Goal: Task Accomplishment & Management: Use online tool/utility

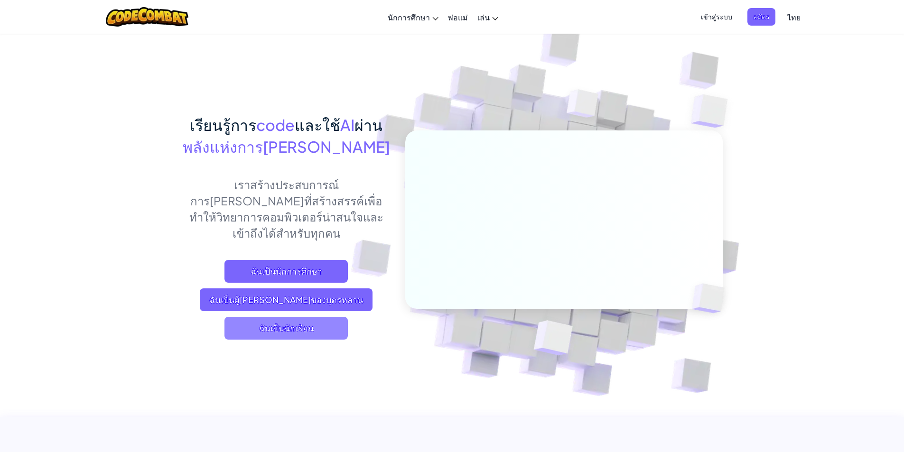
drag, startPoint x: 0, startPoint y: 0, endPoint x: 288, endPoint y: 314, distance: 426.1
click at [288, 317] on span "ฉันเป็นนักเรียน" at bounding box center [285, 328] width 123 height 23
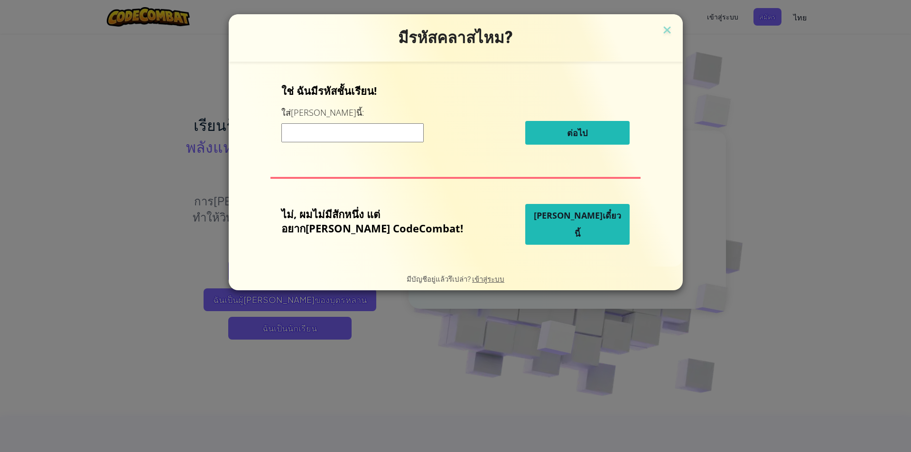
click at [594, 216] on button "[PERSON_NAME]เดี๋ยวนี้" at bounding box center [577, 224] width 104 height 41
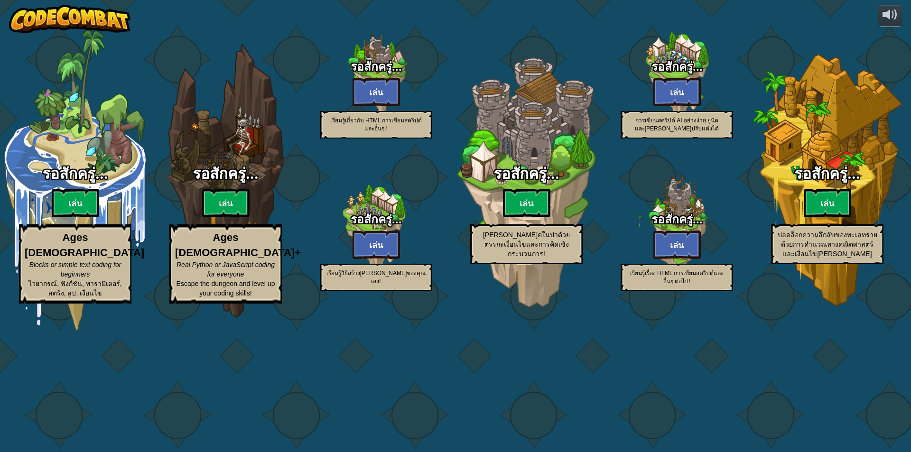
select select "th"
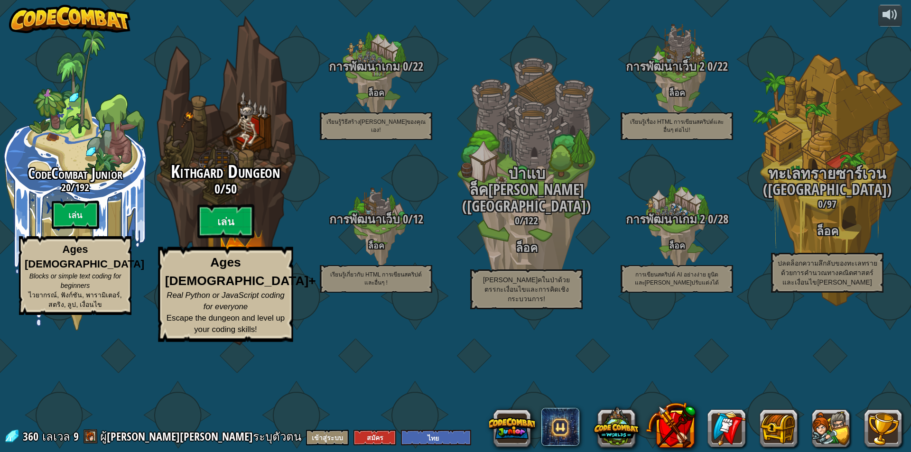
click at [227, 197] on span "50" at bounding box center [230, 188] width 11 height 17
select select "th"
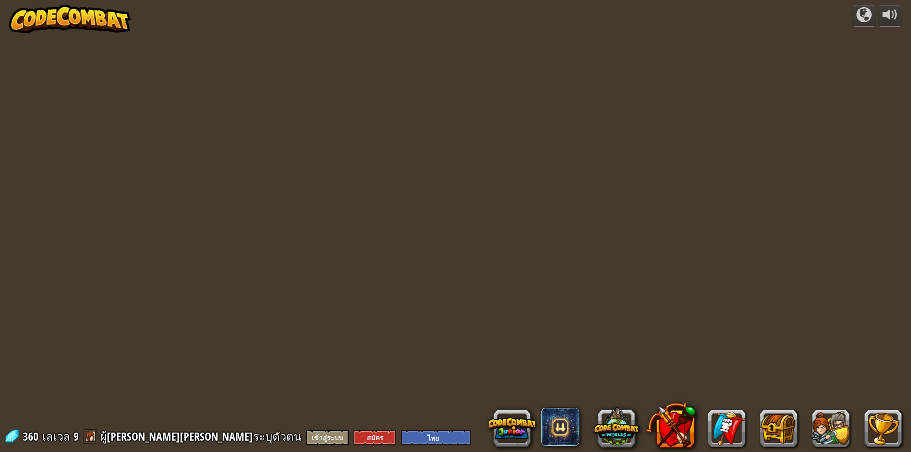
select select "th"
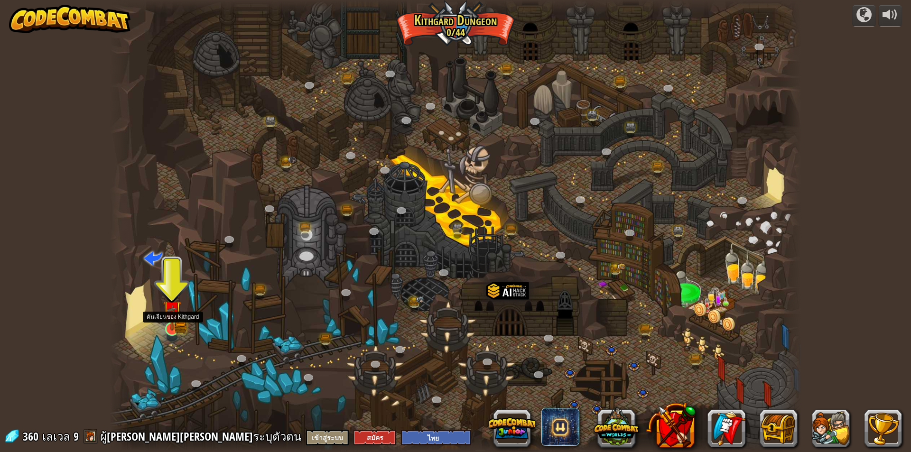
click at [175, 322] on img at bounding box center [172, 309] width 19 height 41
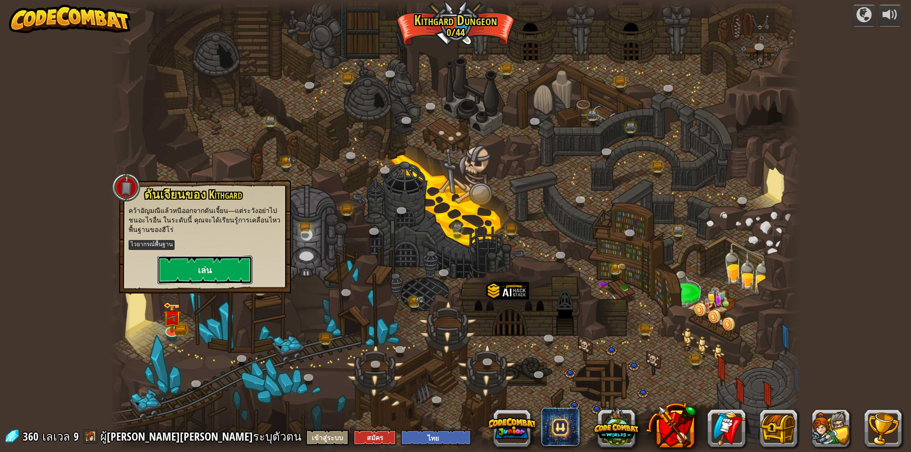
click at [212, 267] on button "เล่น" at bounding box center [205, 270] width 95 height 28
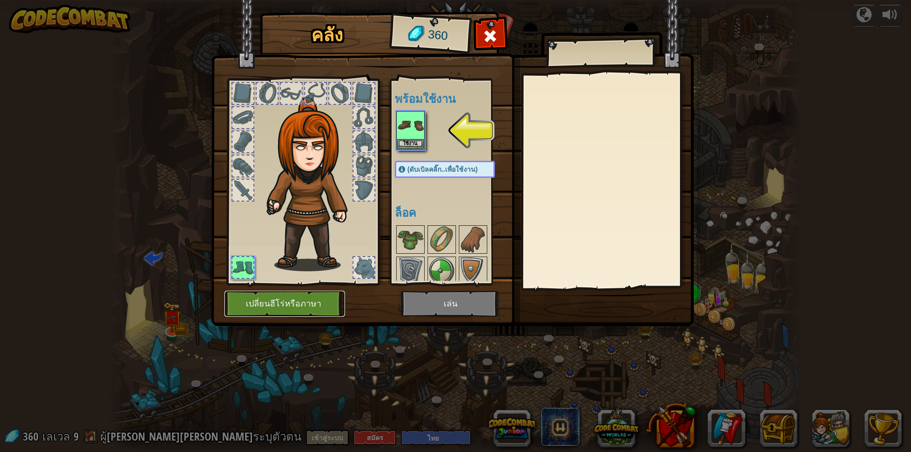
click at [277, 308] on button "เปลี่ยนฮีโร่หรือภาษา" at bounding box center [284, 304] width 121 height 26
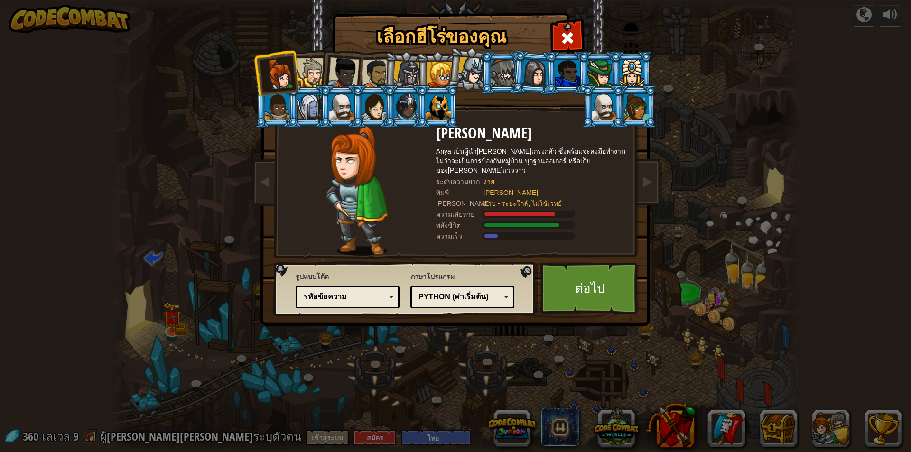
click at [409, 79] on div at bounding box center [406, 74] width 27 height 27
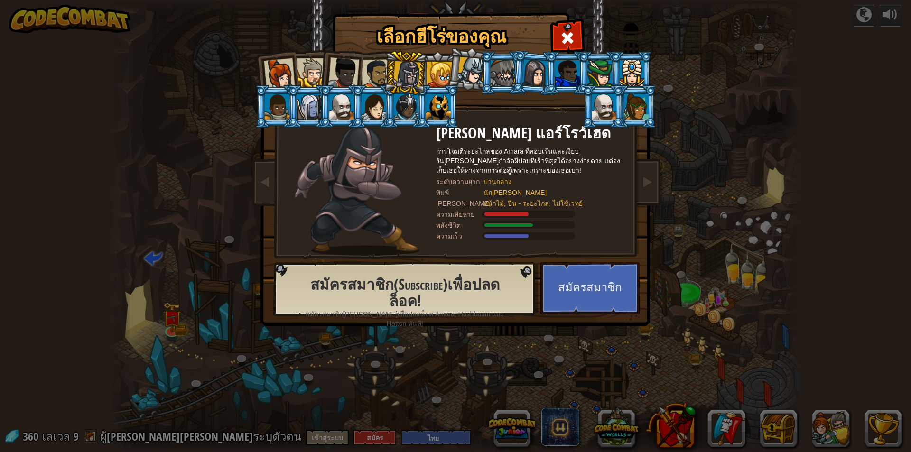
click at [309, 71] on div at bounding box center [311, 72] width 29 height 29
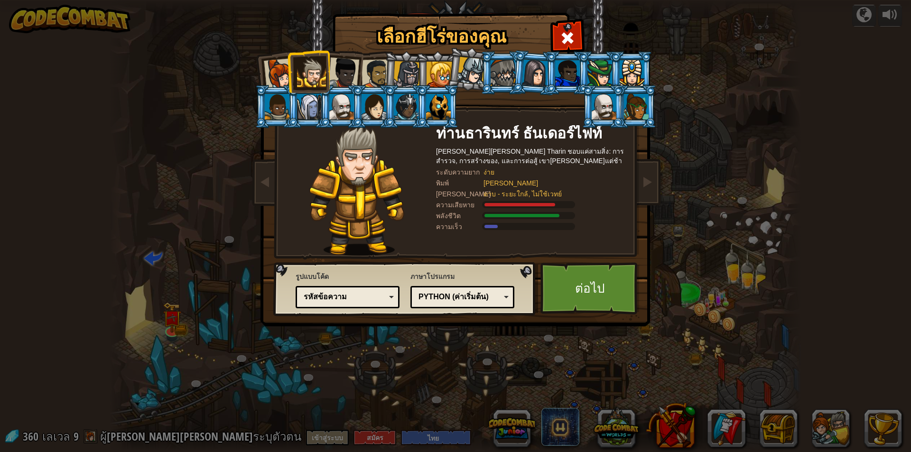
click at [379, 70] on div at bounding box center [376, 73] width 29 height 29
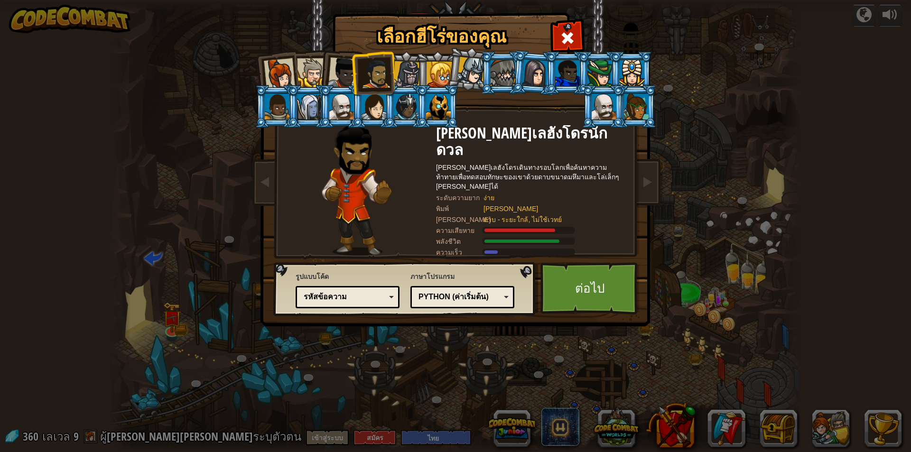
click at [352, 73] on li at bounding box center [373, 73] width 44 height 44
click at [345, 74] on div at bounding box center [343, 72] width 31 height 31
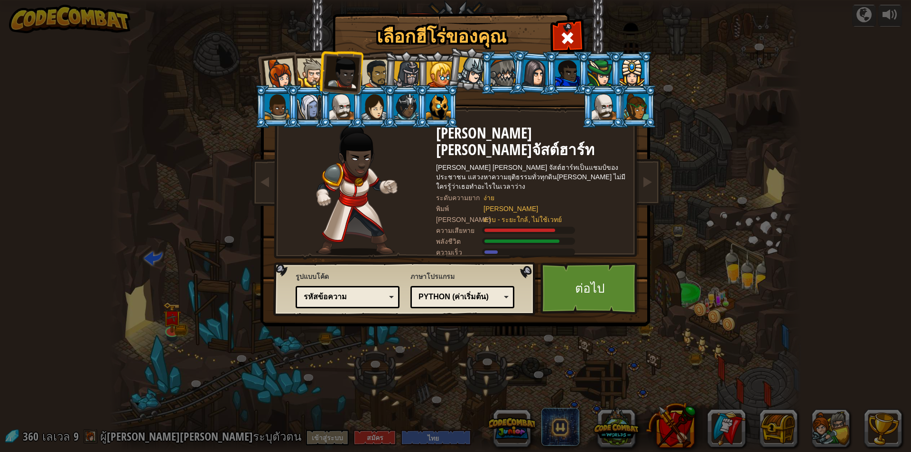
click at [312, 66] on div at bounding box center [311, 72] width 29 height 29
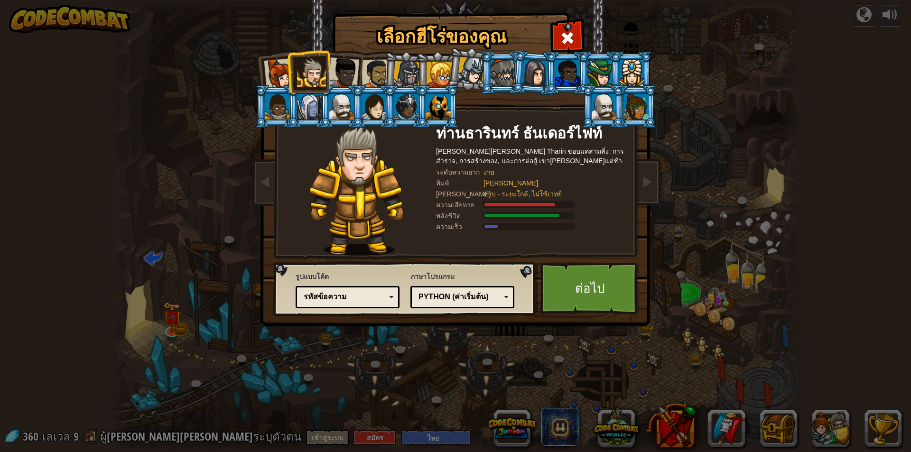
click at [291, 70] on li at bounding box center [308, 71] width 43 height 43
click at [281, 78] on div at bounding box center [279, 73] width 31 height 31
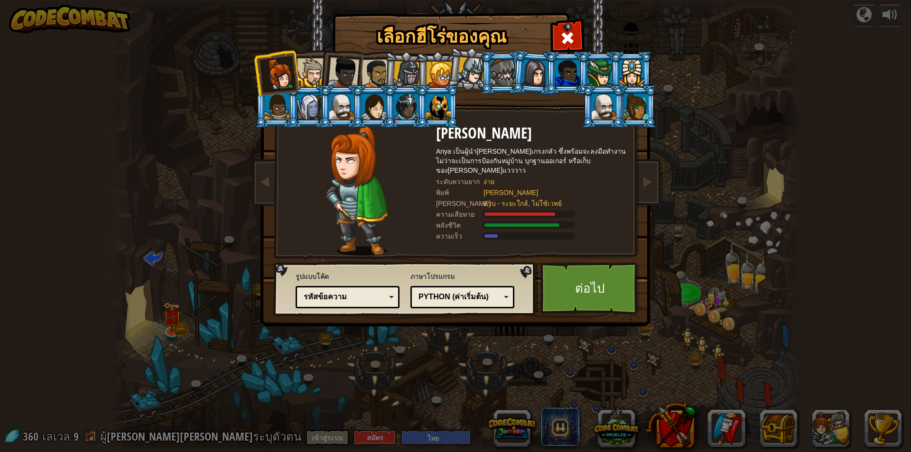
click at [307, 73] on div at bounding box center [311, 72] width 29 height 29
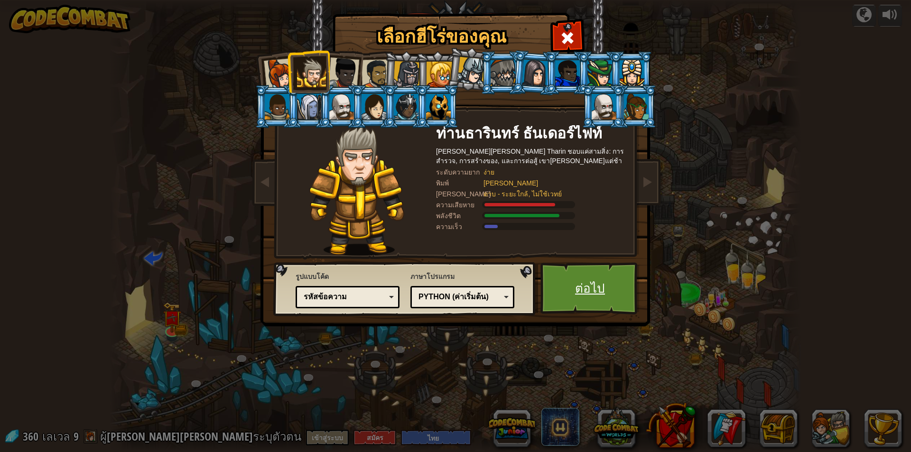
click at [575, 276] on link "ต่อไป" at bounding box center [589, 288] width 99 height 52
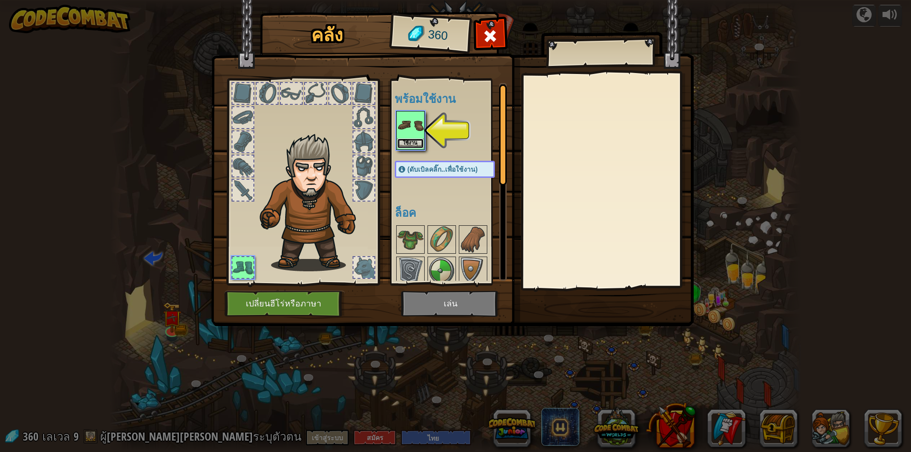
click at [413, 143] on button "ใช้งาน" at bounding box center [410, 144] width 27 height 10
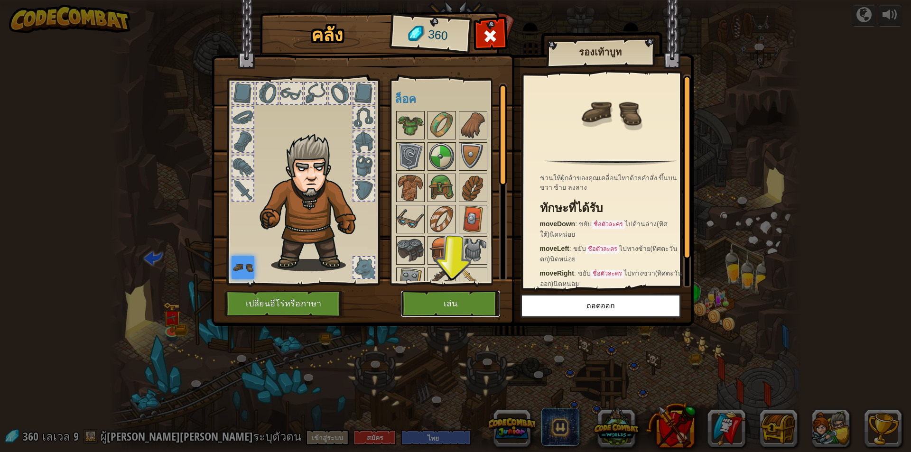
click at [453, 303] on button "เล่น" at bounding box center [450, 304] width 99 height 26
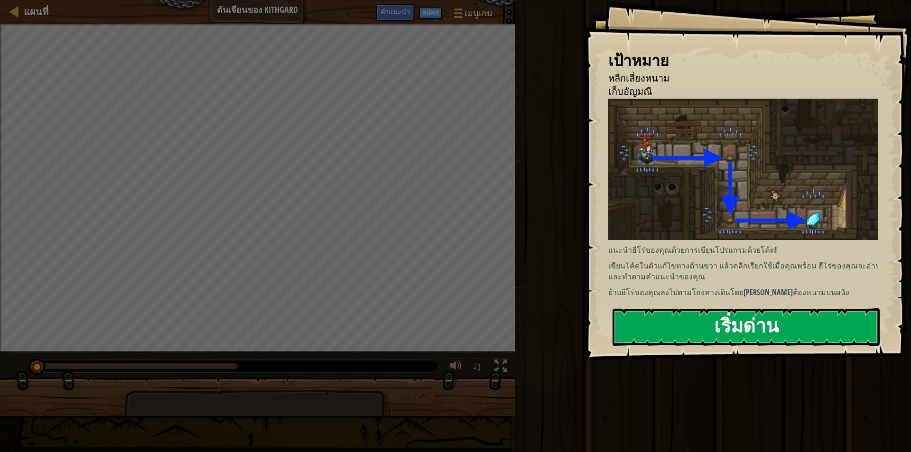
click at [728, 331] on button "เริ่มด่าน" at bounding box center [746, 326] width 267 height 37
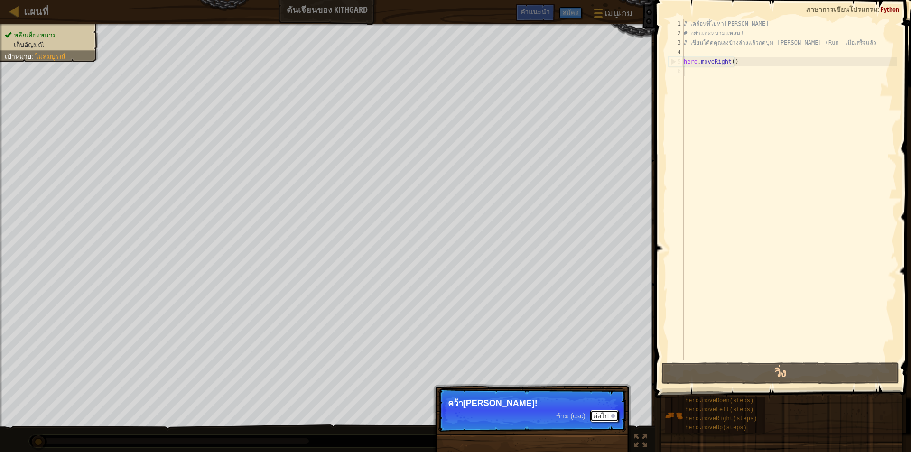
click at [599, 415] on button "ต่อไป" at bounding box center [604, 416] width 28 height 12
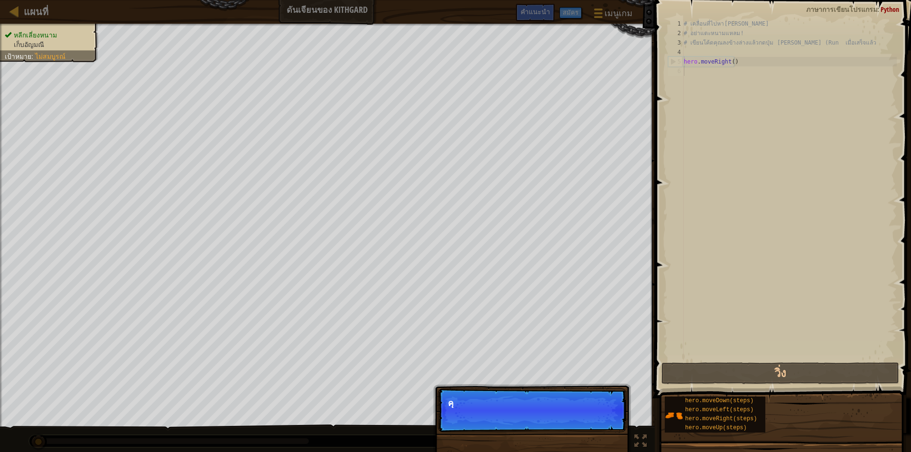
scroll to position [4, 0]
click at [591, 418] on p "ข้าม (esc) ต่อไป [PERSON_NAME]ใช้วิธีเหล่านี" at bounding box center [532, 411] width 188 height 44
click at [560, 421] on div "ข้าม (esc) ต่อไป" at bounding box center [587, 416] width 63 height 12
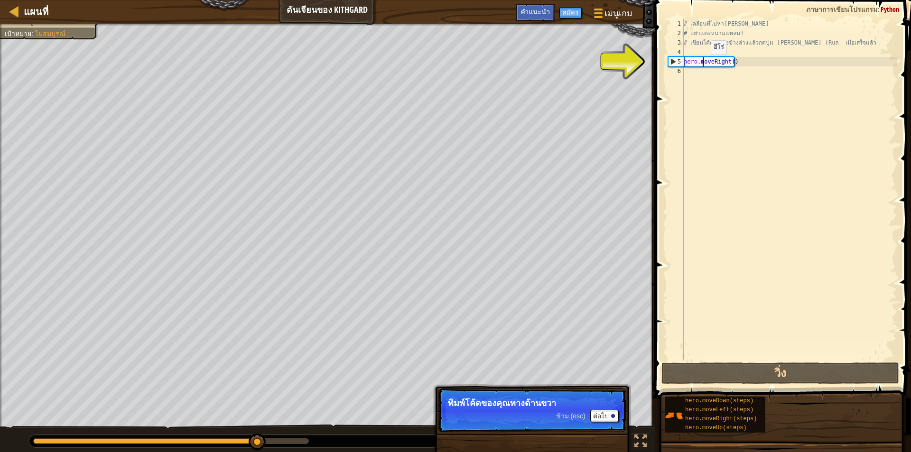
click at [703, 64] on div "# เคลื่อนที่ไปหา[PERSON_NAME] # อย่าแตะหนามแหลม! # เขียนโค้ดคุณลงข้างล่างแล้วกด…" at bounding box center [789, 199] width 215 height 361
type textarea "hero.moveRight()"
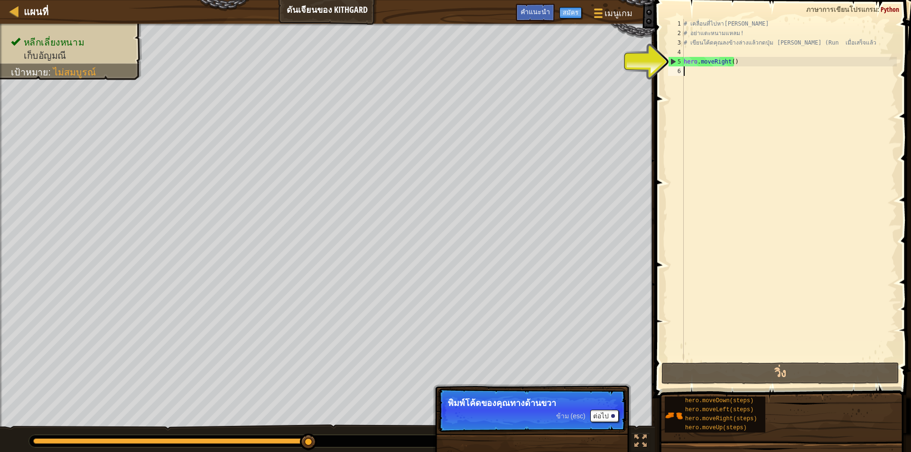
click at [696, 81] on div "# เคลื่อนที่ไปหา[PERSON_NAME] # อย่าแตะหนามแหลม! # เขียนโค้ดคุณลงข้างล่างแล้วกด…" at bounding box center [789, 199] width 215 height 361
click at [691, 63] on div "# เคลื่อนที่ไปหา[PERSON_NAME] # อย่าแตะหนามแหลม! # เขียนโค้ดคุณลงข้างล่างแล้วกด…" at bounding box center [789, 199] width 215 height 361
click at [697, 62] on div "# เคลื่อนที่ไปหา[PERSON_NAME] # อย่าแตะหนามแหลม! # เขียนโค้ดคุณลงข้างล่างแล้วกด…" at bounding box center [789, 199] width 215 height 361
click at [730, 61] on div "# เคลื่อนที่ไปหา[PERSON_NAME] # อย่าแตะหนามแหลม! # เขียนโค้ดคุณลงข้างล่างแล้วกด…" at bounding box center [789, 199] width 215 height 361
type textarea "hero.moveRight(1)"
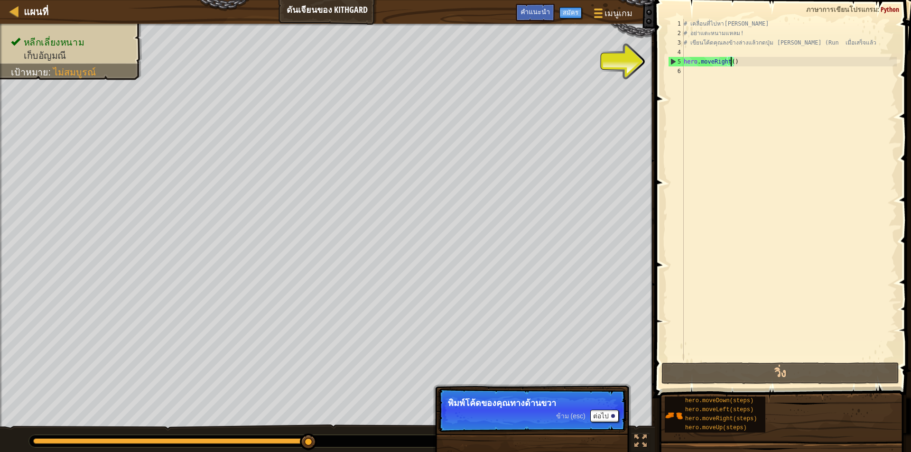
scroll to position [4, 4]
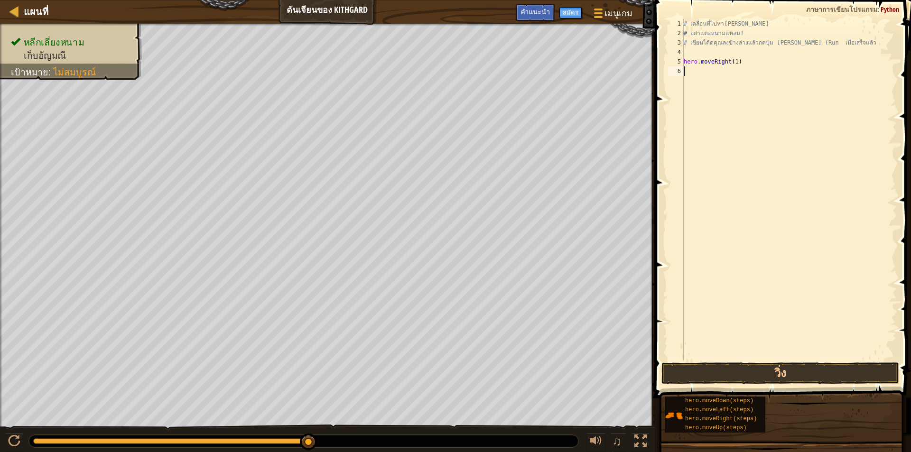
click at [688, 67] on div "# เคลื่อนที่ไปหา[PERSON_NAME] # อย่าแตะหนามแหลม! # เขียนโค้ดคุณลงข้างล่างแล้วกด…" at bounding box center [789, 199] width 215 height 361
type textarea "h"
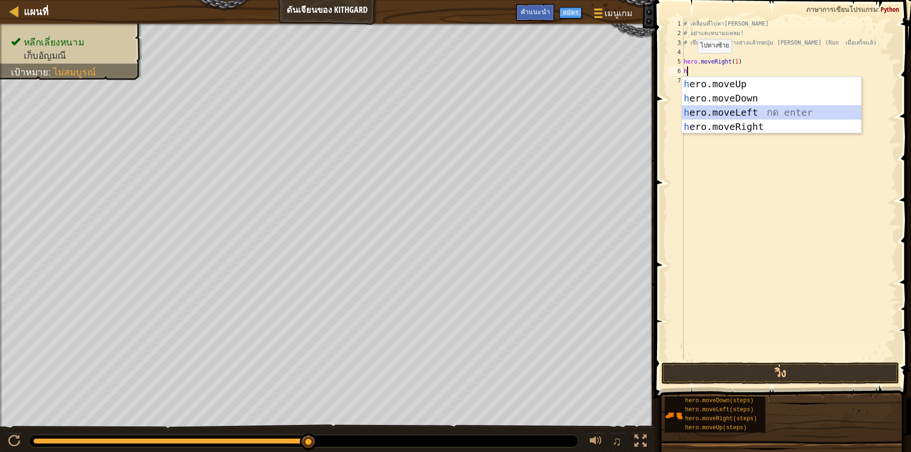
click at [710, 111] on div "h ero.moveUp กด enter h ero.moveDown กด enter h ero.moveLeft กด enter h ero.mov…" at bounding box center [771, 119] width 179 height 85
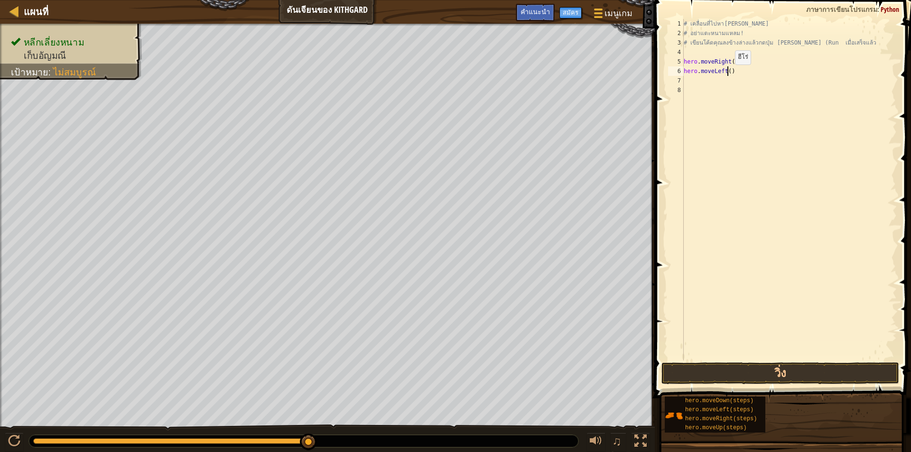
click at [727, 74] on div "# เคลื่อนที่ไปหา[PERSON_NAME] # อย่าแตะหนามแหลม! # เขียนโค้ดคุณลงข้างล่างแล้วกด…" at bounding box center [789, 199] width 215 height 361
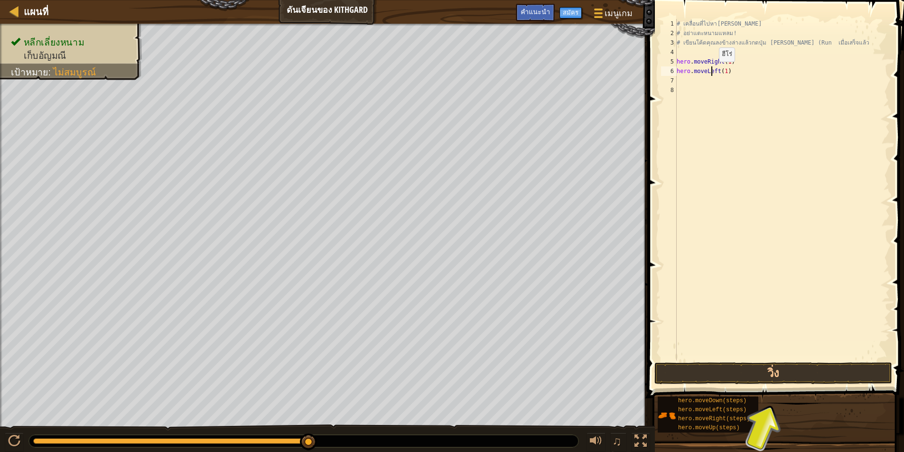
click at [711, 71] on div "# เคลื่อนที่ไปหา[PERSON_NAME] # อย่าแตะหนามแหลม! # เขียนโค้ดคุณลงข้างล่างแล้วกด…" at bounding box center [782, 199] width 215 height 361
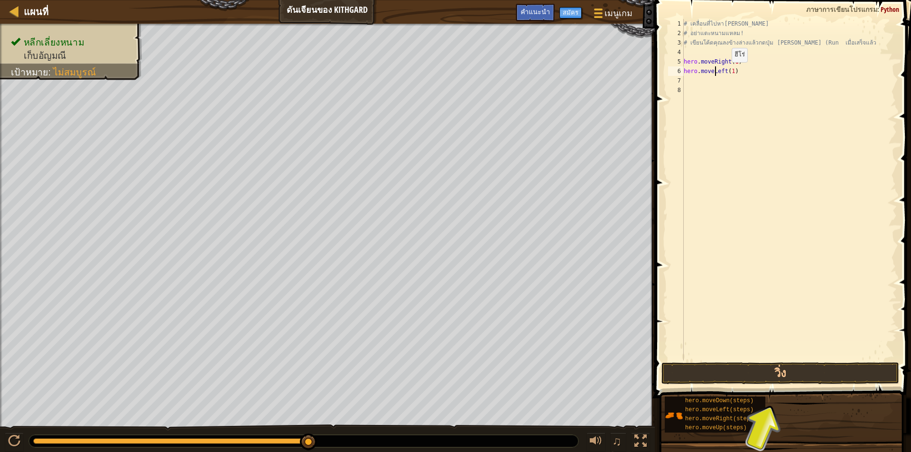
click at [716, 72] on div "# เคลื่อนที่ไปหา[PERSON_NAME] # อย่าแตะหนามแหลม! # เขียนโค้ดคุณลงข้างล่างแล้วกด…" at bounding box center [789, 199] width 215 height 361
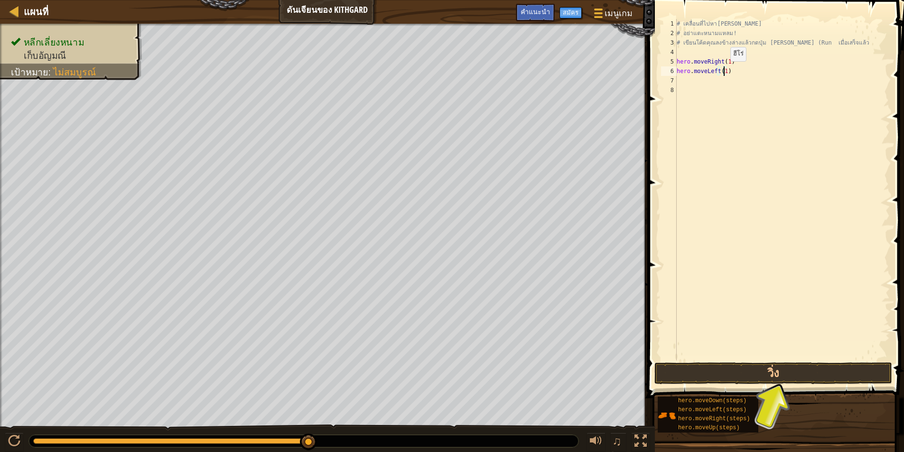
click at [722, 71] on div "# เคลื่อนที่ไปหา[PERSON_NAME] # อย่าแตะหนามแหลม! # เขียนโค้ดคุณลงข้างล่างแล้วกด…" at bounding box center [782, 199] width 215 height 361
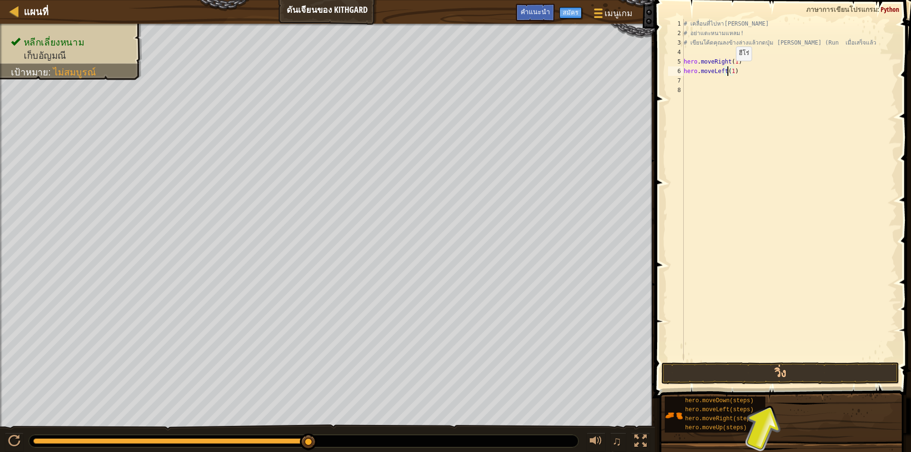
click at [728, 70] on div "# เคลื่อนที่ไปหา[PERSON_NAME] # อย่าแตะหนามแหลม! # เขียนโค้ดคุณลงข้างล่างแล้วกด…" at bounding box center [789, 199] width 215 height 361
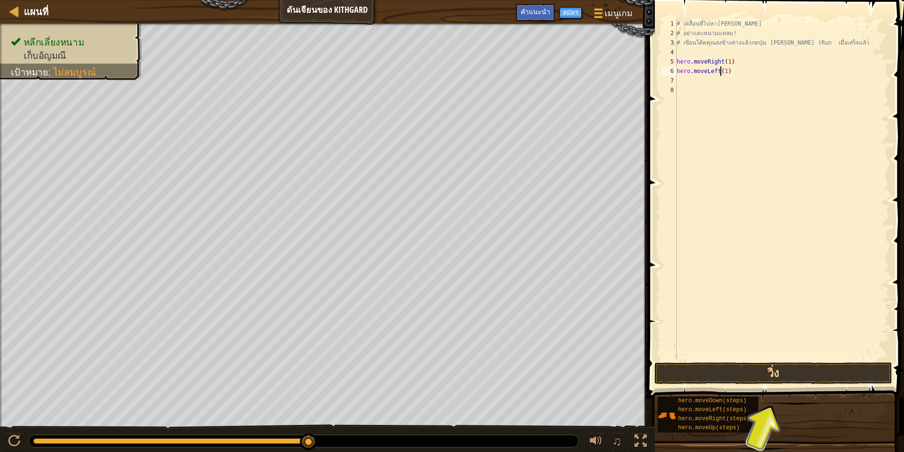
click at [731, 69] on div "# เคลื่อนที่ไปหา[PERSON_NAME] # อย่าแตะหนามแหลม! # เขียนโค้ดคุณลงข้างล่างแล้วกด…" at bounding box center [782, 199] width 215 height 361
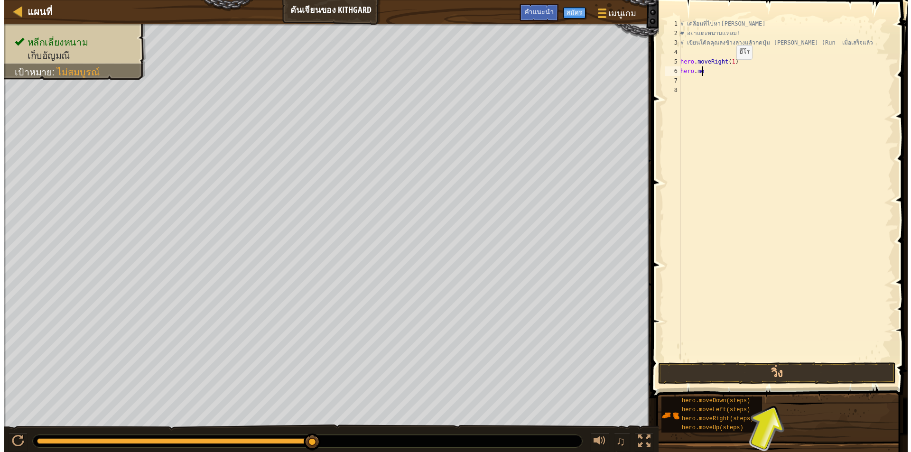
scroll to position [4, 0]
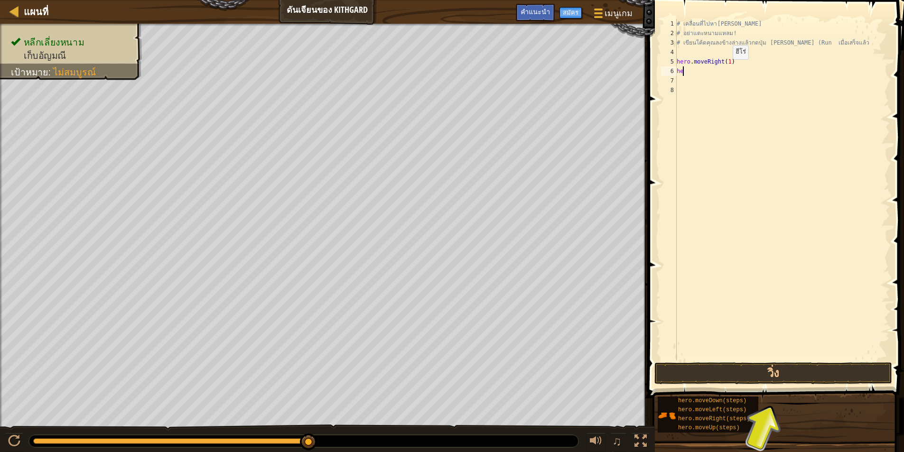
type textarea "h"
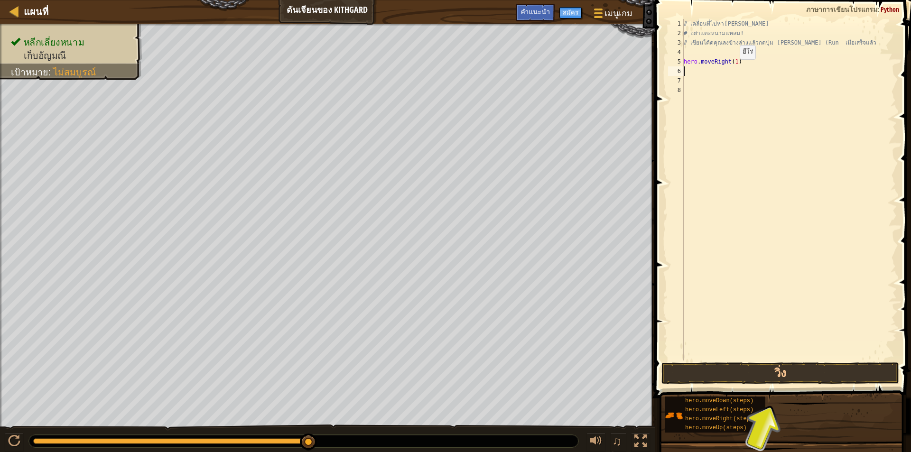
type textarea "h"
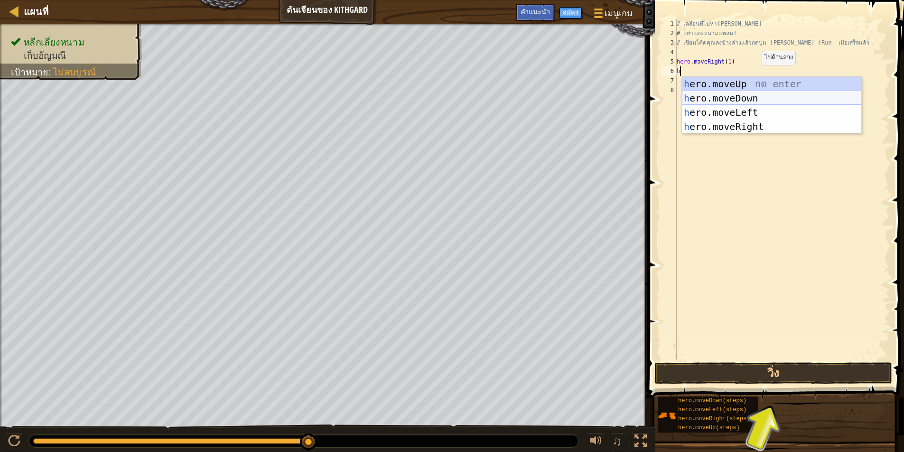
click at [750, 102] on div "h ero.moveUp กด enter h ero.moveDown กด enter h ero.moveLeft กด enter h ero.mov…" at bounding box center [771, 119] width 179 height 85
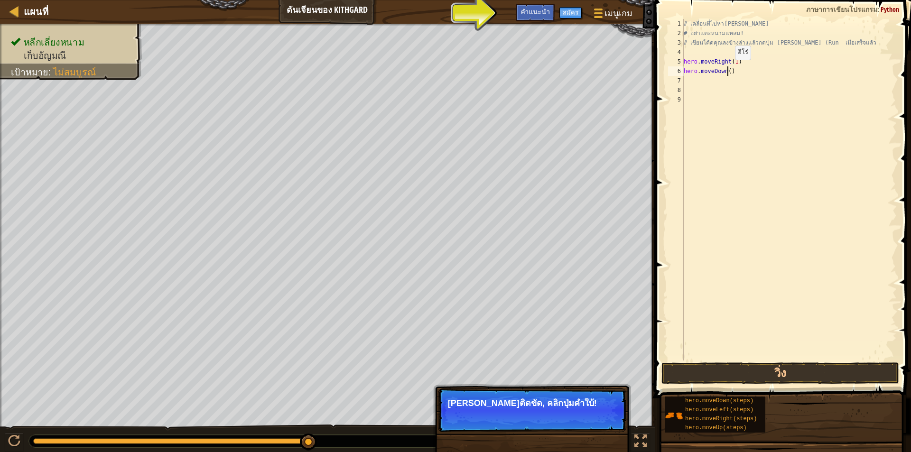
click at [727, 69] on div "# เคลื่อนที่ไปหา[PERSON_NAME] # อย่าแตะหนามแหลม! # เขียนโค้ดคุณลงข้างล่างแล้วกด…" at bounding box center [789, 199] width 215 height 361
type textarea "hero.moveDown(1)"
click at [688, 79] on div "# เคลื่อนที่ไปหา[PERSON_NAME] # อย่าแตะหนามแหลม! # เขียนโค้ดคุณลงข้างล่างแล้วกด…" at bounding box center [789, 199] width 215 height 361
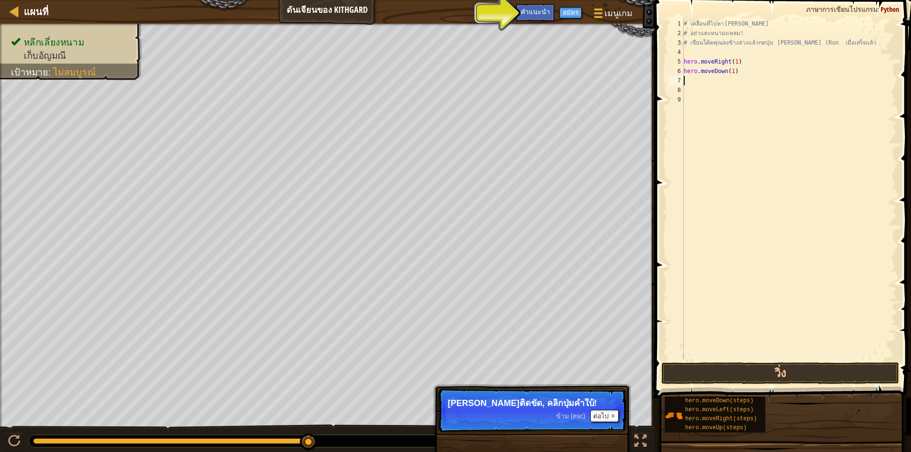
type textarea "h"
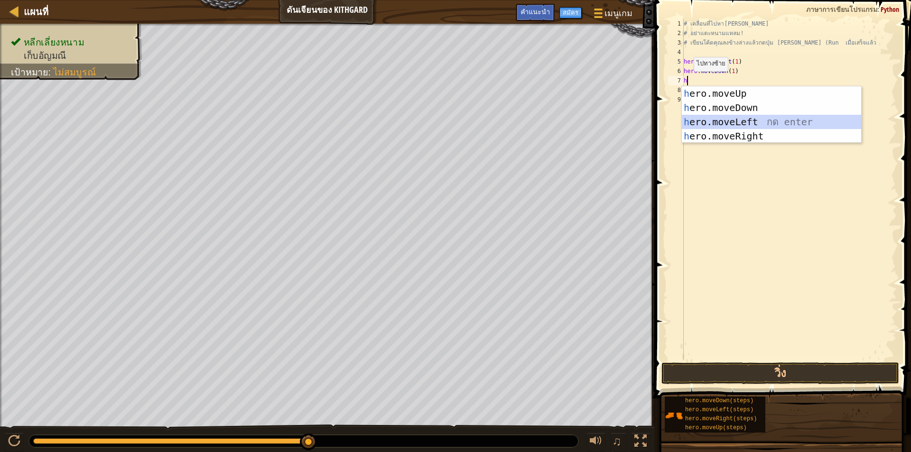
click at [704, 116] on div "h ero.moveUp กด enter h ero.moveDown กด enter h ero.moveLeft กด enter h ero.mov…" at bounding box center [771, 128] width 179 height 85
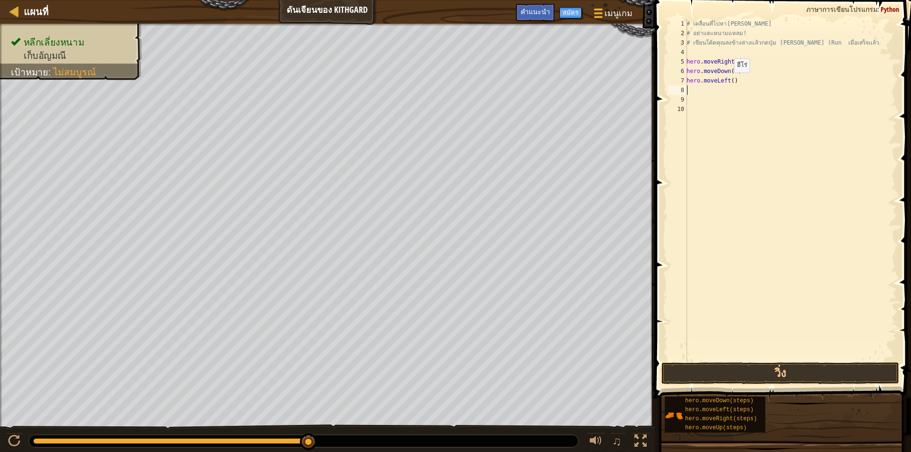
click at [729, 82] on div "# เคลื่อนที่ไปหา[PERSON_NAME] # อย่าแตะหนามแหลม! # เขียนโค้ดคุณลงข้างล่างแล้วกด…" at bounding box center [791, 199] width 212 height 361
type textarea "hero.moveLeft(1)"
click at [758, 370] on button "วิ่ง" at bounding box center [780, 373] width 238 height 22
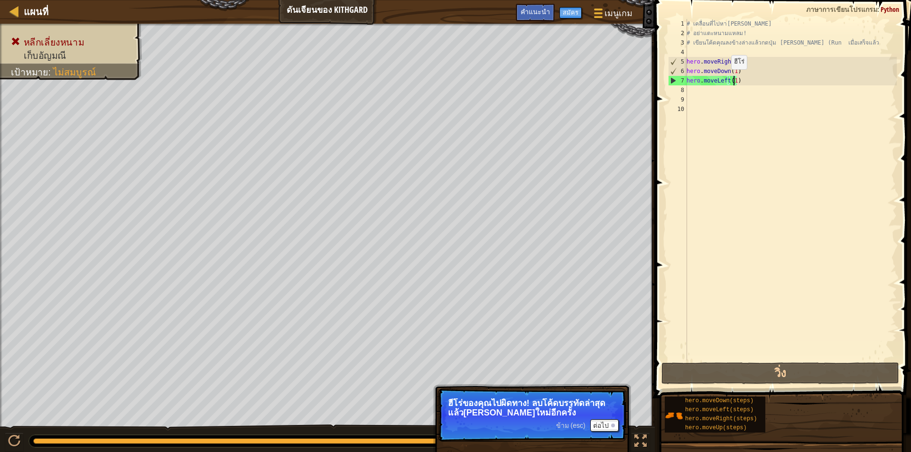
click at [726, 79] on div "# เคลื่อนที่ไปหา[PERSON_NAME] # อย่าแตะหนามแหลม! # เขียนโค้ดคุณลงข้างล่างแล้วกด…" at bounding box center [791, 199] width 212 height 361
click at [749, 86] on div "# เคลื่อนที่ไปหา[PERSON_NAME] # อย่าแตะหนามแหลม! # เขียนโค้ดคุณลงข้างล่างแล้วกด…" at bounding box center [791, 199] width 212 height 361
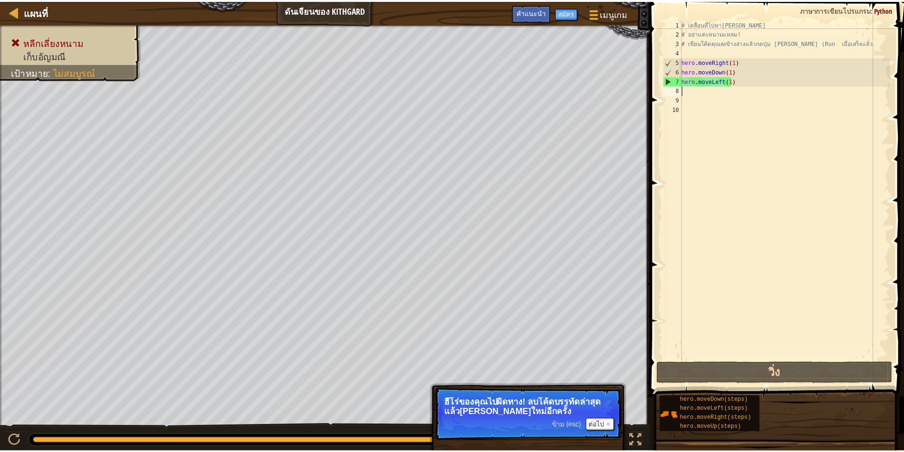
scroll to position [4, 0]
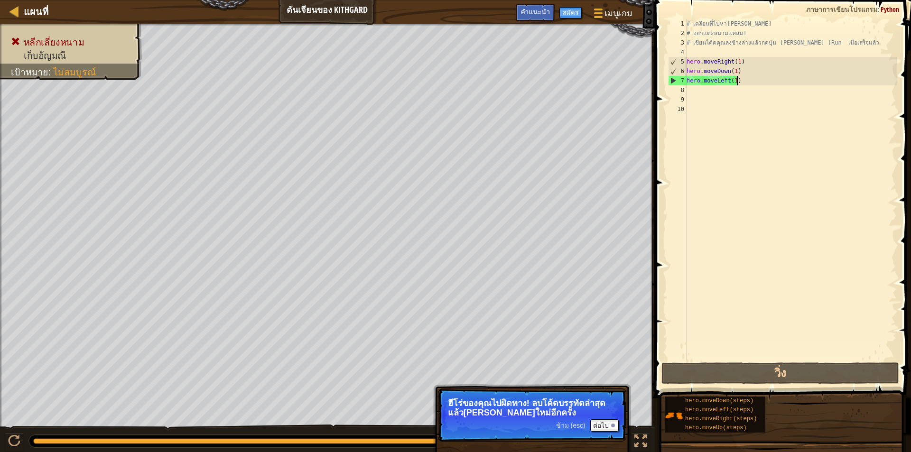
click at [749, 79] on div "# เคลื่อนที่ไปหา[PERSON_NAME] # อย่าแตะหนามแหลม! # เขียนโค้ดคุณลงข้างล่างแล้วกด…" at bounding box center [791, 199] width 212 height 361
click at [673, 80] on div "7" at bounding box center [678, 80] width 19 height 9
click at [742, 84] on div "# เคลื่อนที่ไปหา[PERSON_NAME] # อย่าแตะหนามแหลม! # เขียนโค้ดคุณลงข้างล่างแล้วกด…" at bounding box center [791, 199] width 212 height 361
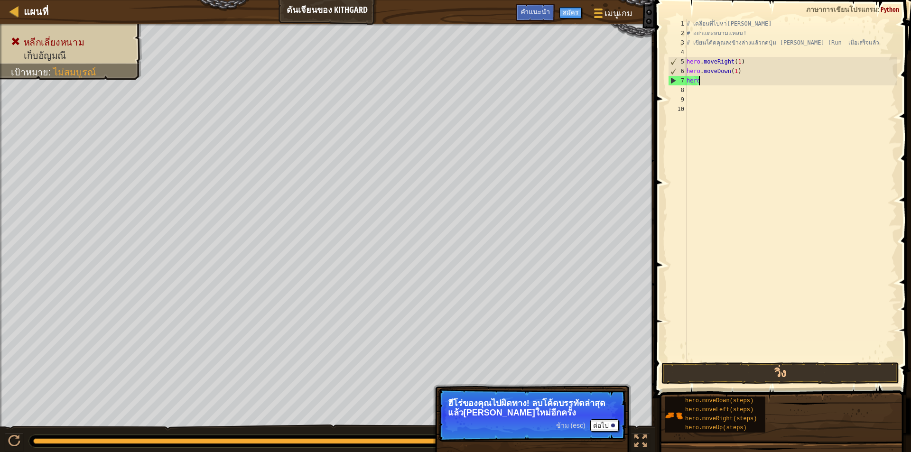
type textarea "h"
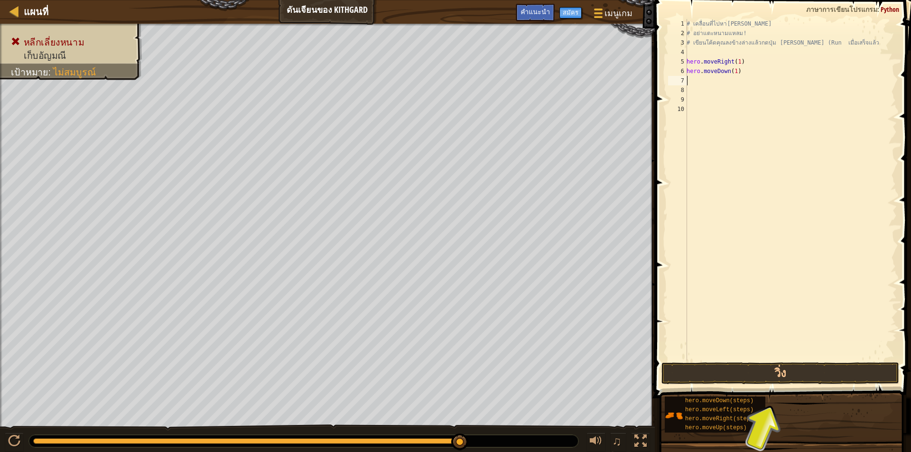
type textarea "h"
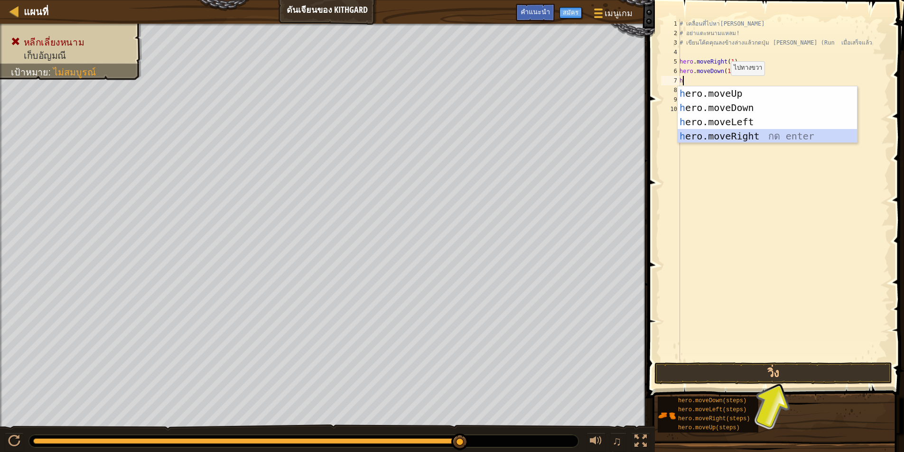
click at [744, 134] on div "h ero.moveUp กด enter h ero.moveDown กด enter h ero.moveLeft กด enter h ero.mov…" at bounding box center [767, 128] width 179 height 85
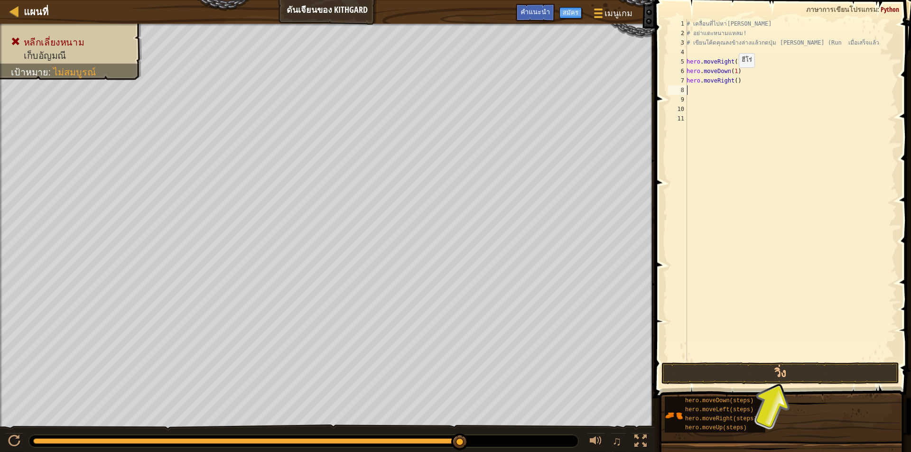
click at [726, 77] on div "# เคลื่อนที่ไปหา[PERSON_NAME] # อย่าแตะหนามแหลม! # เขียนโค้ดคุณลงข้างล่างแล้วกด…" at bounding box center [791, 199] width 212 height 361
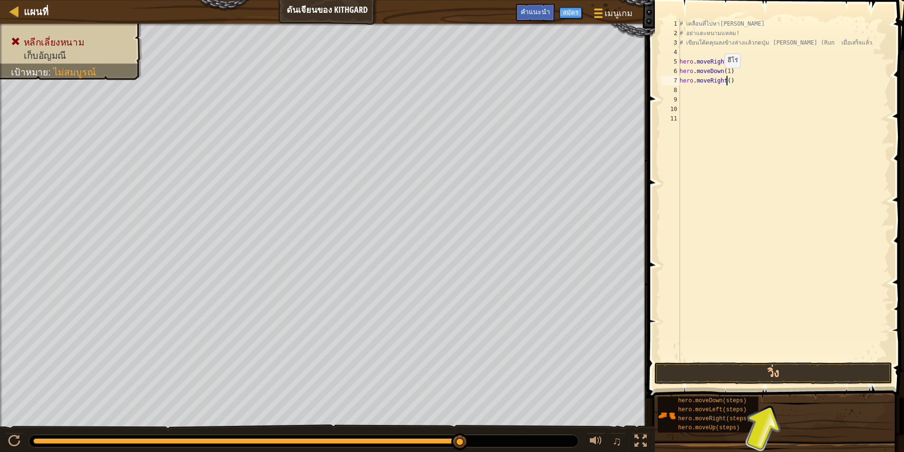
click at [726, 77] on div "# เคลื่อนที่ไปหา[PERSON_NAME] # อย่าแตะหนามแหลม! # เขียนโค้ดคุณลงข้างล่างแล้วกด…" at bounding box center [784, 199] width 212 height 361
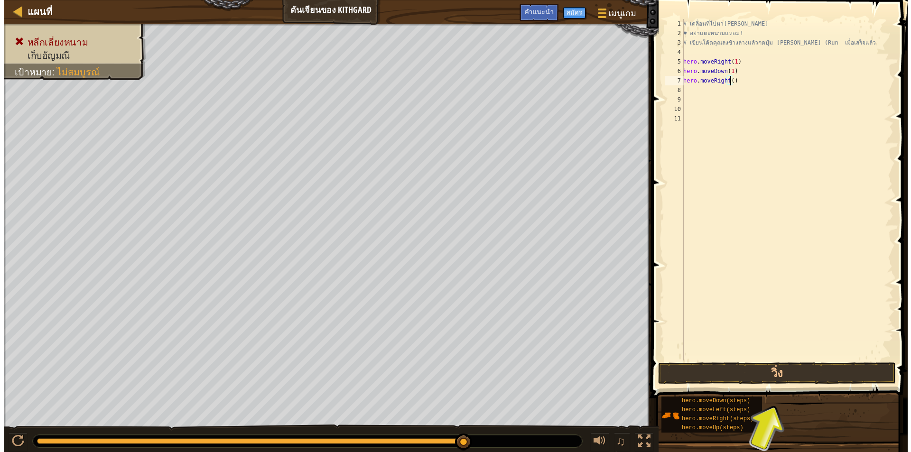
scroll to position [4, 4]
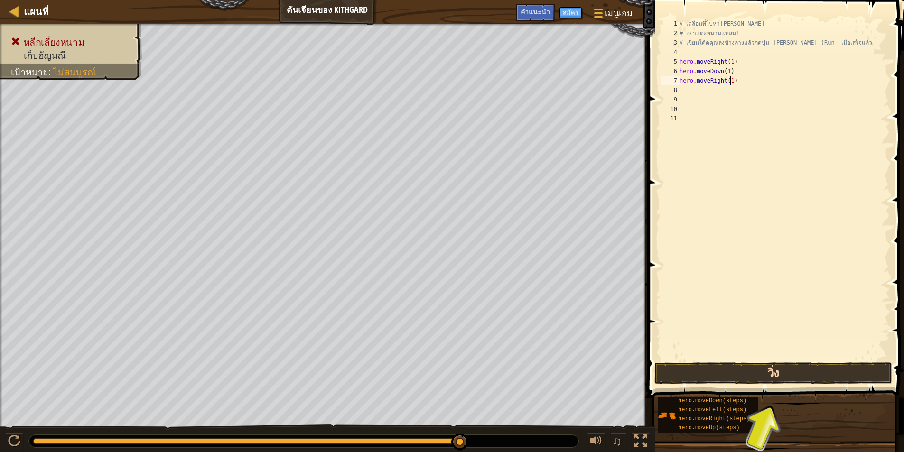
type textarea "hero.moveRight(1)"
click at [782, 378] on button "วิ่ง" at bounding box center [773, 373] width 238 height 22
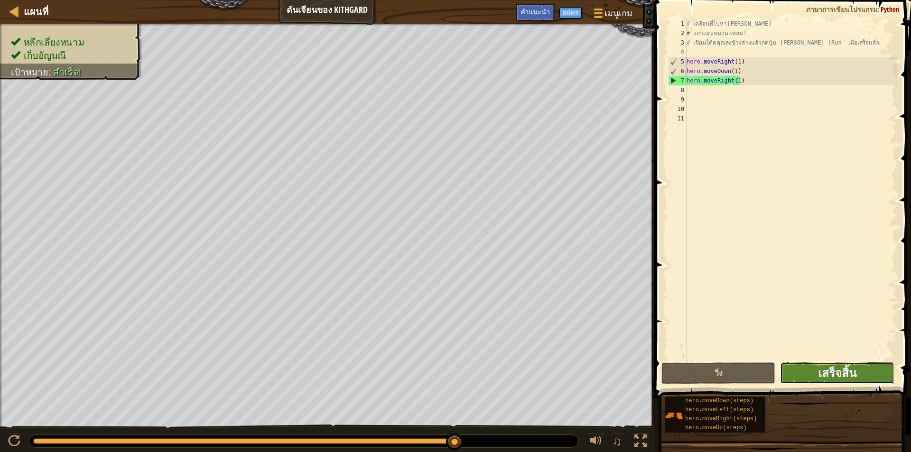
click at [828, 373] on span "เสร็จสิ้น" at bounding box center [837, 372] width 38 height 15
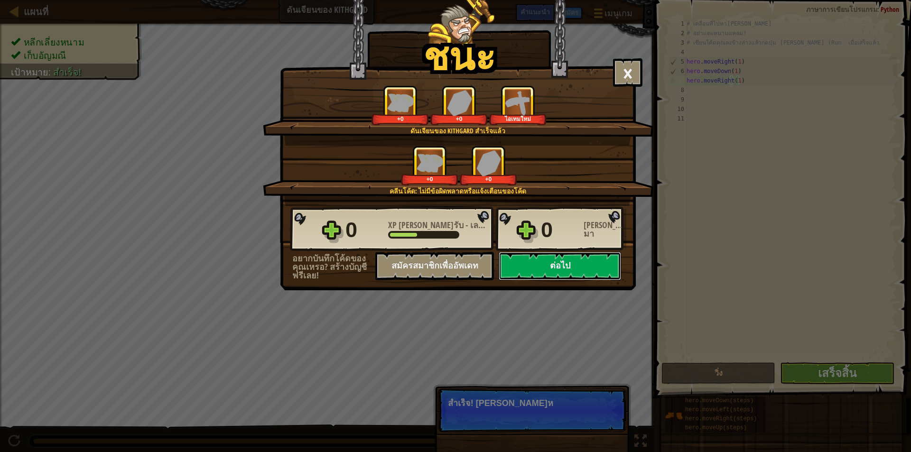
click at [570, 263] on button "ต่อไป" at bounding box center [560, 266] width 122 height 28
select select "th"
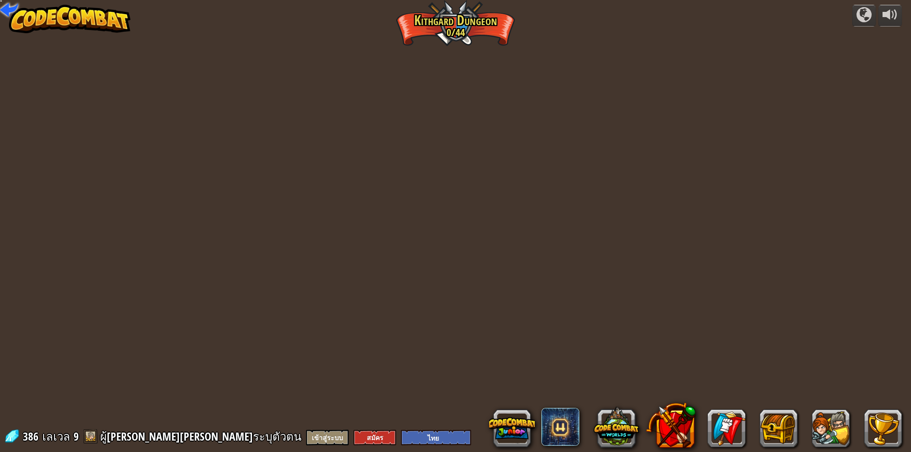
select select "th"
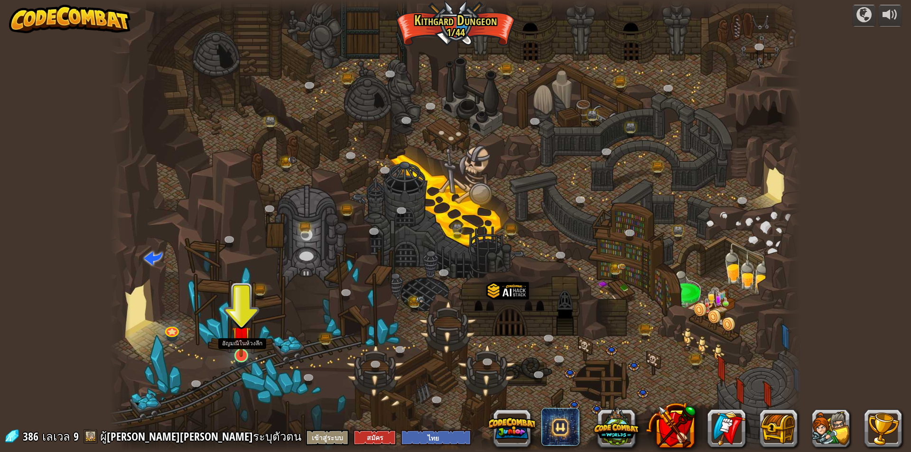
click at [240, 354] on img at bounding box center [241, 335] width 19 height 43
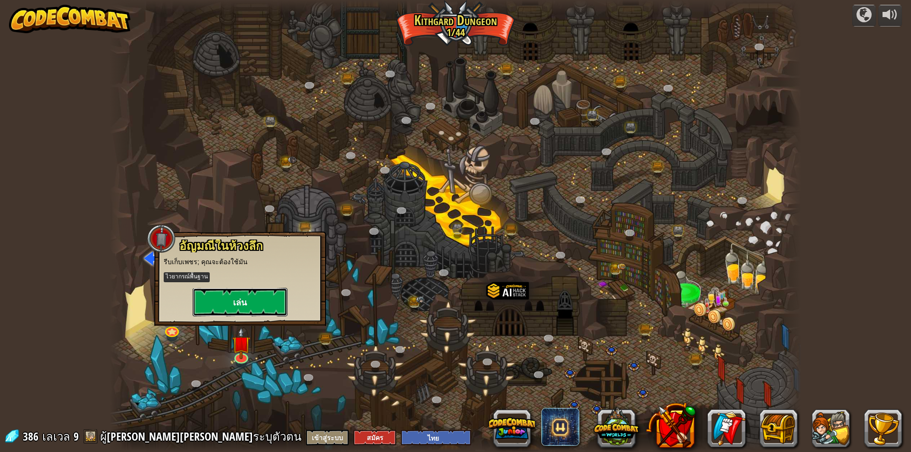
click at [254, 305] on button "เล่น" at bounding box center [240, 302] width 95 height 28
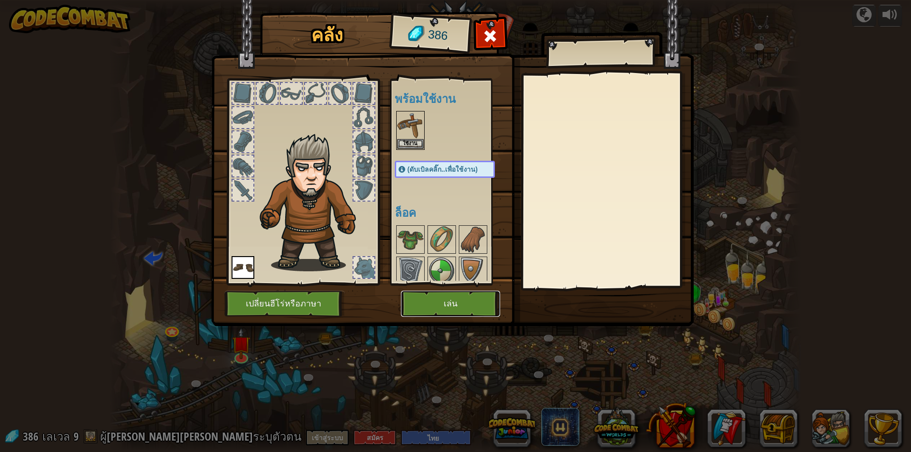
click at [436, 303] on button "เล่น" at bounding box center [450, 304] width 99 height 26
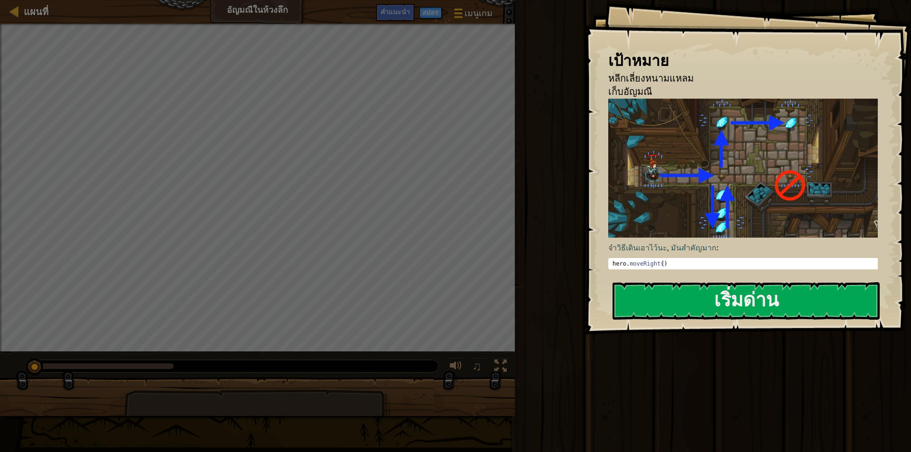
click at [732, 267] on div "จำวิธีเดินเอาไว้นะ, มันสำคัญมาก: 1 hero . moveRight ( ) ההההההההההההההההההההההה…" at bounding box center [746, 186] width 277 height 174
click at [735, 294] on button "เริ่มด่าน" at bounding box center [746, 300] width 267 height 37
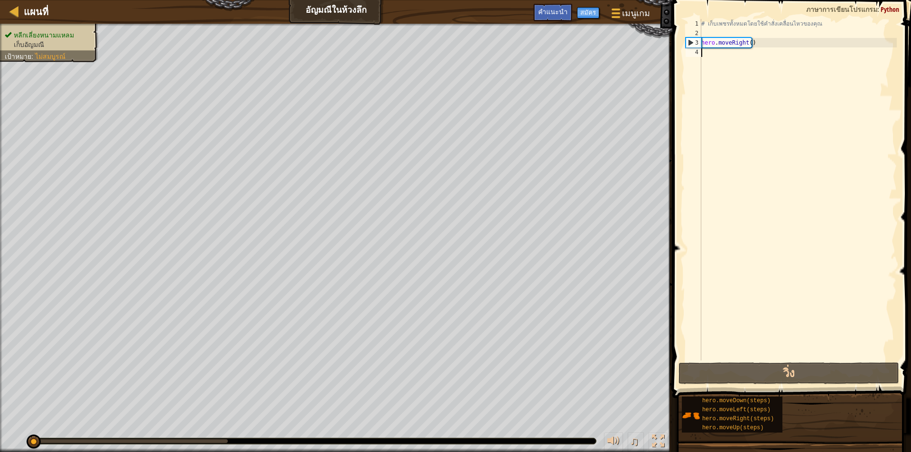
click at [706, 58] on div "# เก็บเพชรทั้งหมดโดยใช้คำสั่งเคลื่อนไหวของคุณ hero . moveRight ( )" at bounding box center [797, 199] width 197 height 361
type textarea "h"
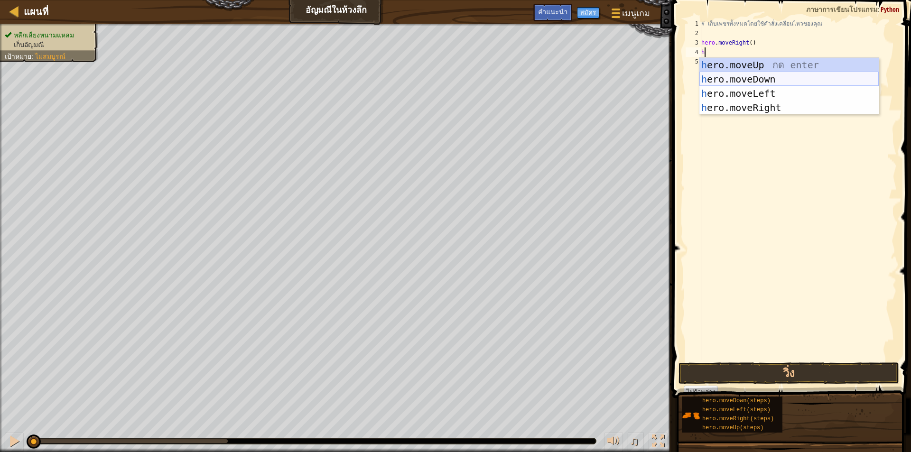
click at [761, 74] on div "h ero.moveUp กด enter h ero.moveDown กด enter h ero.moveLeft กด enter h ero.mov…" at bounding box center [788, 100] width 179 height 85
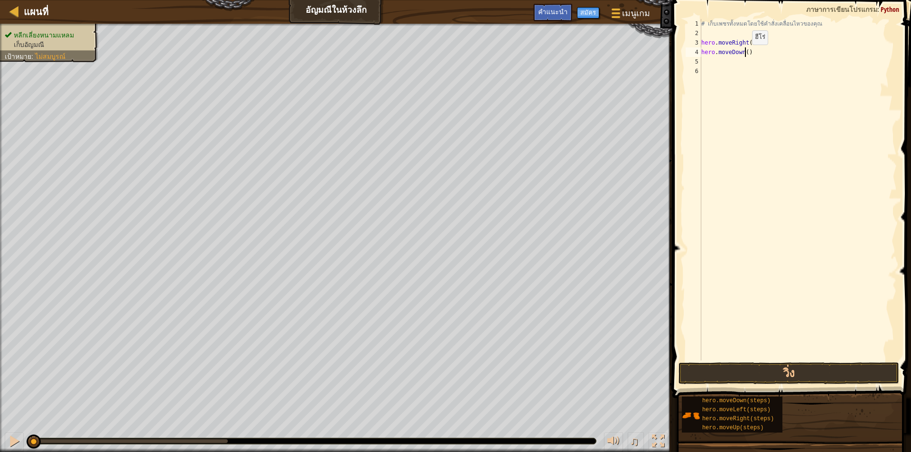
click at [745, 55] on div "# เก็บเพชรทั้งหมดโดยใช้คำสั่งเคลื่อนไหวของคุณ hero . moveRight ( ) hero . moveD…" at bounding box center [797, 199] width 197 height 361
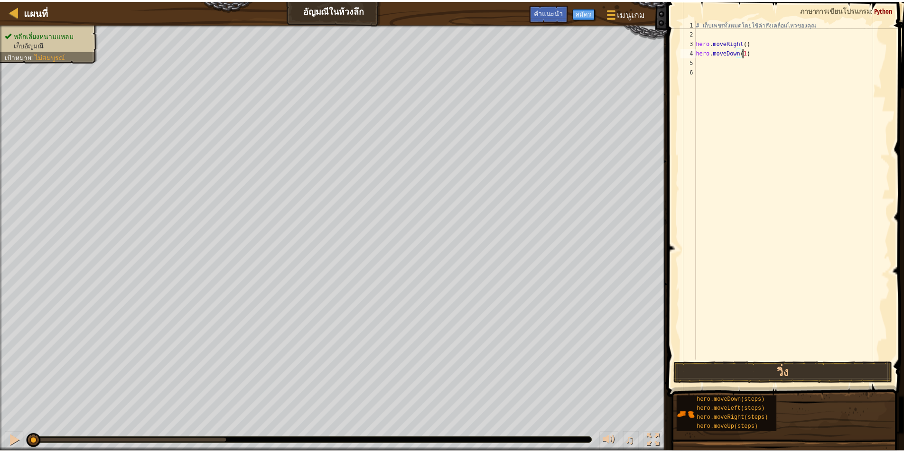
scroll to position [4, 3]
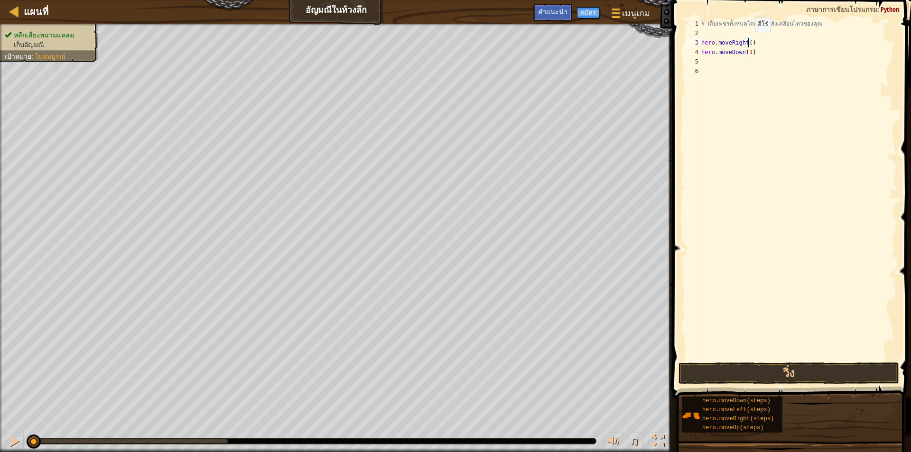
click at [747, 41] on div "# เก็บเพชรทั้งหมดโดยใช้คำสั่งเคลื่อนไหวของคุณ hero . moveRight ( ) hero . moveD…" at bounding box center [797, 199] width 197 height 361
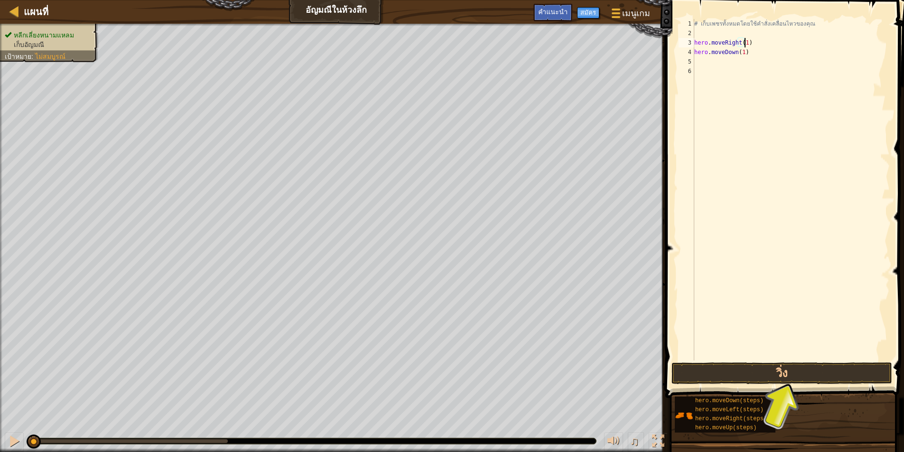
scroll to position [4, 4]
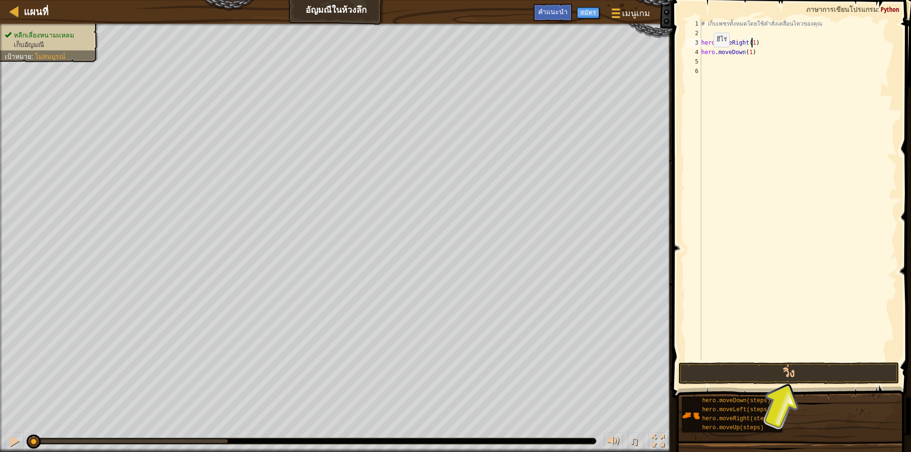
click at [698, 56] on div "4" at bounding box center [694, 51] width 16 height 9
type textarea "hero.moveDown(1)"
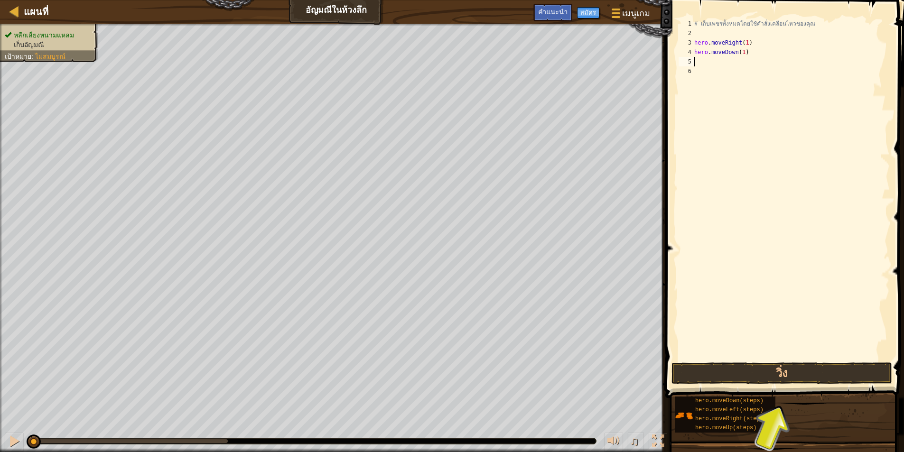
click at [703, 62] on div "# เก็บเพชรทั้งหมดโดยใช้คำสั่งเคลื่อนไหวของคุณ hero . moveRight ( 1 ) hero . mov…" at bounding box center [790, 199] width 197 height 361
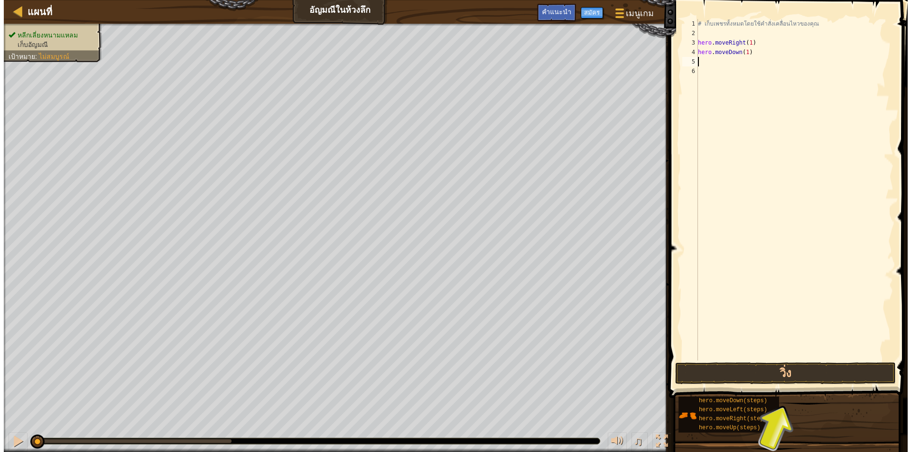
scroll to position [4, 0]
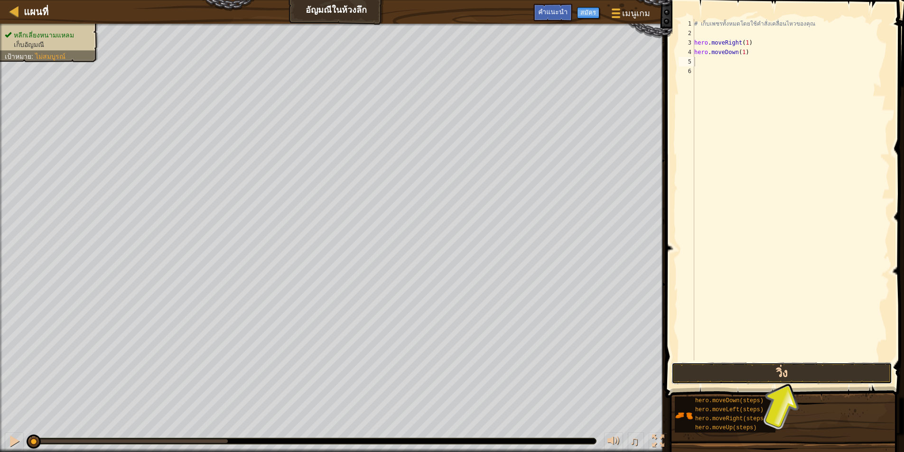
click at [761, 381] on button "วิ่ง" at bounding box center [781, 373] width 221 height 22
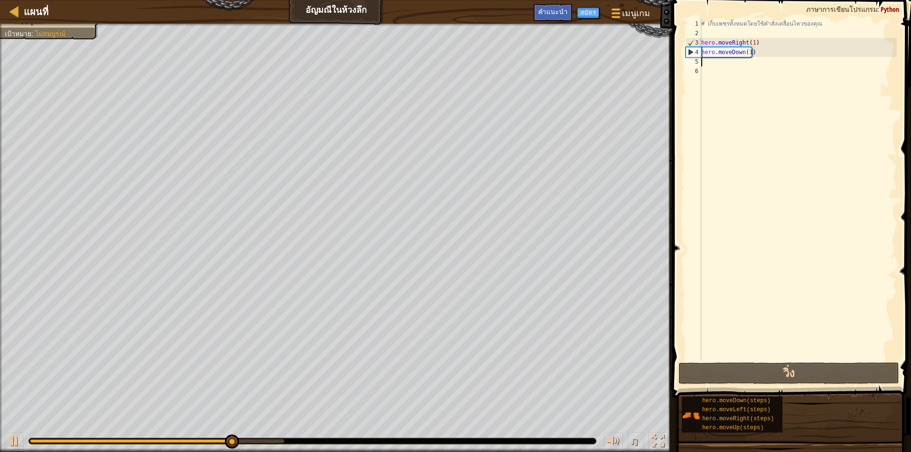
click at [716, 65] on div "# เก็บเพชรทั้งหมดโดยใช้คำสั่งเคลื่อนไหวของคุณ hero . moveRight ( 1 ) hero . mov…" at bounding box center [797, 199] width 197 height 361
type textarea "h"
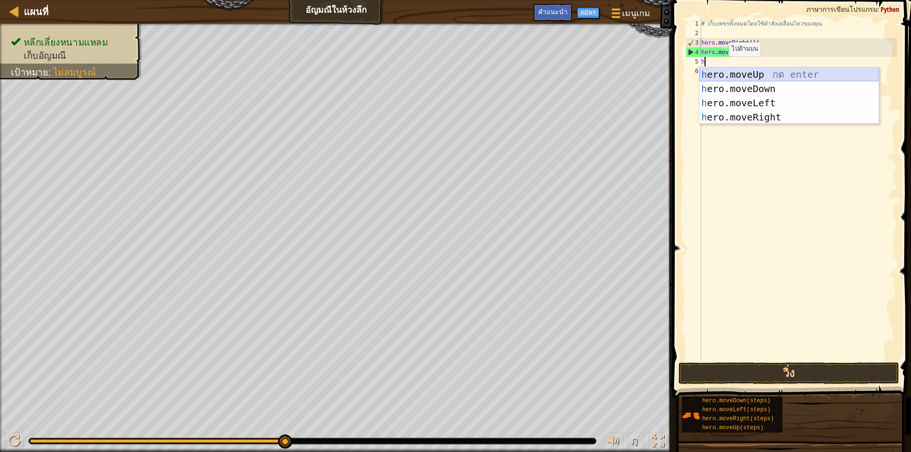
click at [755, 71] on div "h ero.moveUp กด enter h ero.moveDown กด enter h ero.moveLeft กด enter h ero.mov…" at bounding box center [788, 109] width 179 height 85
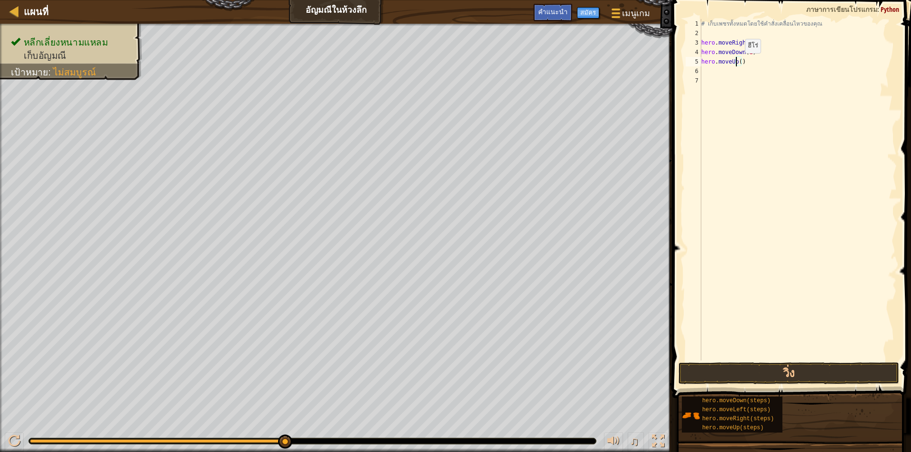
click at [737, 63] on div "# เก็บเพชรทั้งหมดโดยใช้คำสั่งเคลื่อนไหวของคุณ hero . moveRight ( 1 ) hero . mov…" at bounding box center [797, 199] width 197 height 361
click at [739, 61] on div "# เก็บเพชรทั้งหมดโดยใช้คำสั่งเคลื่อนไหวของคุณ hero . moveRight ( 1 ) hero . mov…" at bounding box center [797, 199] width 197 height 361
type textarea "hero.moveUp(1)"
click at [706, 68] on div "# เก็บเพชรทั้งหมดโดยใช้คำสั่งเคลื่อนไหวของคุณ hero . moveRight ( 1 ) hero . mov…" at bounding box center [797, 199] width 197 height 361
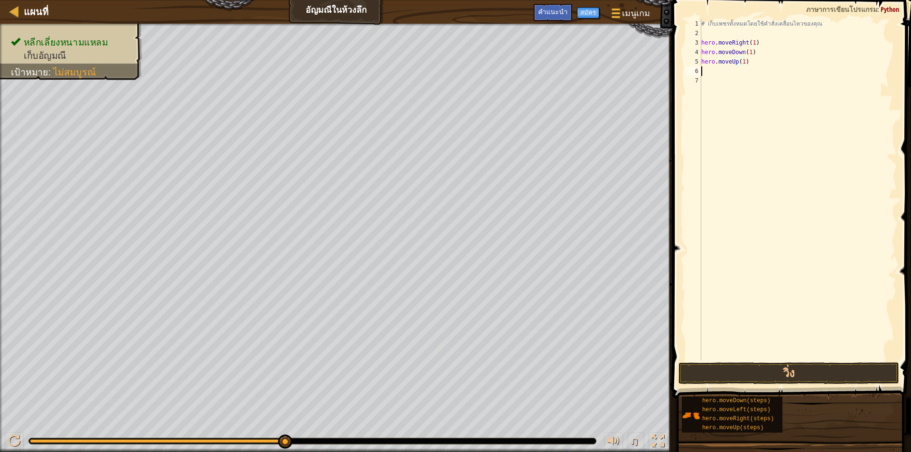
scroll to position [4, 0]
type textarea "h"
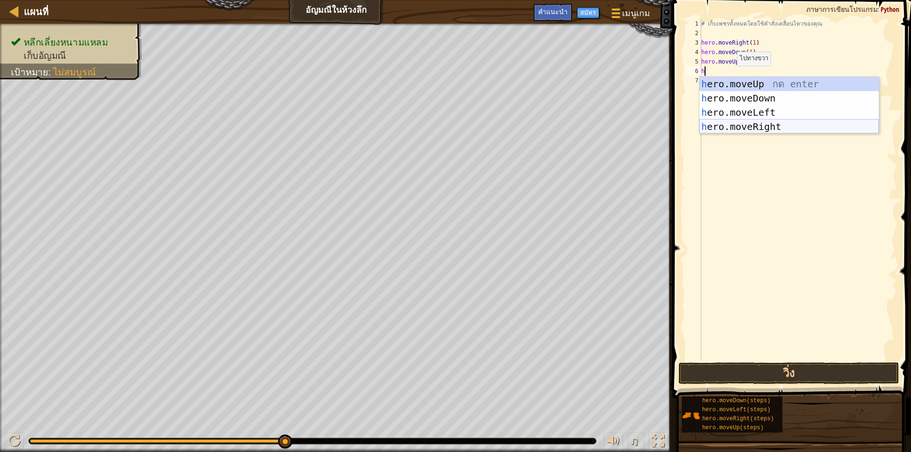
click at [759, 132] on div "h ero.moveUp กด enter h ero.moveDown กด enter h ero.moveLeft กด enter h ero.mov…" at bounding box center [788, 119] width 179 height 85
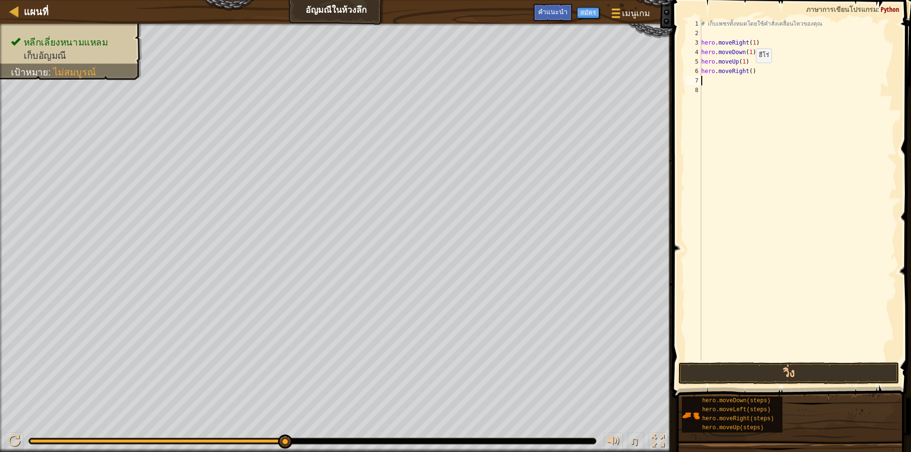
click at [748, 72] on div "# เก็บเพชรทั้งหมดโดยใช้คำสั่งเคลื่อนไหวของคุณ hero . moveRight ( 1 ) hero . mov…" at bounding box center [797, 199] width 197 height 361
type textarea "hero.moveRight(1)"
click at [706, 80] on div "# เก็บเพชรทั้งหมดโดยใช้คำสั่งเคลื่อนไหวของคุณ hero . moveRight ( 1 ) hero . mov…" at bounding box center [797, 199] width 197 height 361
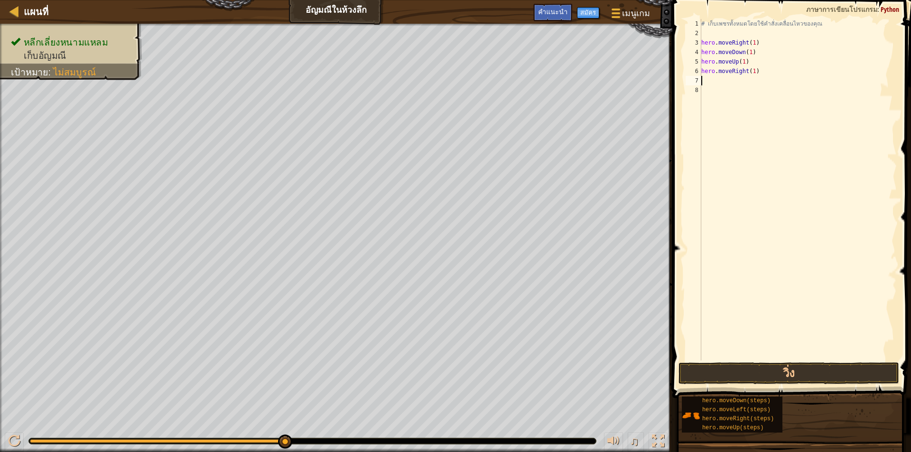
type textarea "h"
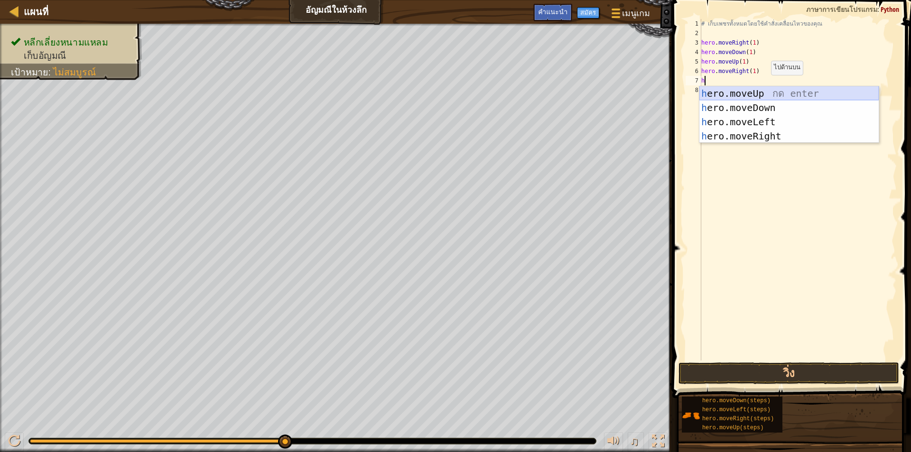
click at [763, 89] on div "h ero.moveUp กด enter h ero.moveDown กด enter h ero.moveLeft กด enter h ero.mov…" at bounding box center [788, 128] width 179 height 85
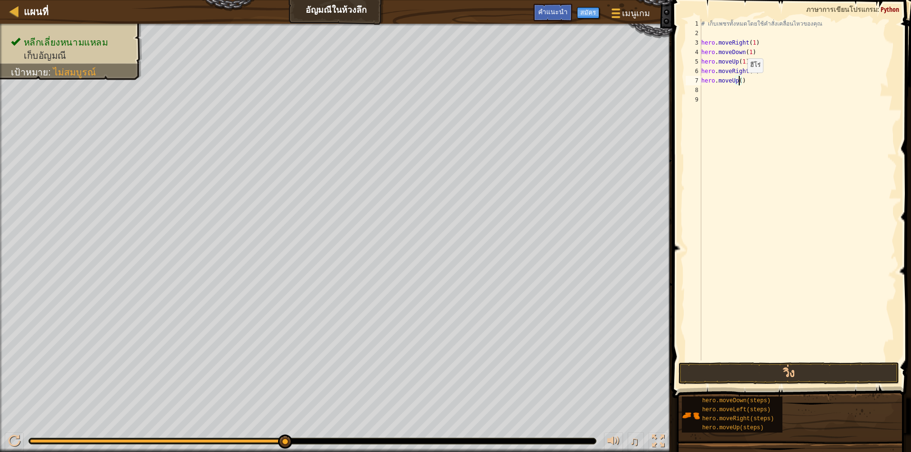
click at [739, 82] on div "# เก็บเพชรทั้งหมดโดยใช้คำสั่งเคลื่อนไหวของคุณ hero . moveRight ( 1 ) hero . mov…" at bounding box center [797, 199] width 197 height 361
type textarea "hero.moveUp(1)"
click at [701, 89] on div "# เก็บเพชรทั้งหมดโดยใช้คำสั่งเคลื่อนไหวของคุณ hero . moveRight ( 1 ) hero . mov…" at bounding box center [797, 199] width 197 height 361
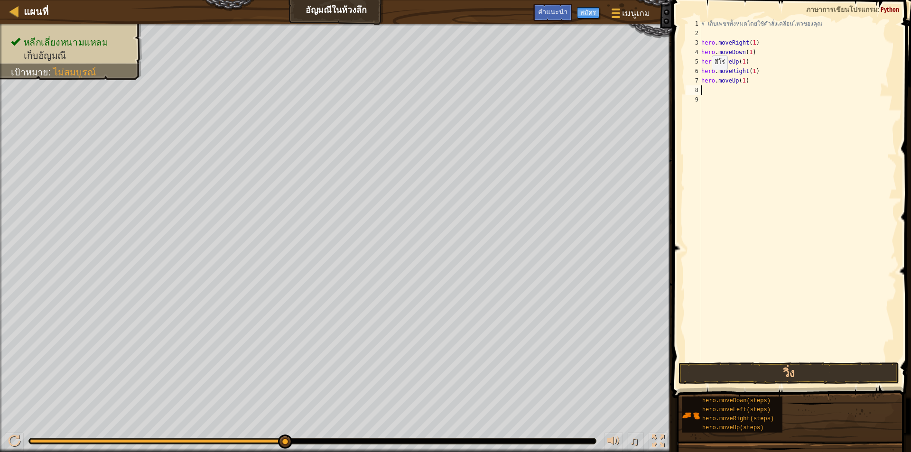
type textarea "h"
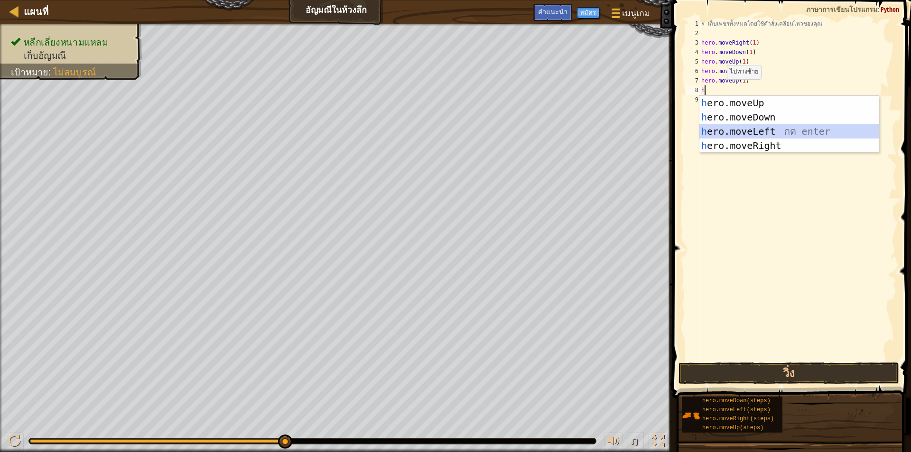
click at [750, 133] on div "h ero.moveUp กด enter h ero.moveDown กด enter h ero.moveLeft กด enter h ero.mov…" at bounding box center [788, 138] width 179 height 85
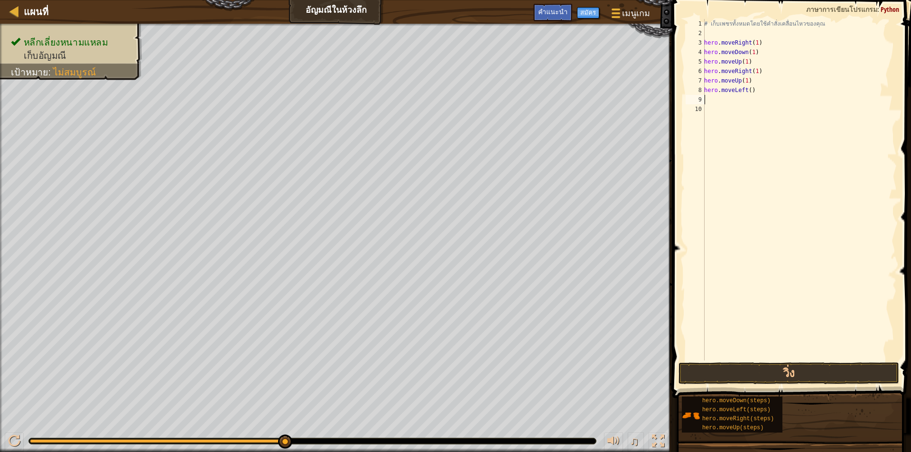
click at [747, 95] on div "# เก็บเพชรทั้งหมดโดยใช้คำสั่งเคลื่อนไหวของคุณ hero . moveRight ( 1 ) hero . mov…" at bounding box center [799, 199] width 195 height 361
click at [747, 89] on div "# เก็บเพชรทั้งหมดโดยใช้คำสั่งเคลื่อนไหวของคุณ hero . moveRight ( 1 ) hero . mov…" at bounding box center [799, 199] width 195 height 361
type textarea "hero.moveLeft(1)"
click at [855, 370] on button "วิ่ง" at bounding box center [788, 373] width 221 height 22
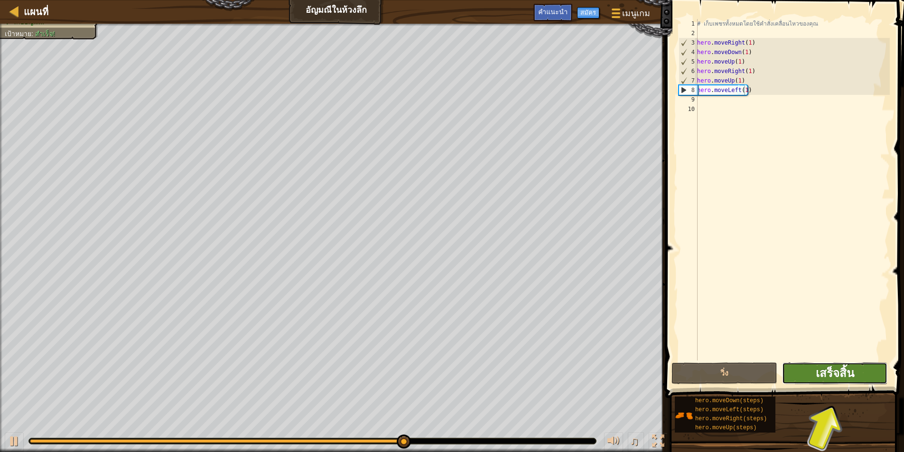
click at [853, 369] on span "เสร็จสิ้น" at bounding box center [835, 372] width 38 height 15
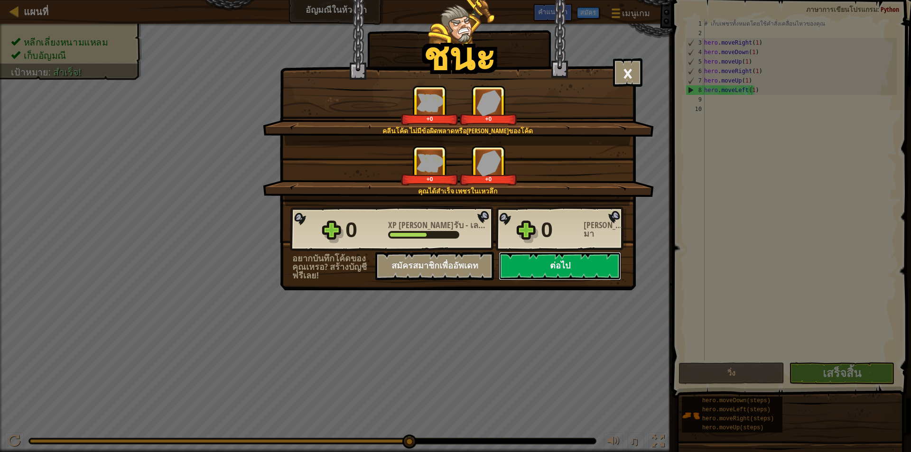
click at [549, 260] on button "ต่อไป" at bounding box center [560, 266] width 122 height 28
select select "th"
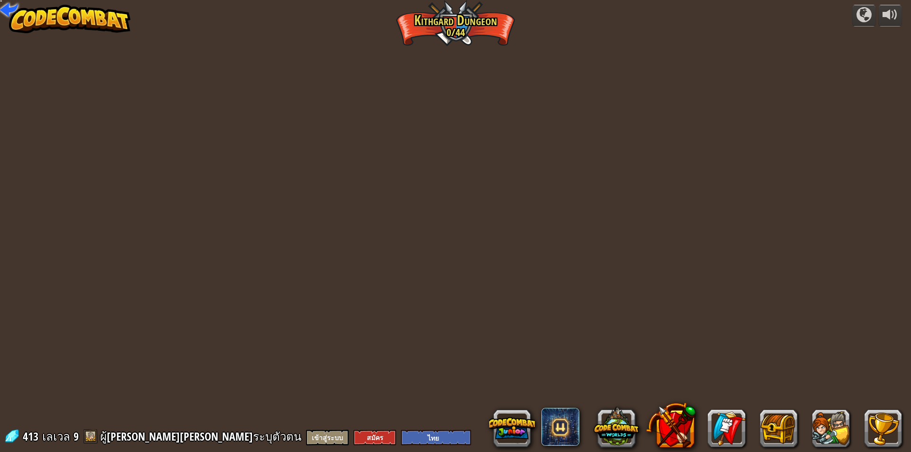
select select "th"
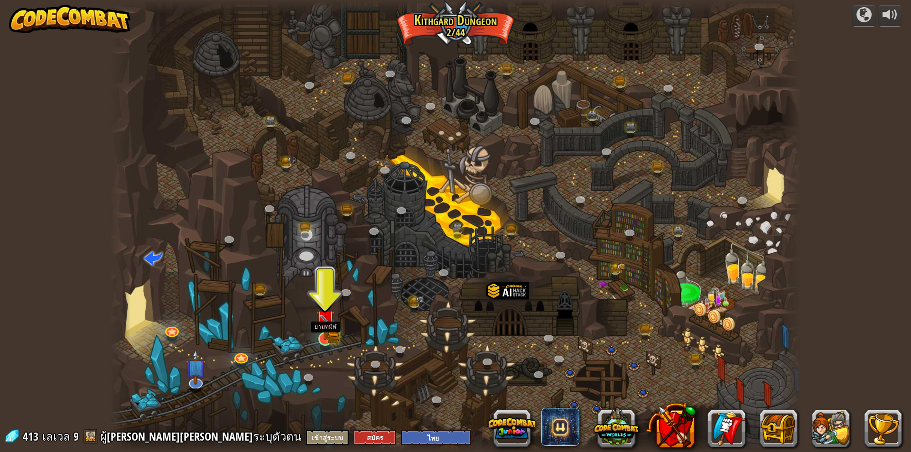
click at [335, 334] on img at bounding box center [333, 337] width 12 height 14
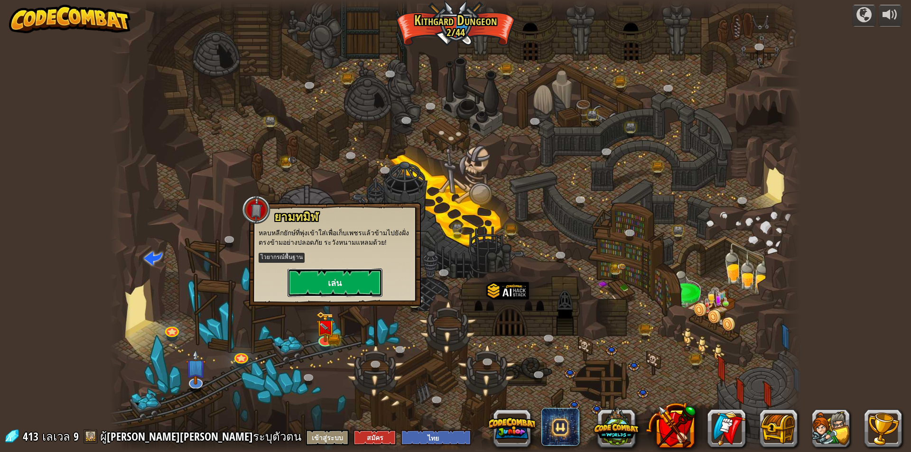
click at [342, 295] on button "เล่น" at bounding box center [335, 283] width 95 height 28
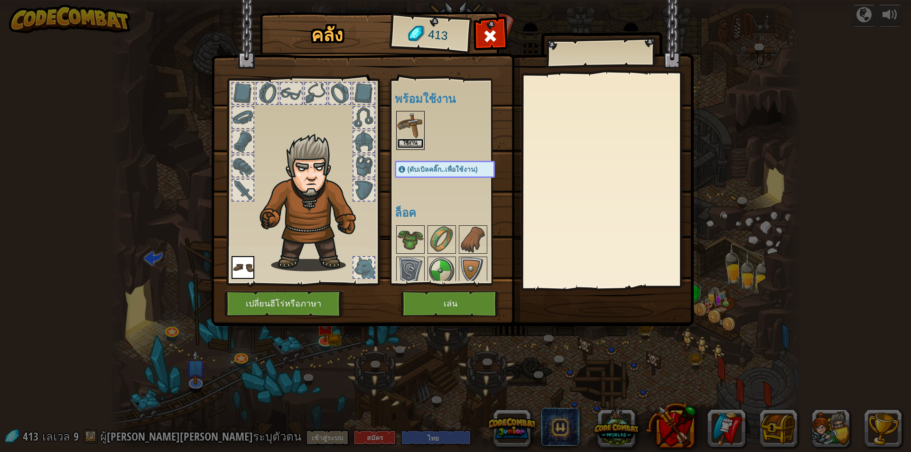
click at [412, 144] on button "ใช้งาน" at bounding box center [410, 144] width 27 height 10
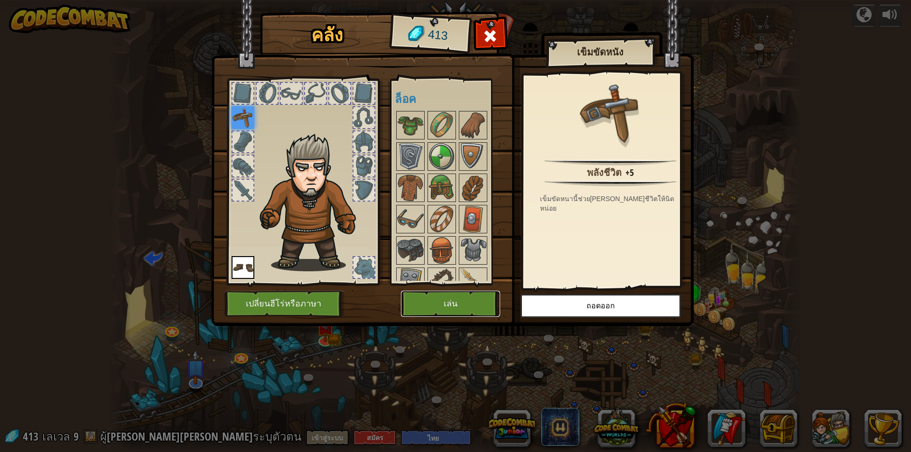
click at [433, 300] on button "เล่น" at bounding box center [450, 304] width 99 height 26
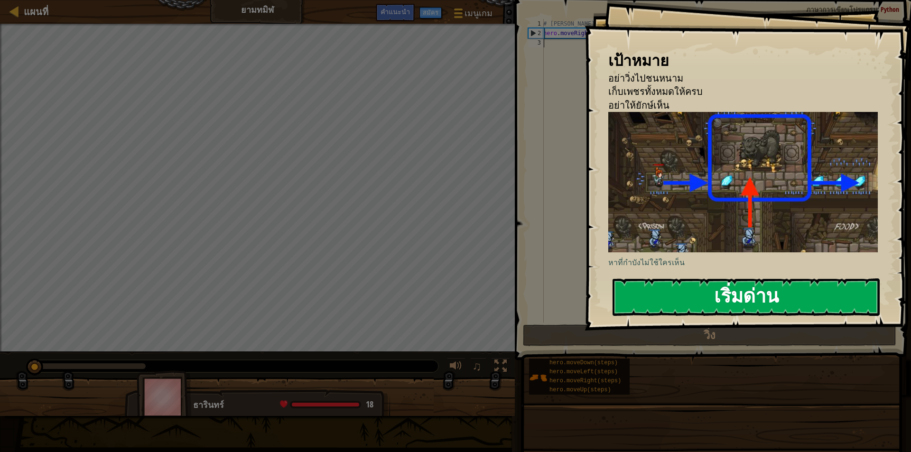
click at [655, 295] on button "เริ่มด่าน" at bounding box center [746, 297] width 267 height 37
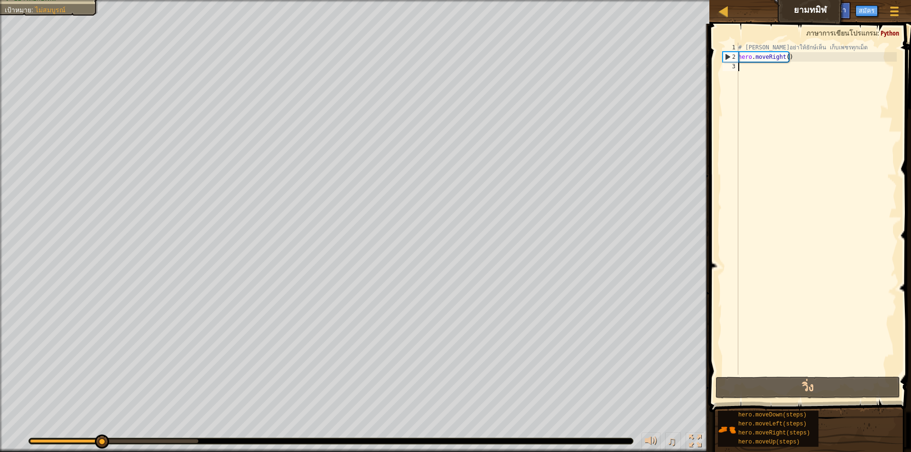
click at [751, 65] on div "# [PERSON_NAME]อย่าให้ยักษ์เห็น เก็บเพชรทุกเม็ด hero . moveRight ( )" at bounding box center [816, 218] width 160 height 351
type textarea "h"
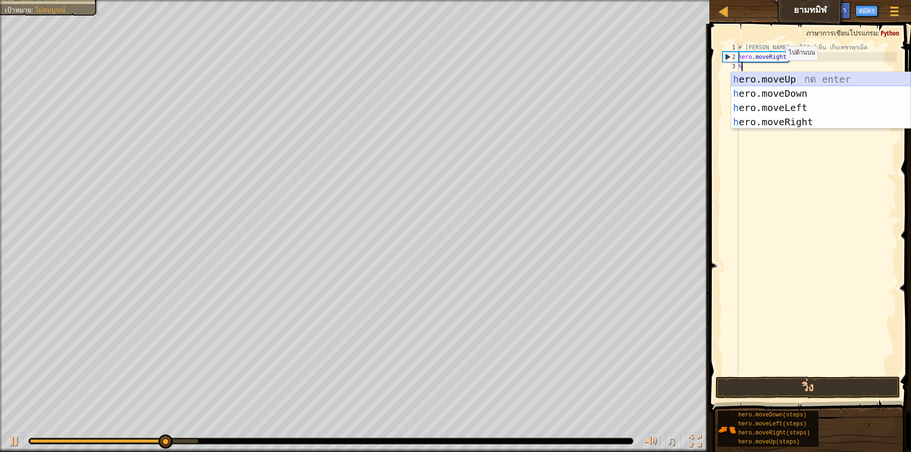
click at [812, 79] on div "h ero.moveUp กด enter h ero.moveDown กด enter h ero.moveLeft กด enter h ero.mov…" at bounding box center [820, 114] width 179 height 85
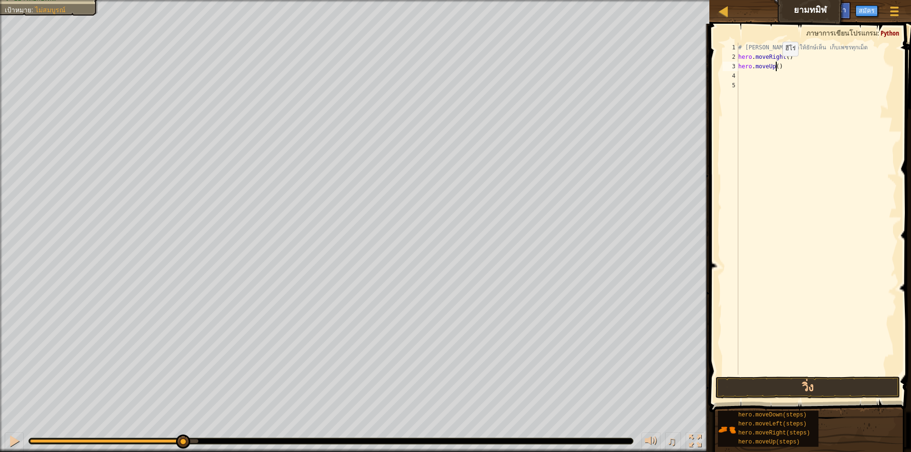
click at [774, 65] on div "# [PERSON_NAME]อย่าให้ยักษ์เห็น เก็บเพชรทุกเม็ด hero . moveRight ( ) hero . mov…" at bounding box center [816, 218] width 160 height 351
type textarea "hero.moveUp(1)"
click at [743, 81] on div "# [PERSON_NAME]อย่าให้ยักษ์เห็น เก็บเพชรทุกเม็ด hero . moveRight ( ) hero . mov…" at bounding box center [816, 218] width 160 height 351
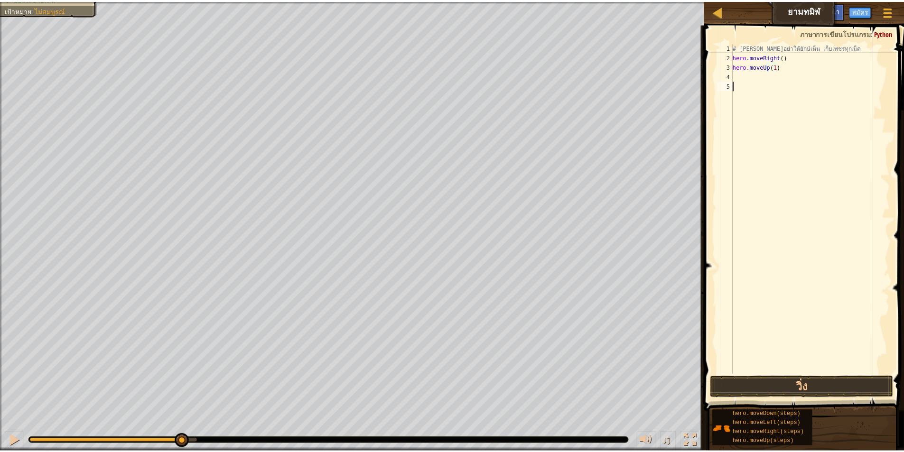
scroll to position [4, 0]
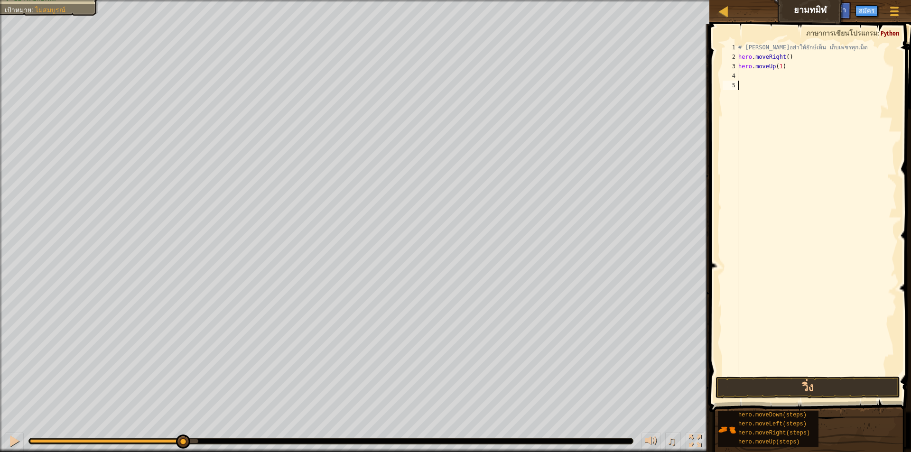
click at [753, 77] on div "# [PERSON_NAME]อย่าให้ยักษ์เห็น เก็บเพชรทุกเม็ด hero . moveRight ( ) hero . mov…" at bounding box center [816, 218] width 160 height 351
type textarea "h"
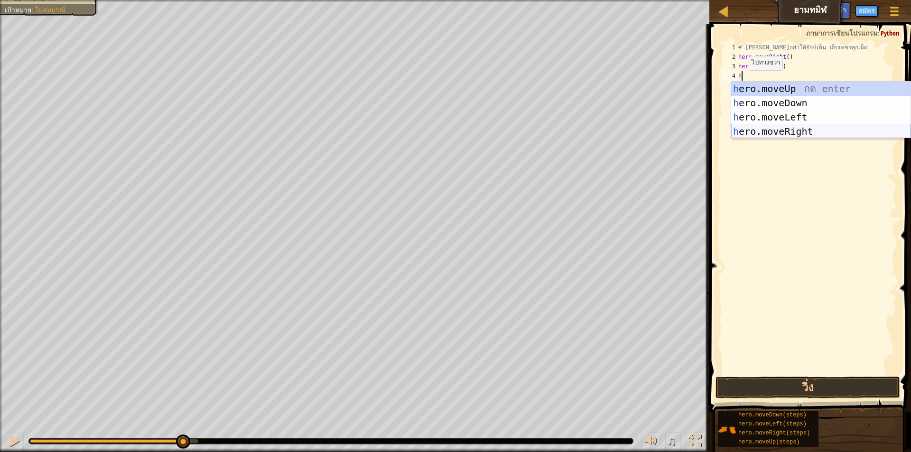
click at [790, 132] on div "h ero.moveUp กด enter h ero.moveDown กด enter h ero.moveLeft กด enter h ero.mov…" at bounding box center [820, 124] width 179 height 85
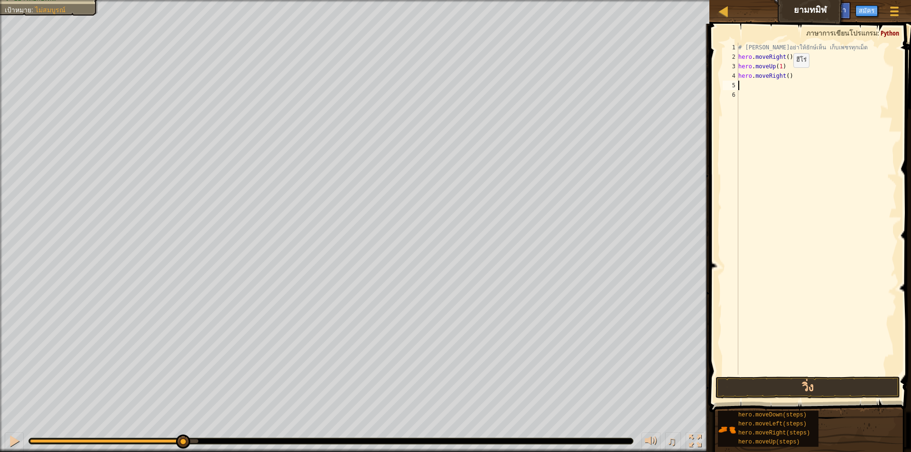
click at [785, 77] on div "# [PERSON_NAME]อย่าให้ยักษ์เห็น เก็บเพชรทุกเม็ด hero . moveRight ( ) hero . mov…" at bounding box center [816, 218] width 160 height 351
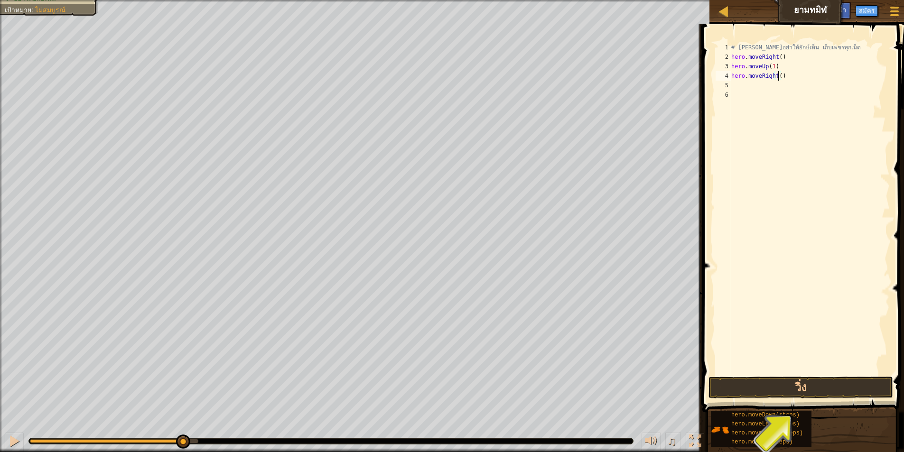
type textarea "hero.moveRight(1)"
click at [732, 87] on div "# [PERSON_NAME]อย่าให้ยักษ์เห็น เก็บเพชรทุกเม็ด hero . moveRight ( ) hero . mov…" at bounding box center [809, 218] width 160 height 351
type textarea "h"
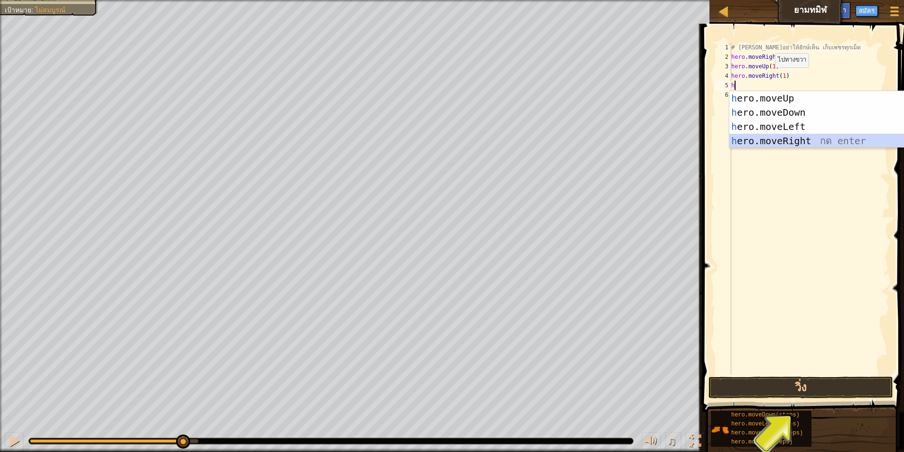
click at [768, 146] on div "h ero.moveUp กด enter h ero.moveDown กด enter h ero.moveLeft กด enter h ero.mov…" at bounding box center [818, 133] width 179 height 85
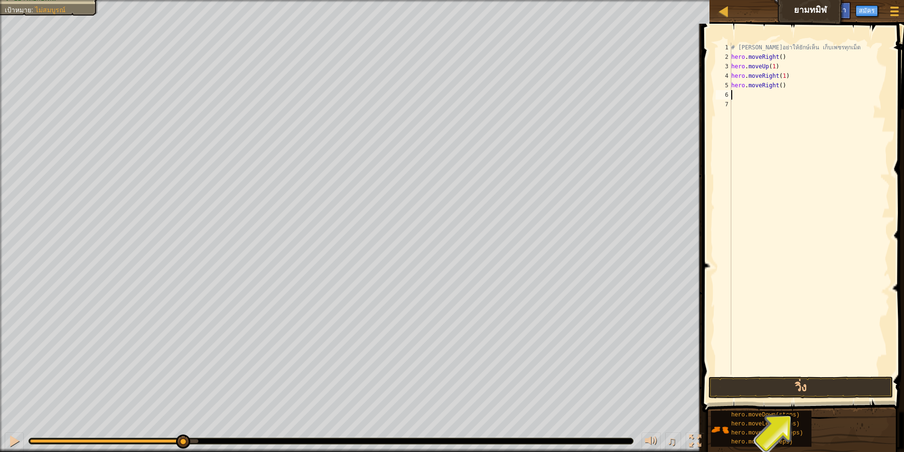
click at [789, 91] on div "# [PERSON_NAME]อย่าให้ยักษ์เห็น เก็บเพชรทุกเม็ด hero . moveRight ( ) hero . mov…" at bounding box center [809, 218] width 160 height 351
click at [780, 84] on div "# [PERSON_NAME]อย่าให้ยักษ์เห็น เก็บเพชรทุกเม็ด hero . moveRight ( ) hero . mov…" at bounding box center [809, 218] width 160 height 351
type textarea "h"
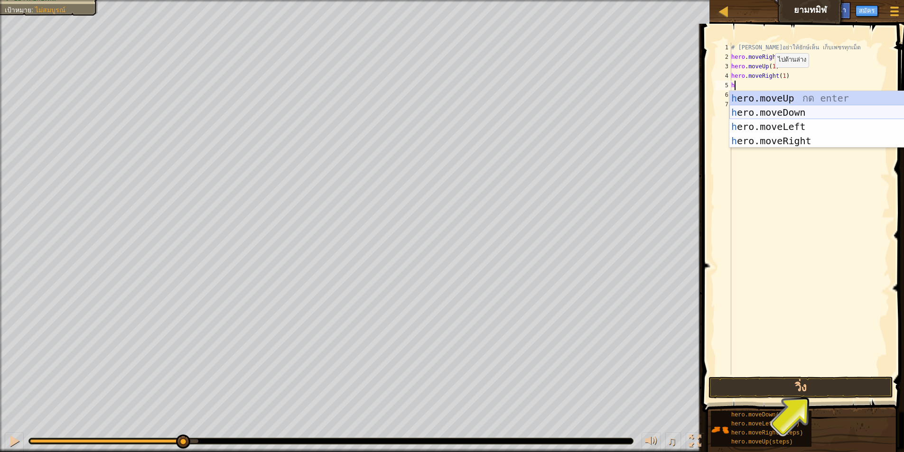
click at [792, 113] on div "h ero.moveUp กด enter h ero.moveDown กด enter h ero.moveLeft กด enter h ero.mov…" at bounding box center [818, 133] width 179 height 85
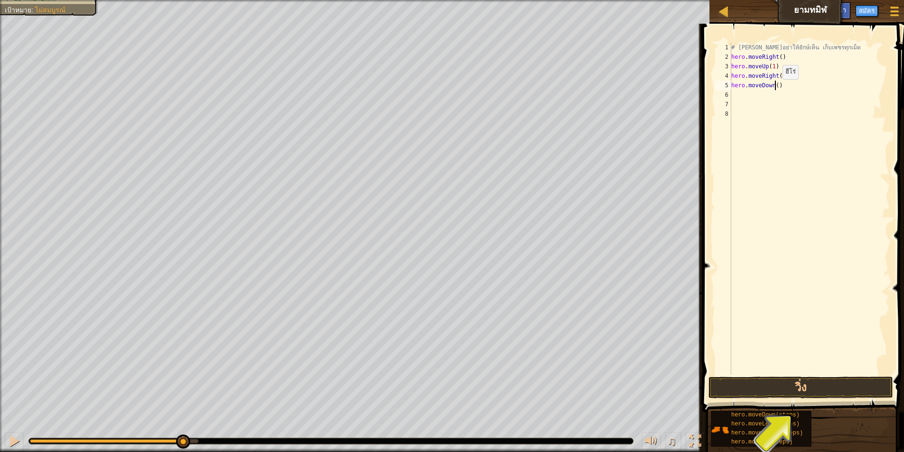
click at [774, 89] on div "# [PERSON_NAME]อย่าให้ยักษ์เห็น เก็บเพชรทุกเม็ด hero . moveRight ( ) hero . mov…" at bounding box center [809, 218] width 160 height 351
type textarea "hero.moveDown(1)"
click at [737, 101] on div "# [PERSON_NAME]อย่าให้ยักษ์เห็น เก็บเพชรทุกเม็ด hero . moveRight ( ) hero . mov…" at bounding box center [809, 218] width 160 height 351
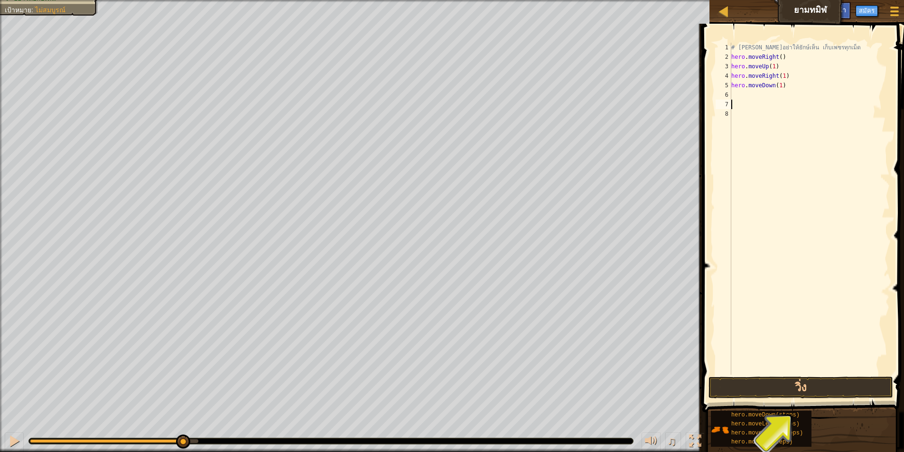
click at [736, 97] on div "# [PERSON_NAME]อย่าให้ยักษ์เห็น เก็บเพชรทุกเม็ด hero . moveRight ( ) hero . mov…" at bounding box center [809, 218] width 160 height 351
type textarea "h"
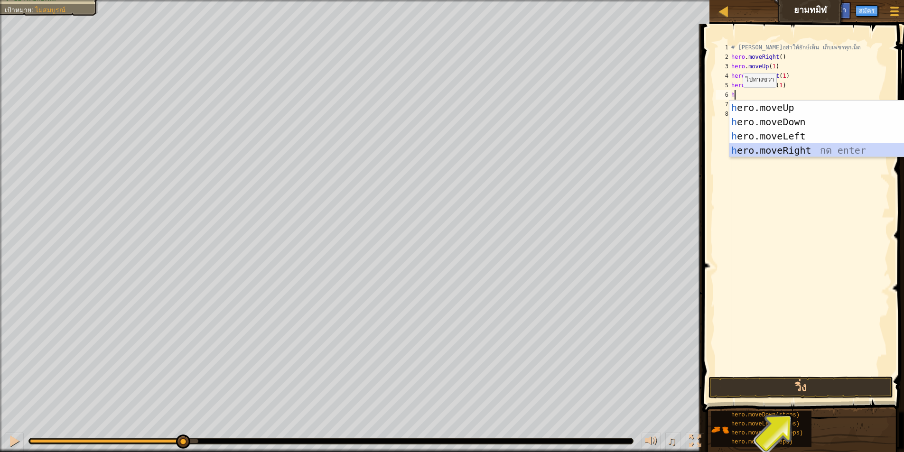
click at [757, 151] on div "h ero.moveUp กด enter h ero.moveDown กด enter h ero.moveLeft กด enter h ero.mov…" at bounding box center [818, 143] width 179 height 85
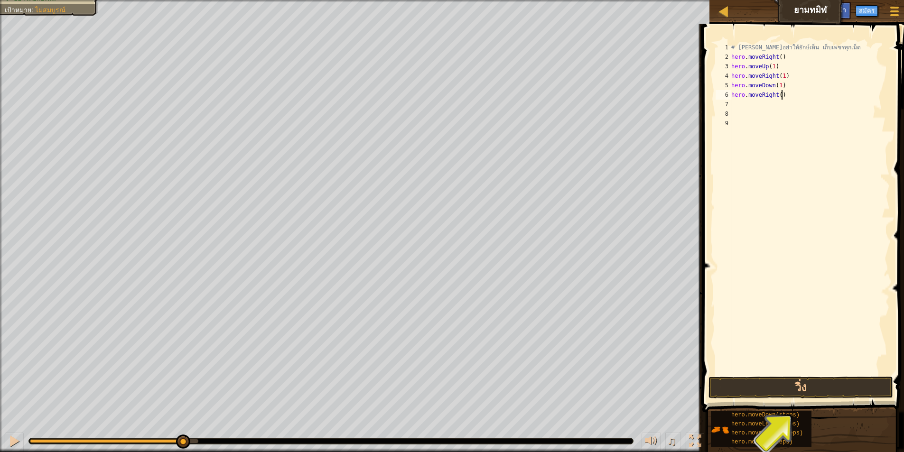
click at [780, 94] on div "# [PERSON_NAME]อย่าให้ยักษ์เห็น เก็บเพชรทุกเม็ด hero . moveRight ( ) hero . mov…" at bounding box center [809, 218] width 160 height 351
click at [779, 98] on div "# [PERSON_NAME]อย่าให้ยักษ์เห็น เก็บเพชรทุกเม็ด hero . moveRight ( ) hero . mov…" at bounding box center [809, 218] width 160 height 351
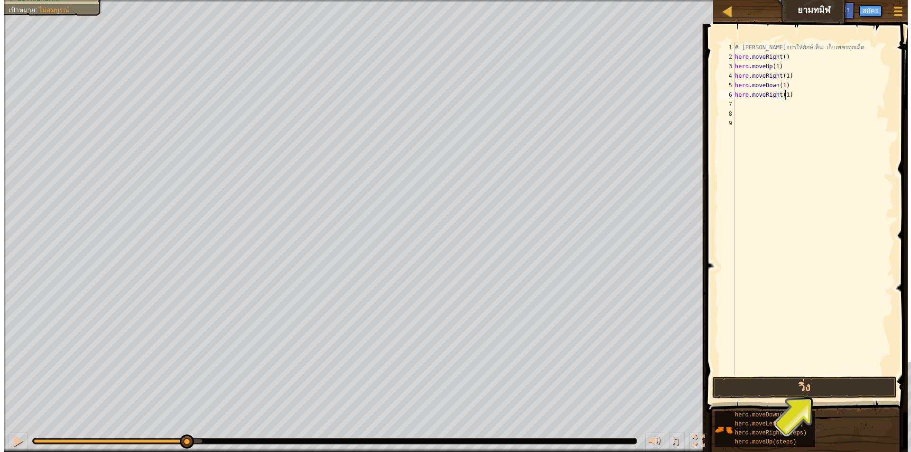
scroll to position [4, 4]
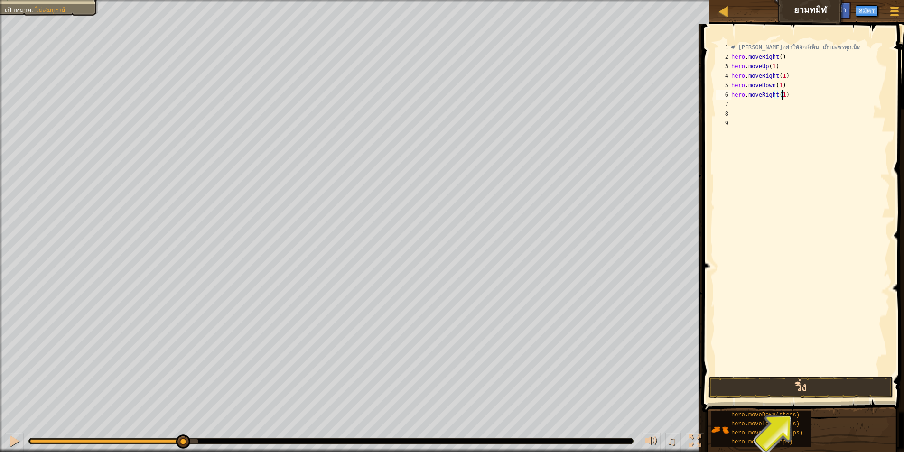
type textarea "hero.moveRight(1)"
click at [733, 390] on button "วิ่ง" at bounding box center [800, 388] width 185 height 22
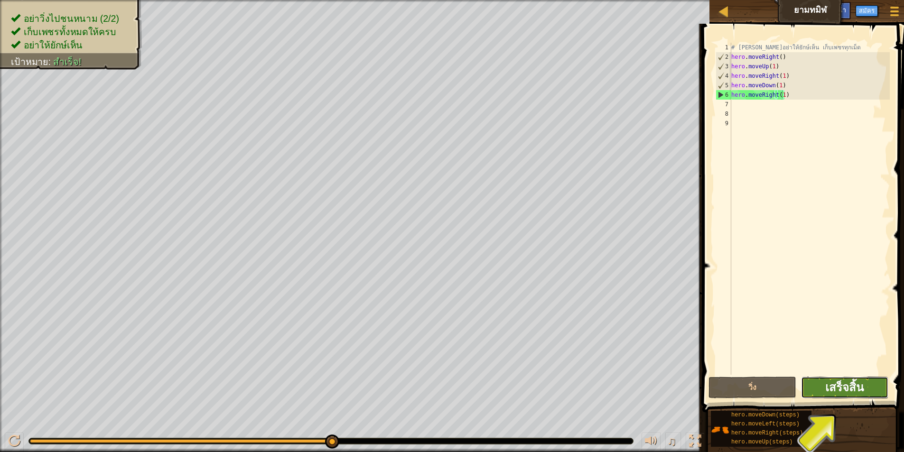
click at [860, 391] on span "เสร็จสิ้น" at bounding box center [844, 387] width 38 height 15
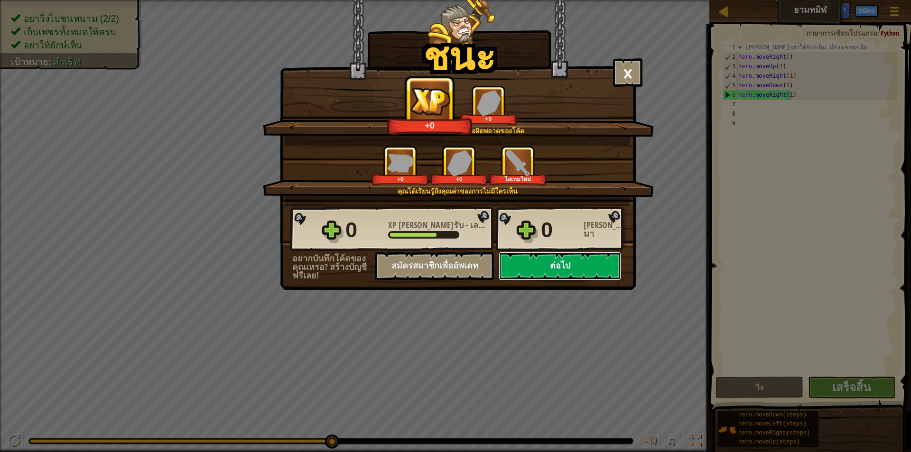
click at [569, 267] on button "ต่อไป" at bounding box center [560, 266] width 122 height 28
select select "th"
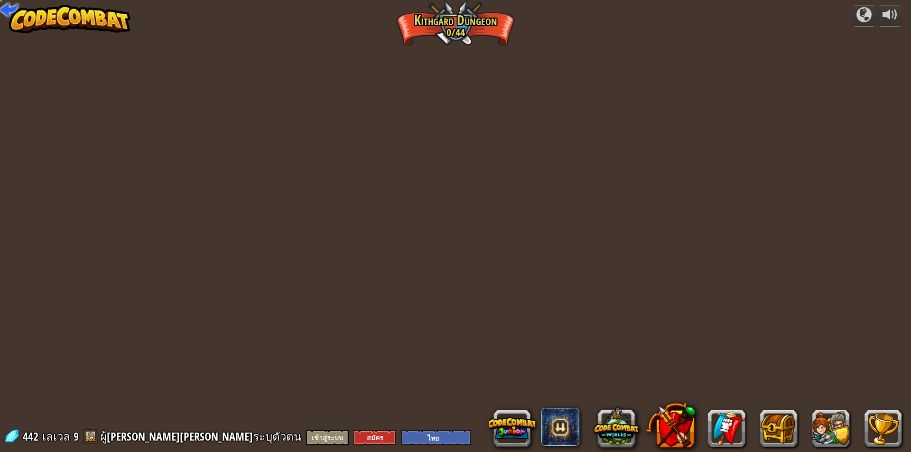
select select "th"
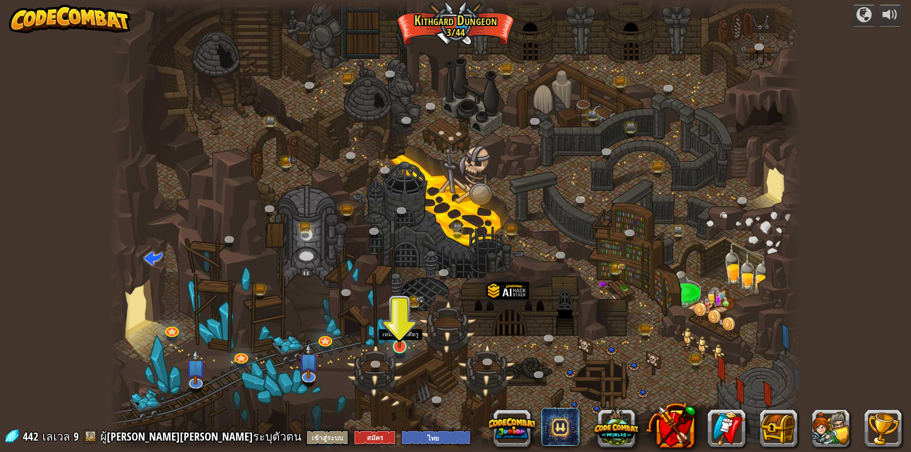
click at [406, 335] on img at bounding box center [399, 326] width 19 height 43
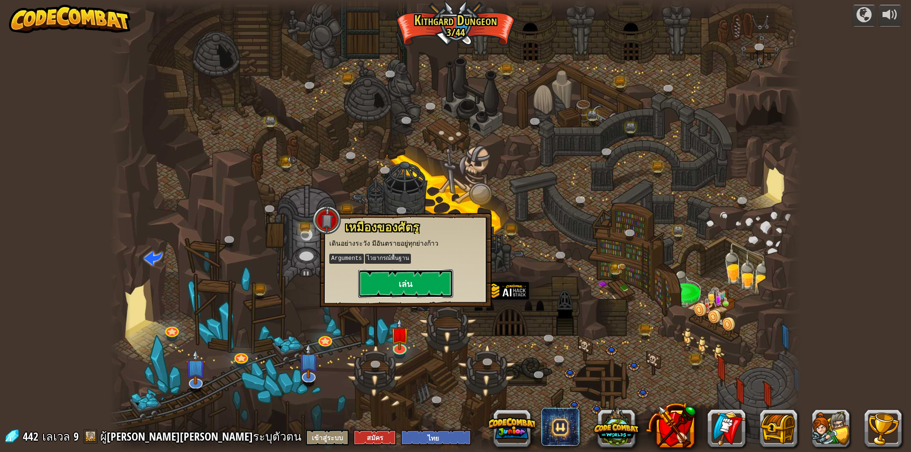
click at [410, 283] on button "เล่น" at bounding box center [405, 283] width 95 height 28
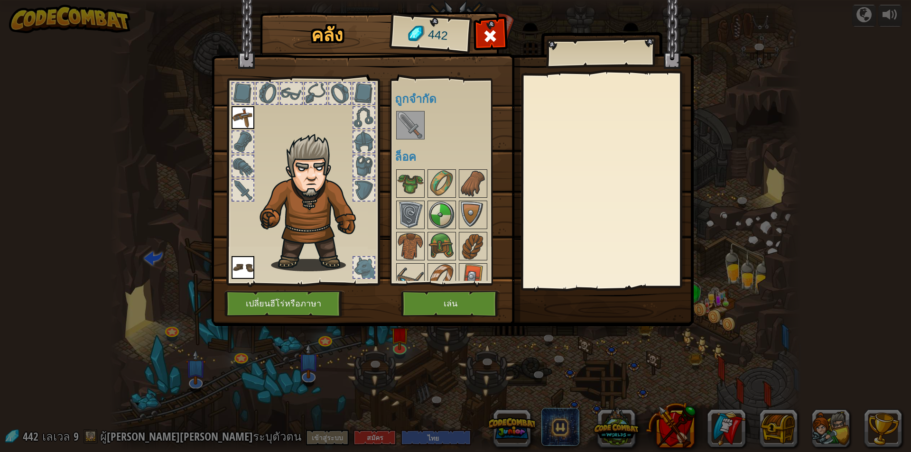
click at [409, 117] on img at bounding box center [410, 125] width 27 height 27
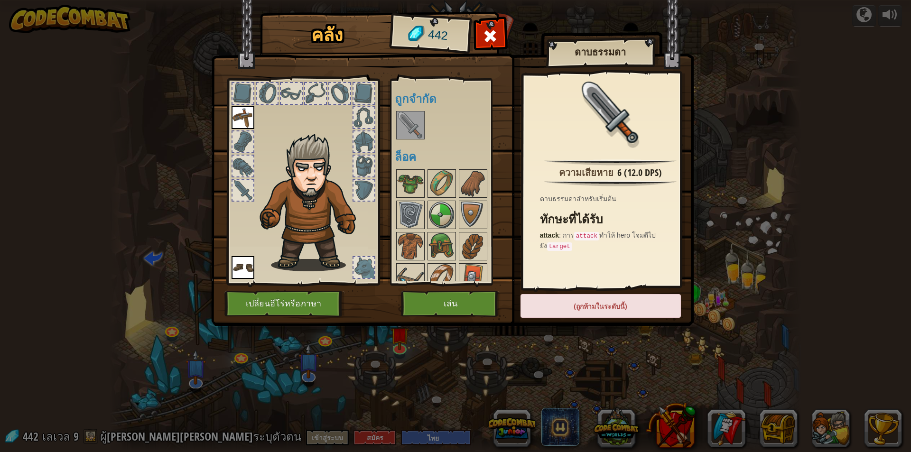
click at [411, 128] on img at bounding box center [410, 125] width 27 height 27
drag, startPoint x: 410, startPoint y: 125, endPoint x: 273, endPoint y: 193, distance: 153.6
click at [320, 184] on div "คลัง 442 พร้อมใช้งาน ใช้งาน ใช้งาน (ดับเบิลคลิ๊ก..เพื่อใช้งาน) ถูกจำกัด ล็อค ดา…" at bounding box center [455, 170] width 483 height 313
click at [245, 193] on div at bounding box center [242, 190] width 21 height 21
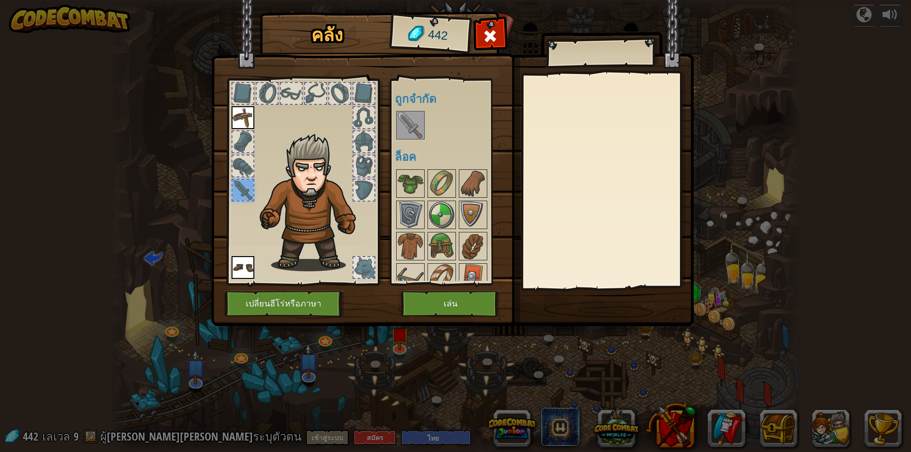
click at [402, 128] on img at bounding box center [410, 125] width 27 height 27
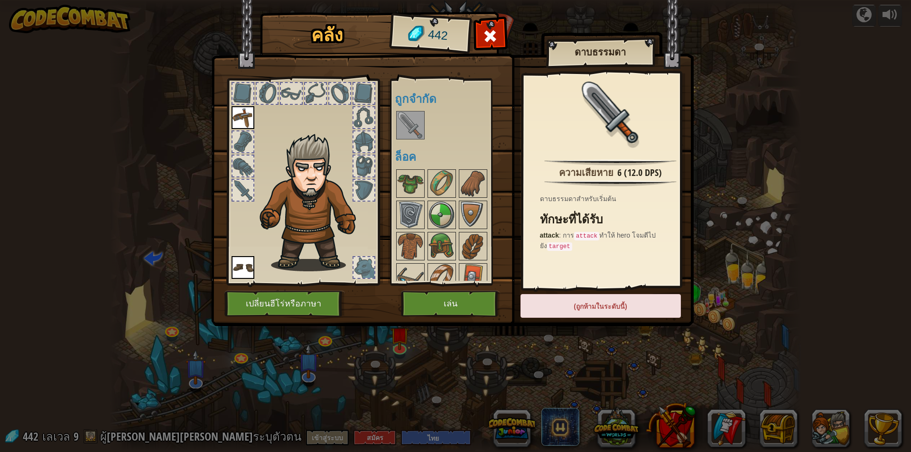
click at [407, 131] on img at bounding box center [410, 125] width 27 height 27
click at [471, 297] on button "เล่น" at bounding box center [450, 304] width 99 height 26
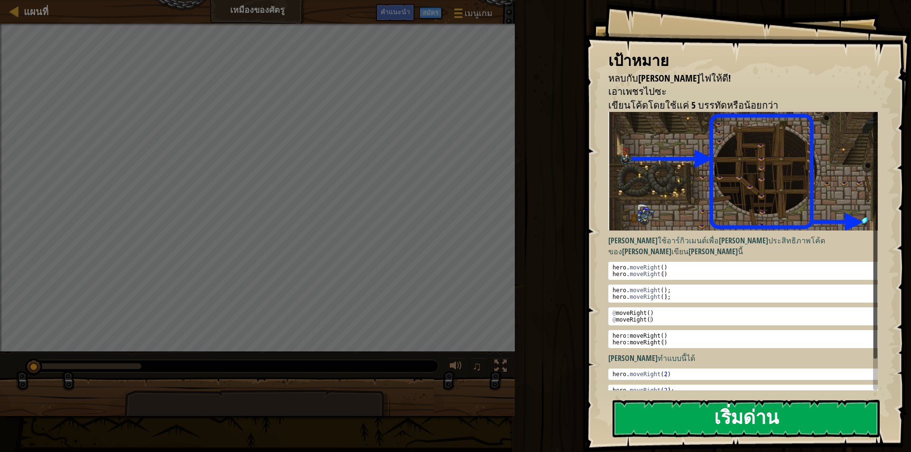
click at [792, 415] on button "เริ่มด่าน" at bounding box center [746, 418] width 267 height 37
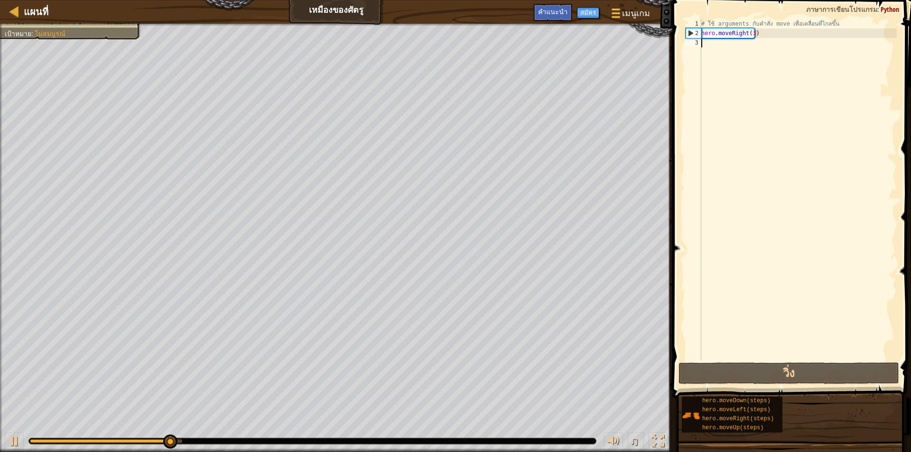
click at [717, 48] on div "# ใช้ arguments กับคำสั่ง move เพื่อเคลื่อนที่ไกลขึ้น hero . moveRight ( 3 )" at bounding box center [797, 199] width 197 height 361
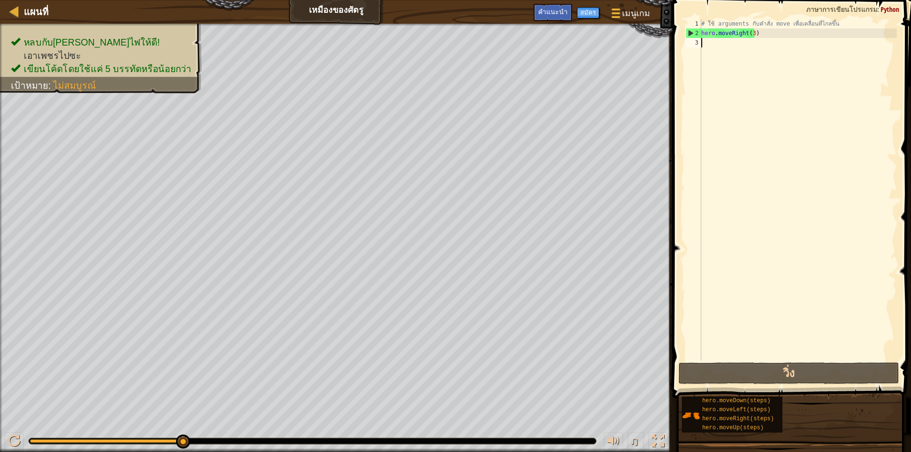
type textarea "h"
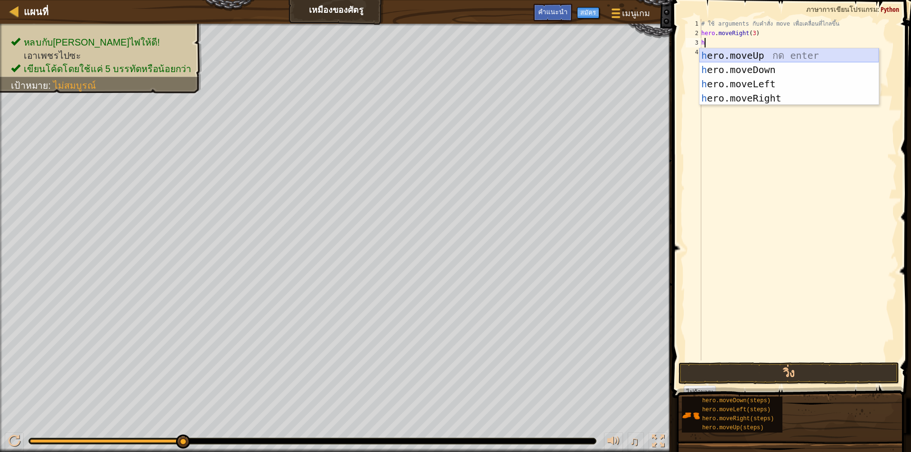
click at [753, 56] on div "h ero.moveUp กด enter h ero.moveDown กด enter h ero.moveLeft กด enter h ero.mov…" at bounding box center [788, 90] width 179 height 85
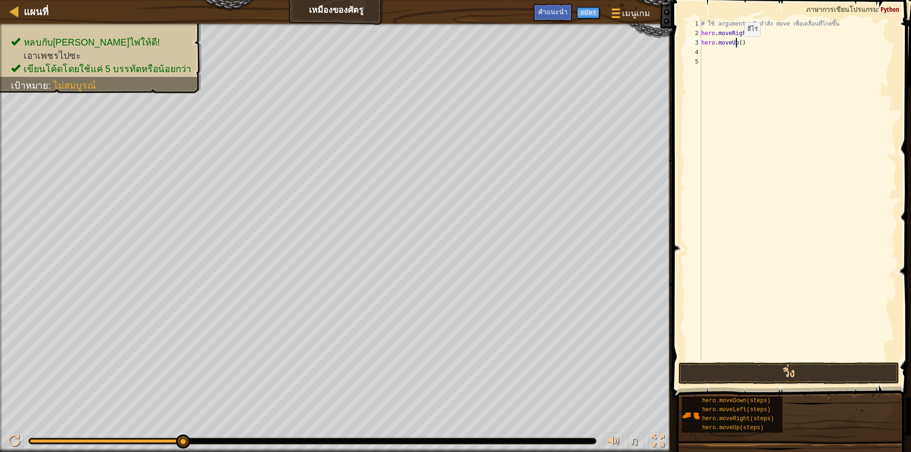
click at [736, 46] on div "# ใช้ arguments กับคำสั่ง move เพื่อเคลื่อนที่ไกลขึ้น hero . moveRight ( 3 ) he…" at bounding box center [797, 199] width 197 height 361
click at [739, 46] on div "# ใช้ arguments กับคำสั่ง move เพื่อเคลื่อนที่ไกลขึ้น hero . moveRight ( 3 ) he…" at bounding box center [797, 199] width 197 height 361
type textarea "hero.moveUp(1)"
click at [720, 57] on div "# ใช้ arguments กับคำสั่ง move เพื่อเคลื่อนที่ไกลขึ้น hero . moveRight ( 3 ) he…" at bounding box center [797, 199] width 197 height 361
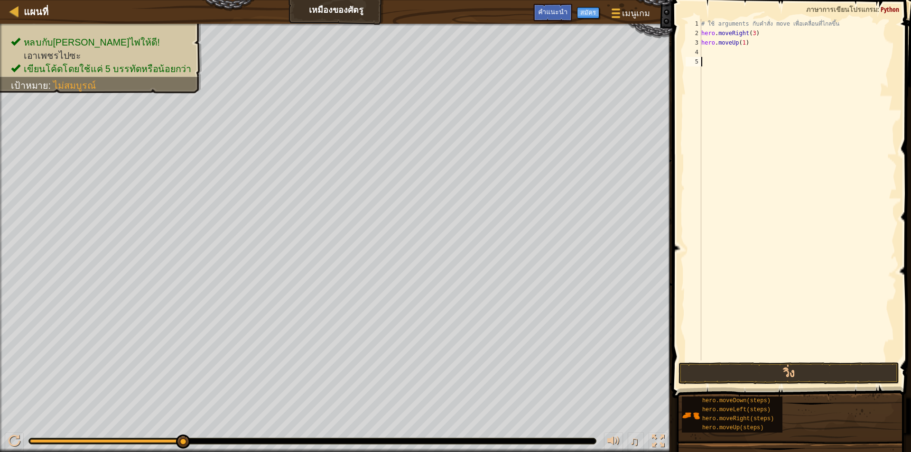
scroll to position [4, 0]
click at [716, 51] on div "# ใช้ arguments กับคำสั่ง move เพื่อเคลื่อนที่ไกลขึ้น hero . moveRight ( 3 ) he…" at bounding box center [797, 199] width 197 height 361
type textarea "h"
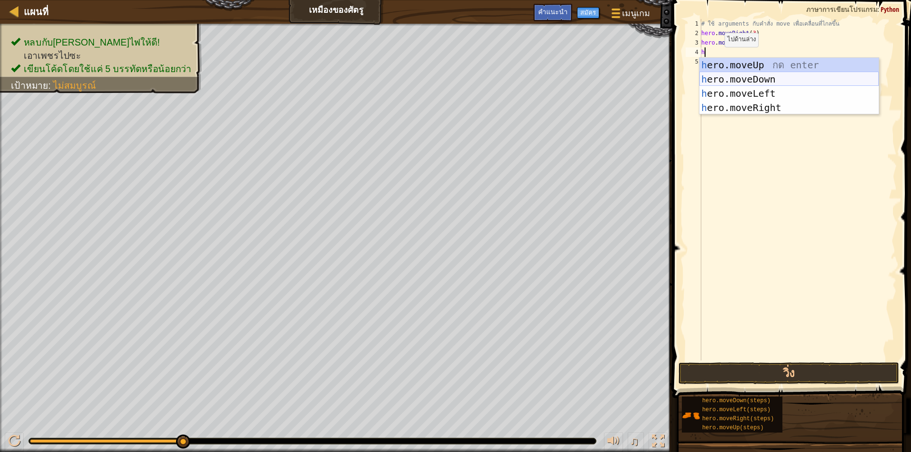
click at [734, 76] on div "h ero.moveUp กด enter h ero.moveDown กด enter h ero.moveLeft กด enter h ero.mov…" at bounding box center [788, 100] width 179 height 85
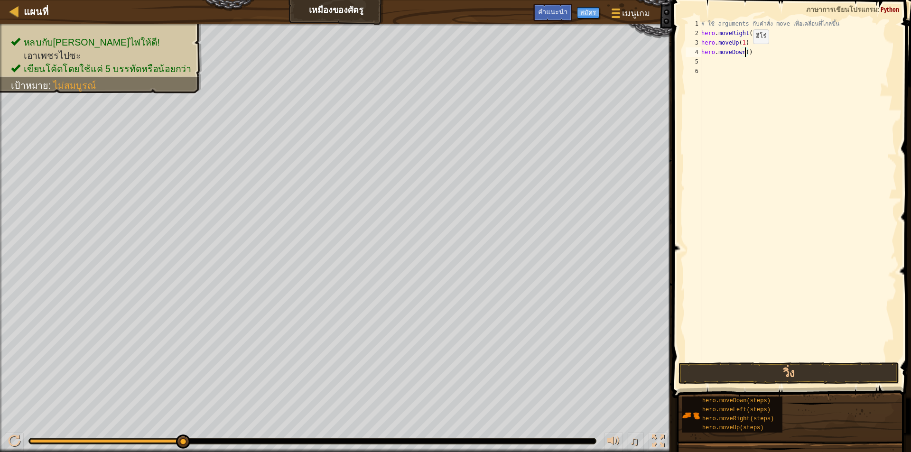
click at [745, 53] on div "# ใช้ arguments กับคำสั่ง move เพื่อเคลื่อนที่ไกลขึ้น hero . moveRight ( 3 ) he…" at bounding box center [797, 199] width 197 height 361
type textarea "hero.moveDown(3)"
click at [707, 68] on div "# ใช้ arguments กับคำสั่ง move เพื่อเคลื่อนที่ไกลขึ้น hero . moveRight ( 3 ) he…" at bounding box center [797, 199] width 197 height 361
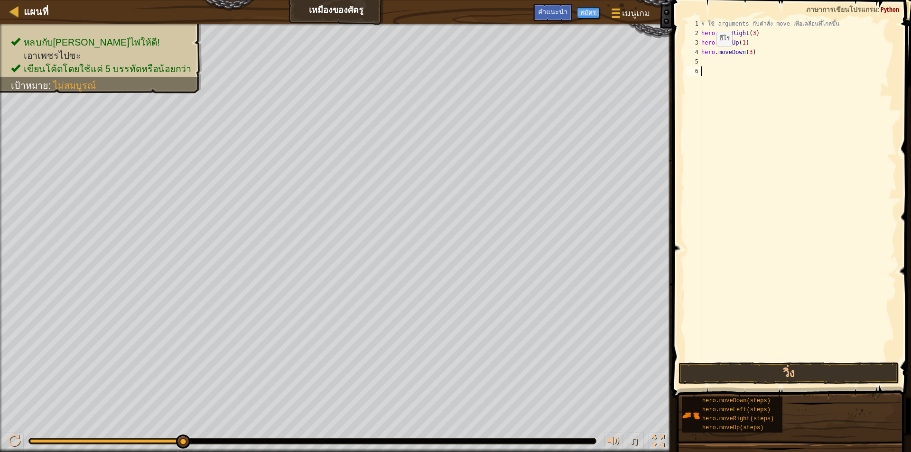
click at [708, 56] on div "# ใช้ arguments กับคำสั่ง move เพื่อเคลื่อนที่ไกลขึ้น hero . moveRight ( 3 ) he…" at bounding box center [797, 199] width 197 height 361
type textarea "hero.moveDown(3)"
click at [708, 58] on div "# ใช้ arguments กับคำสั่ง move เพื่อเคลื่อนที่ไกลขึ้น hero . moveRight ( 3 ) he…" at bounding box center [797, 199] width 197 height 361
type textarea "h"
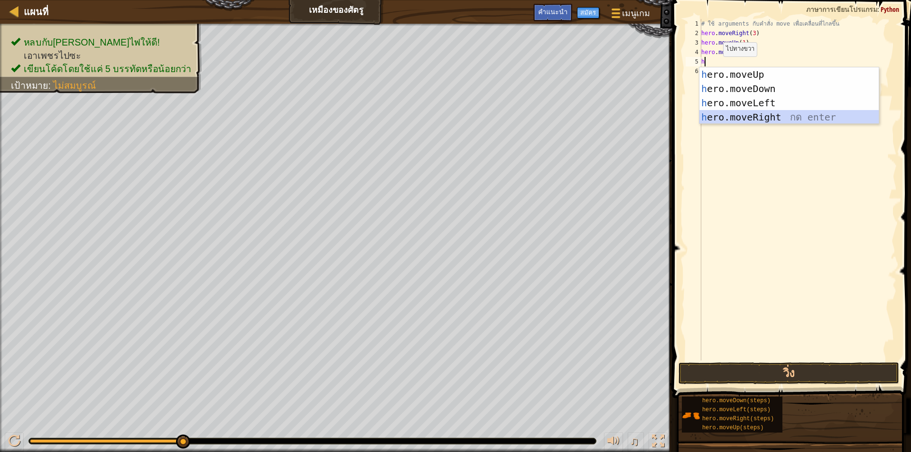
click at [747, 121] on div "h ero.moveUp กด enter h ero.moveDown กด enter h ero.moveLeft กด enter h ero.mov…" at bounding box center [788, 109] width 179 height 85
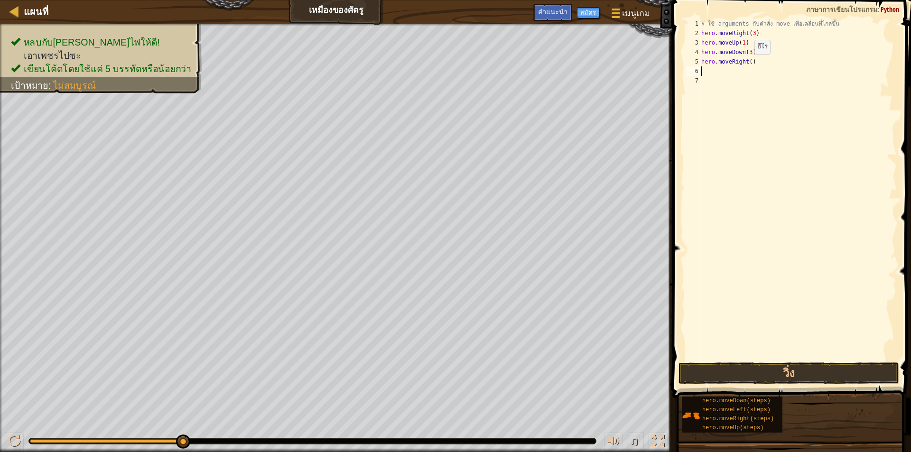
click at [746, 64] on div "# ใช้ arguments กับคำสั่ง move เพื่อเคลื่อนที่ไกลขึ้น hero . moveRight ( 3 ) he…" at bounding box center [797, 199] width 197 height 361
click at [748, 63] on div "# ใช้ arguments กับคำสั่ง move เพื่อเคลื่อนที่ไกลขึ้น hero . moveRight ( 3 ) he…" at bounding box center [797, 199] width 197 height 361
click at [807, 376] on button "วิ่ง" at bounding box center [788, 373] width 221 height 22
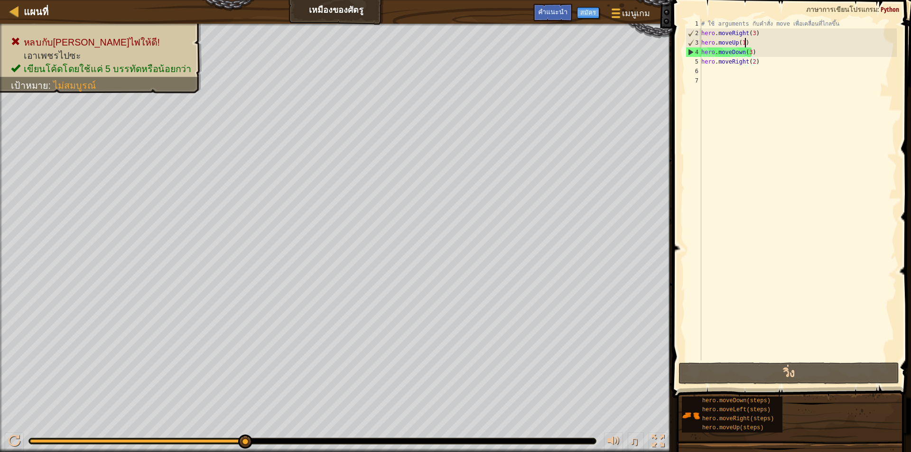
click at [745, 42] on div "# ใช้ arguments กับคำสั่ง move เพื่อเคลื่อนที่ไกลขึ้น hero . moveRight ( 3 ) he…" at bounding box center [797, 199] width 197 height 361
type textarea "hero.moveUp(1)"
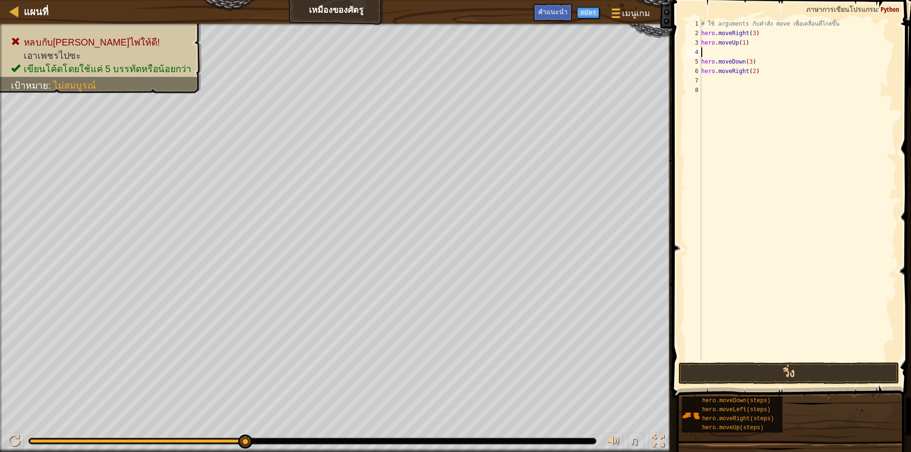
type textarea "h"
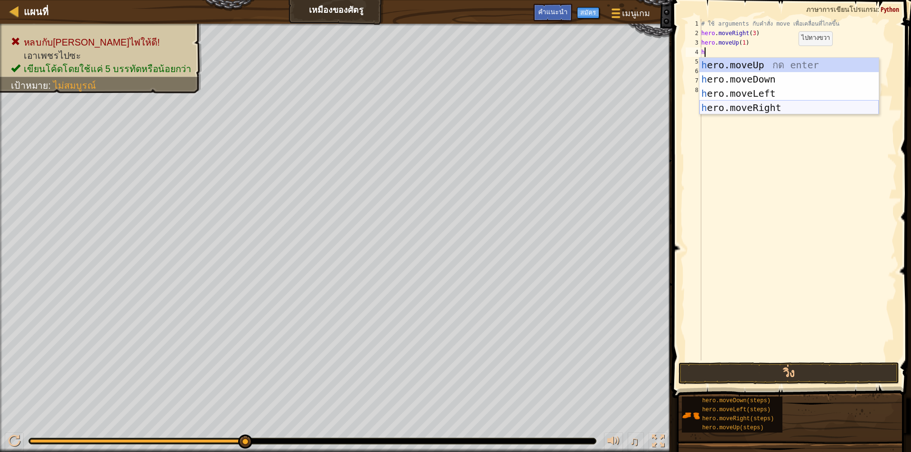
click at [771, 110] on div "h ero.moveUp กด enter h ero.moveDown กด enter h ero.moveLeft กด enter h ero.mov…" at bounding box center [788, 100] width 179 height 85
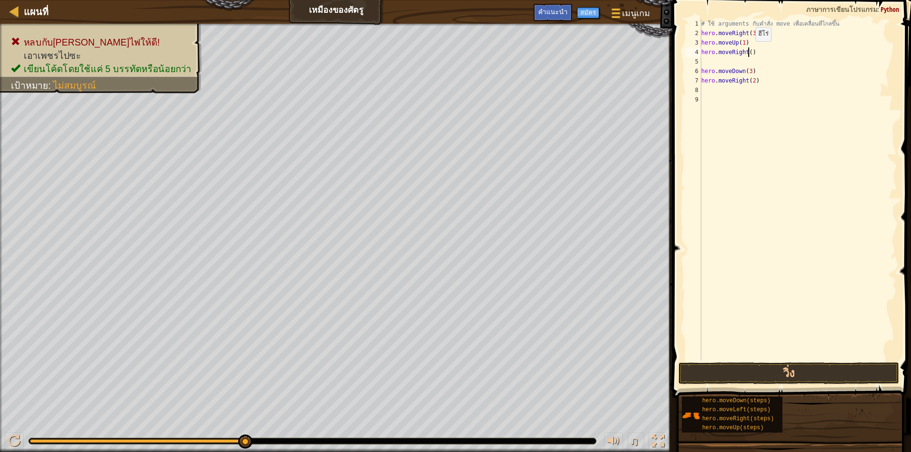
click at [747, 51] on div "# ใช้ arguments กับคำสั่ง move เพื่อเคลื่อนที่ไกลขึ้น hero . moveRight ( 3 ) he…" at bounding box center [797, 199] width 197 height 361
type textarea "hero.moveRight(1)"
click at [751, 60] on div "# ใช้ arguments กับคำสั่ง move เพื่อเคลื่อนที่ไกลขึ้น hero . moveRight ( 3 ) he…" at bounding box center [797, 199] width 197 height 361
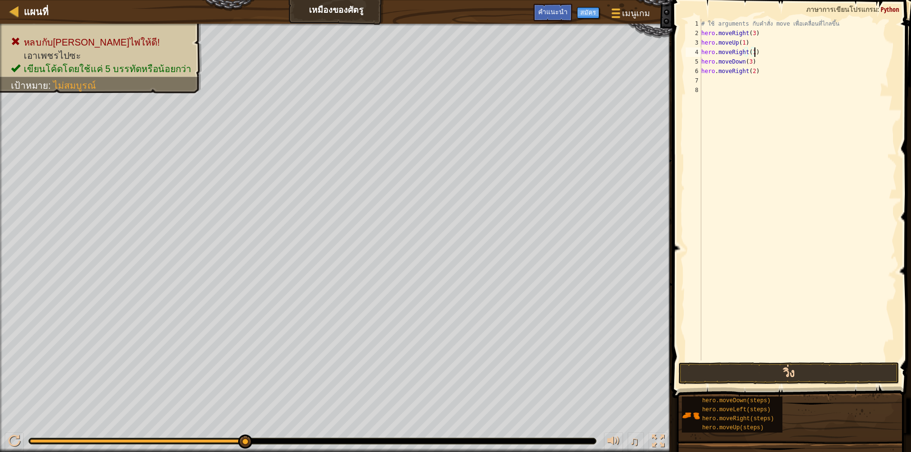
type textarea "hero.moveRight(1)"
click at [730, 376] on button "วิ่ง" at bounding box center [788, 373] width 221 height 22
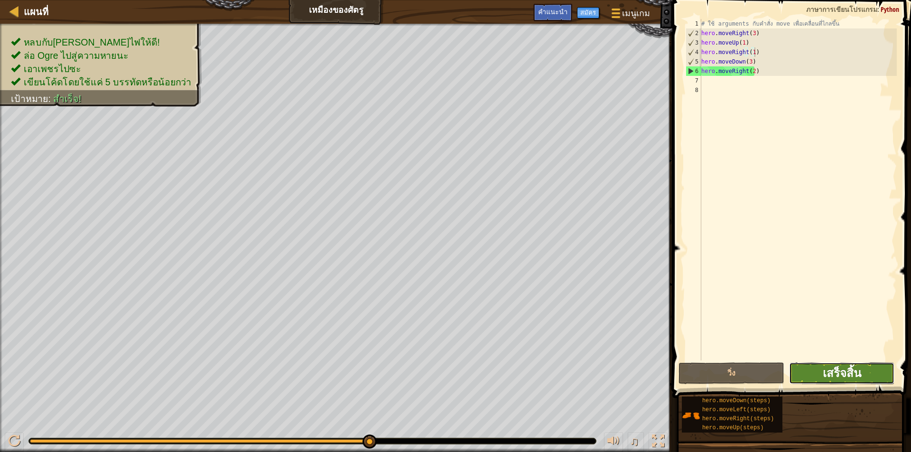
click at [838, 380] on span "เสร็จสิ้น" at bounding box center [842, 372] width 38 height 15
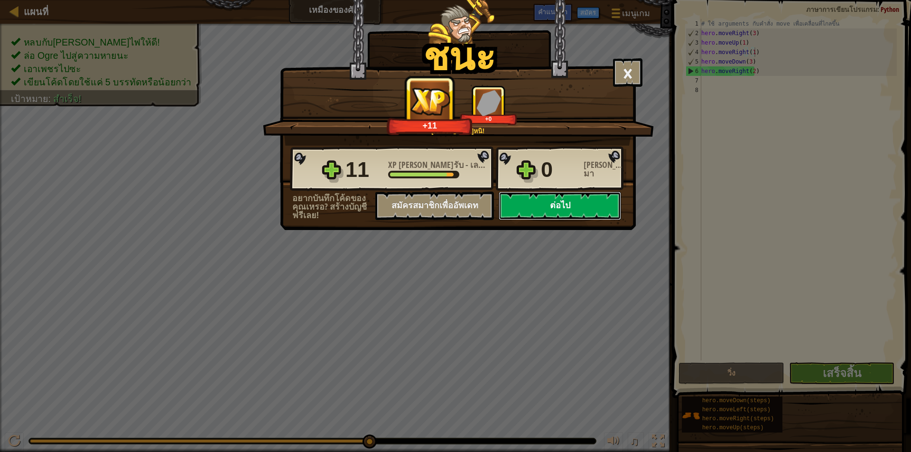
click at [566, 206] on button "ต่อไป" at bounding box center [560, 206] width 122 height 28
select select "th"
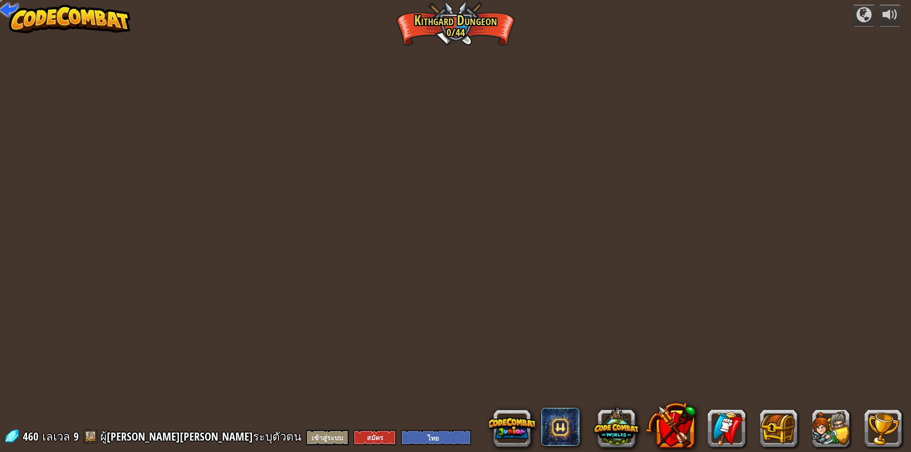
select select "th"
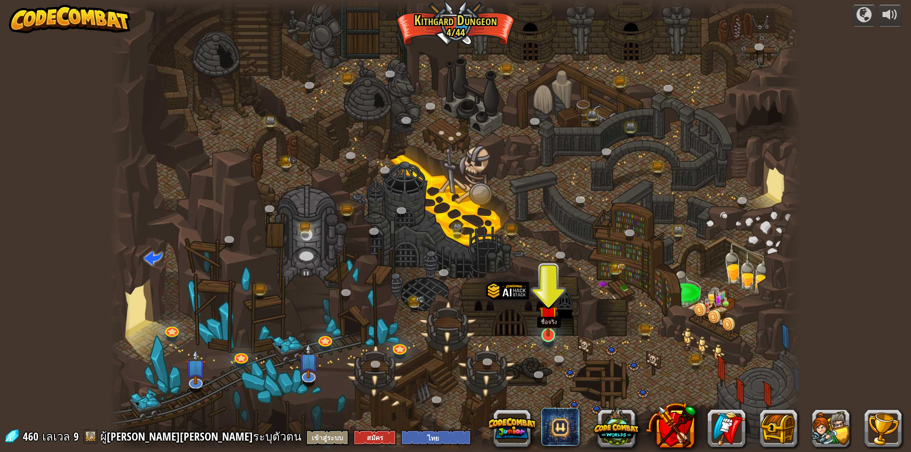
click at [552, 330] on img at bounding box center [548, 315] width 19 height 43
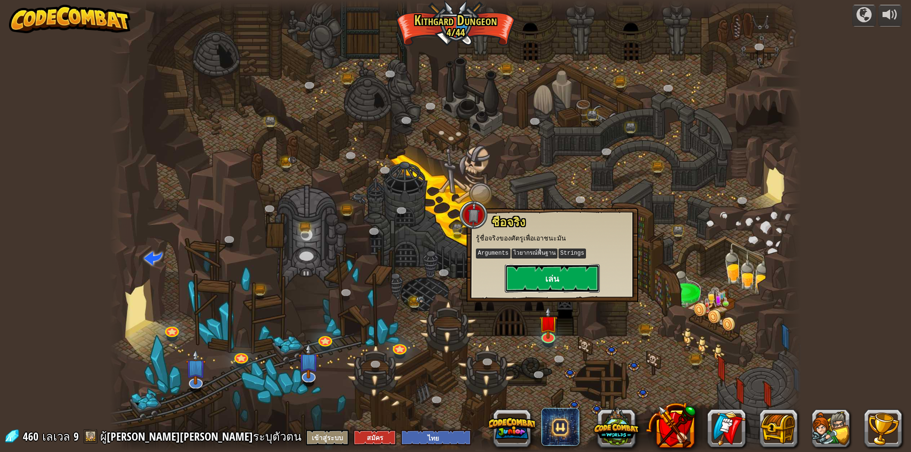
click at [548, 279] on button "เล่น" at bounding box center [552, 278] width 95 height 28
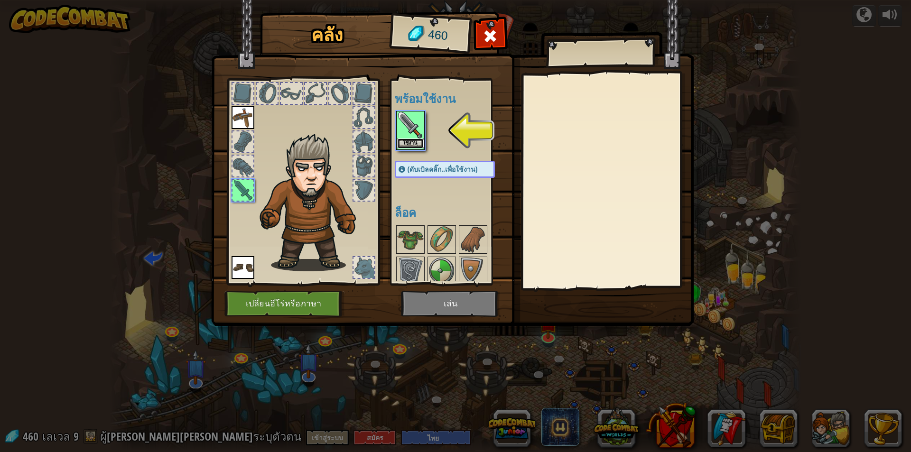
click at [410, 143] on button "ใช้งาน" at bounding box center [410, 144] width 27 height 10
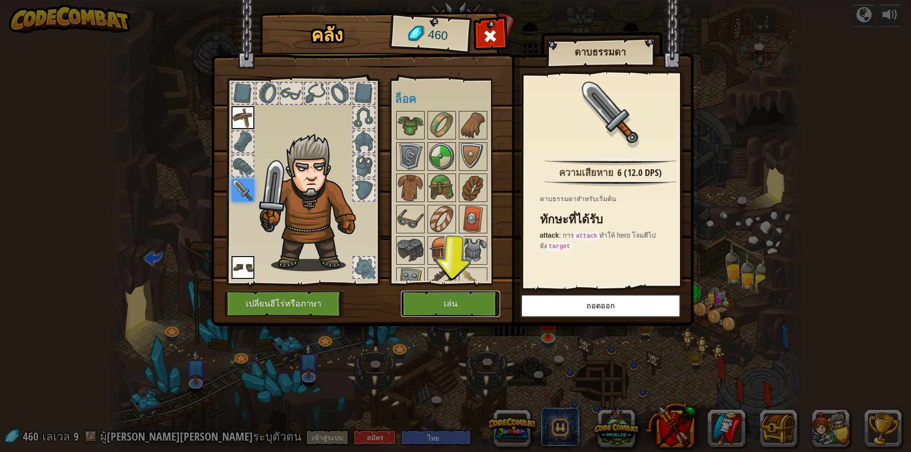
click at [456, 308] on button "เล่น" at bounding box center [450, 304] width 99 height 26
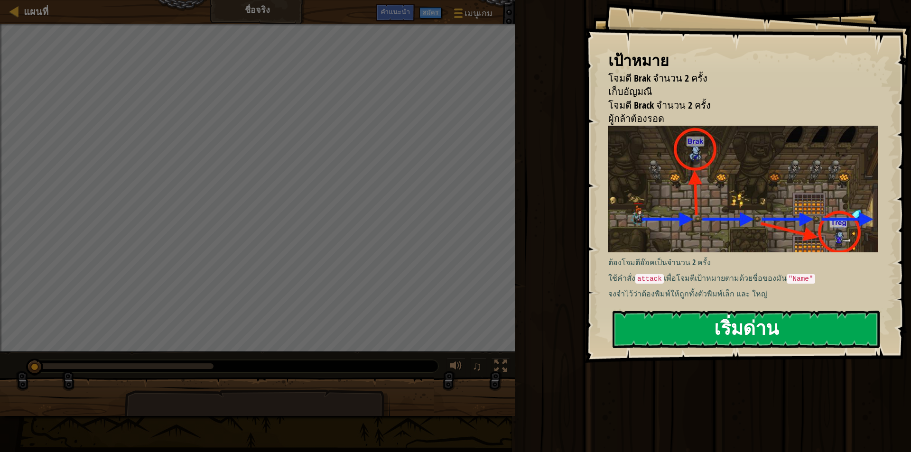
click at [699, 333] on button "เริ่มด่าน" at bounding box center [746, 329] width 267 height 37
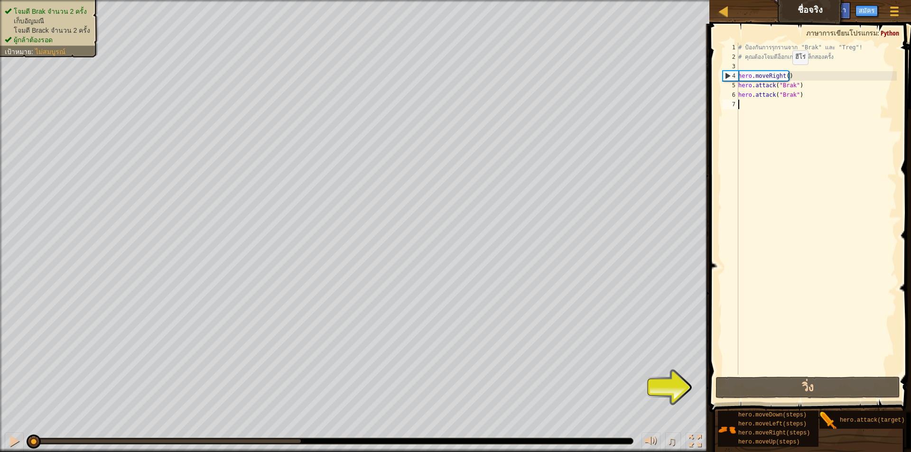
click at [784, 74] on div "# ป้องกันการรุกรานจาก "Brak" และ "Treg"! # คุณต้องโจมตีอ็อกเกอร์ตัวเล็กสองครั้ง…" at bounding box center [816, 218] width 160 height 351
type textarea "hero.moveRight(1)"
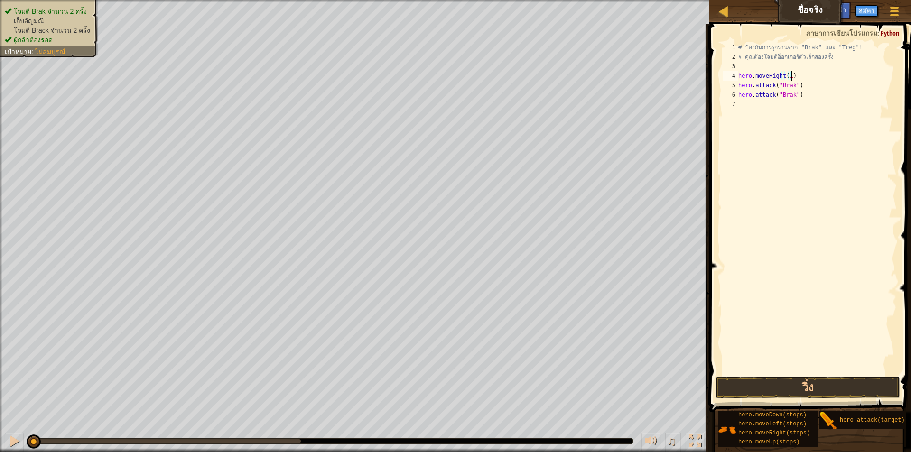
click at [796, 73] on div "# ป้องกันการรุกรานจาก "Brak" และ "Treg"! # คุณต้องโจมตีอ็อกเกอร์ตัวเล็กสองครั้ง…" at bounding box center [816, 218] width 160 height 351
click at [750, 102] on div "# ป้องกันการรุกรานจาก "Brak" และ "Treg"! # คุณต้องโจมตีอ็อกเกอร์ตัวเล็กสองครั้ง…" at bounding box center [816, 218] width 160 height 351
type textarea "h"
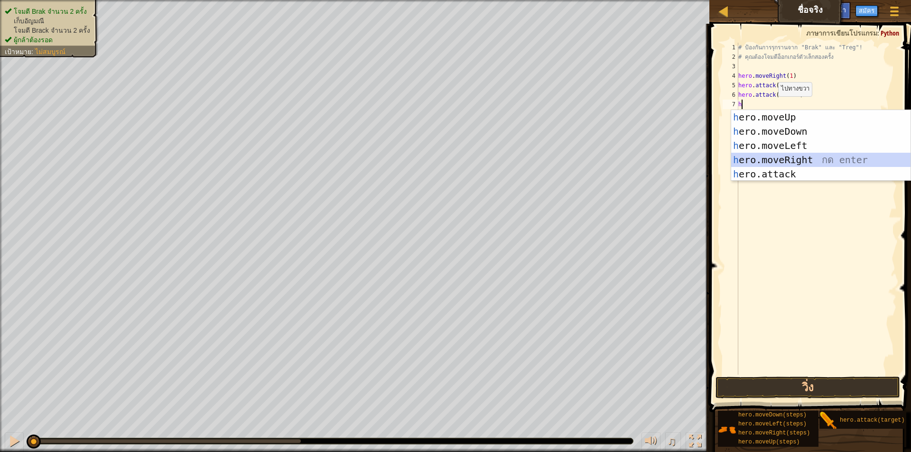
click at [802, 156] on div "h ero.moveUp กด enter h ero.moveDown กด enter h ero.moveLeft กด enter h ero.mov…" at bounding box center [820, 160] width 179 height 100
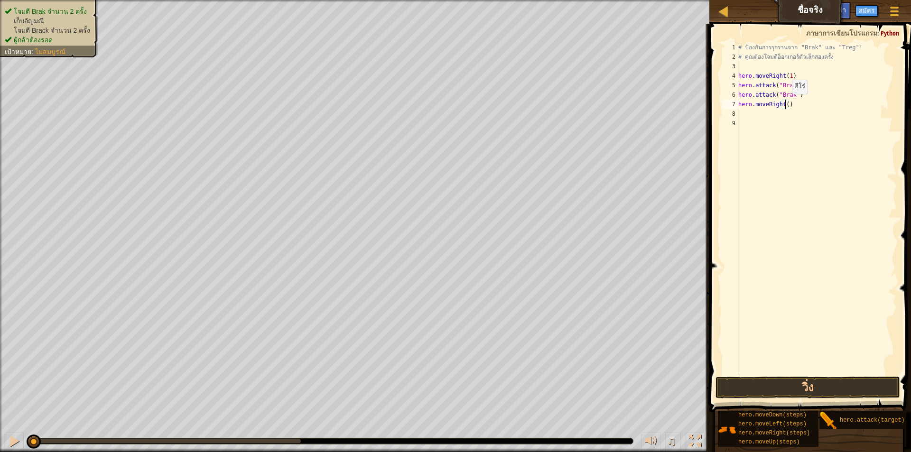
click at [784, 103] on div "# ป้องกันการรุกรานจาก "Brak" และ "Treg"! # คุณต้องโจมตีอ็อกเกอร์ตัวเล็กสองครั้ง…" at bounding box center [816, 218] width 160 height 351
type textarea "hero.moveRight(1)"
click at [744, 114] on div "# ป้องกันการรุกรานจาก "Brak" และ "Treg"! # คุณต้องโจมตีอ็อกเกอร์ตัวเล็กสองครั้ง…" at bounding box center [816, 218] width 160 height 351
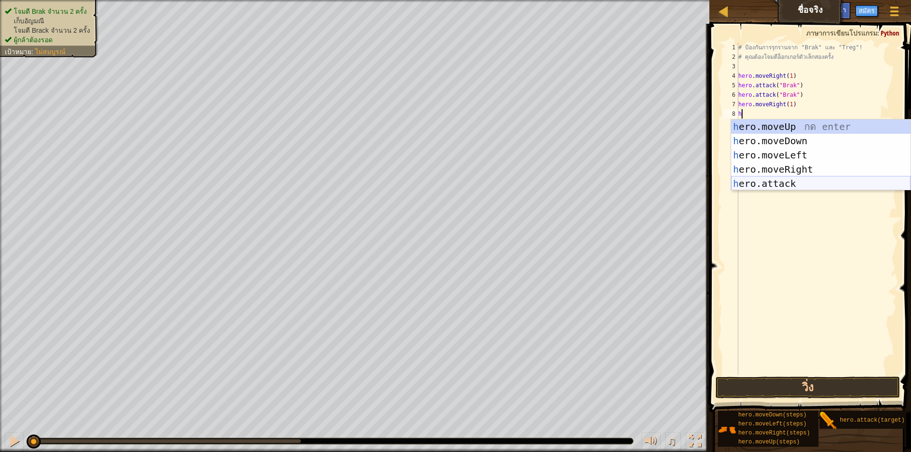
click at [792, 183] on div "h ero.moveUp กด enter h ero.moveDown กด enter h ero.moveLeft กด enter h ero.mov…" at bounding box center [820, 170] width 179 height 100
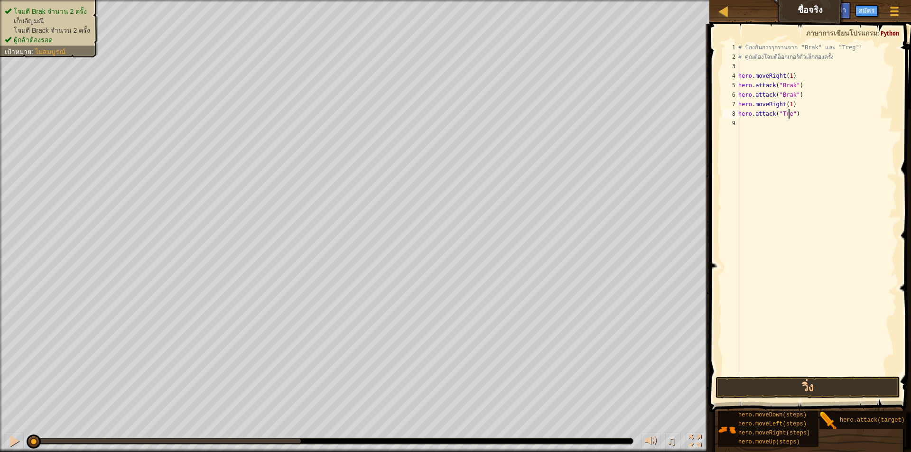
scroll to position [4, 4]
type textarea "hero.attack("Treg")"
click at [743, 128] on div "# ป้องกันการรุกรานจาก "Brak" และ "Treg"! # คุณต้องโจมตีอ็อกเกอร์ตัวเล็กสองครั้ง…" at bounding box center [816, 218] width 160 height 351
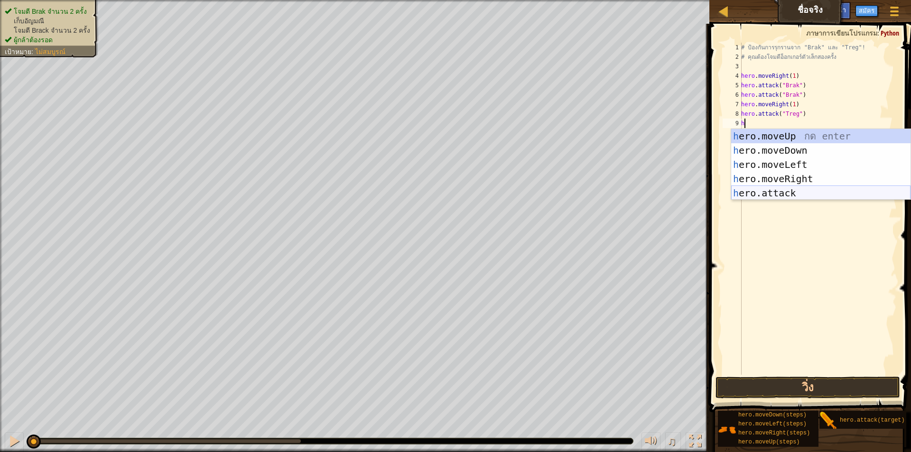
click at [772, 193] on div "h ero.moveUp กด enter h ero.moveDown กด enter h ero.moveLeft กด enter h ero.mov…" at bounding box center [820, 179] width 179 height 100
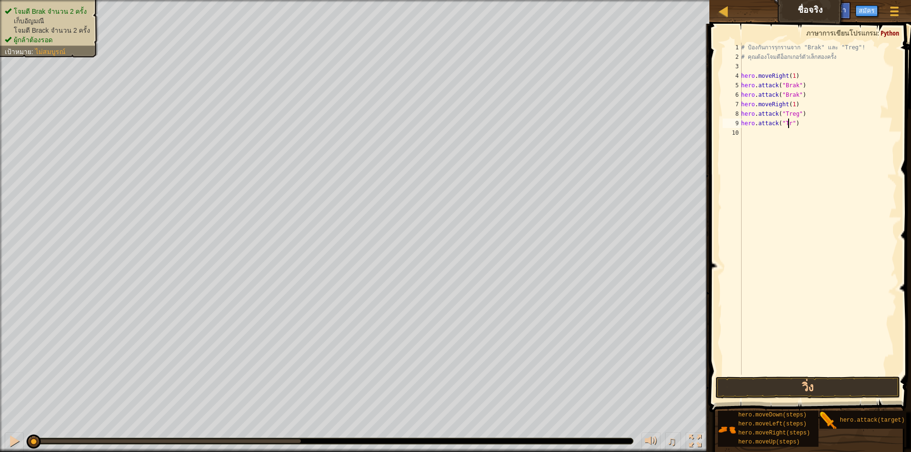
scroll to position [4, 4]
type textarea "hero.attack("Treg")"
click at [815, 390] on button "วิ่ง" at bounding box center [807, 388] width 185 height 22
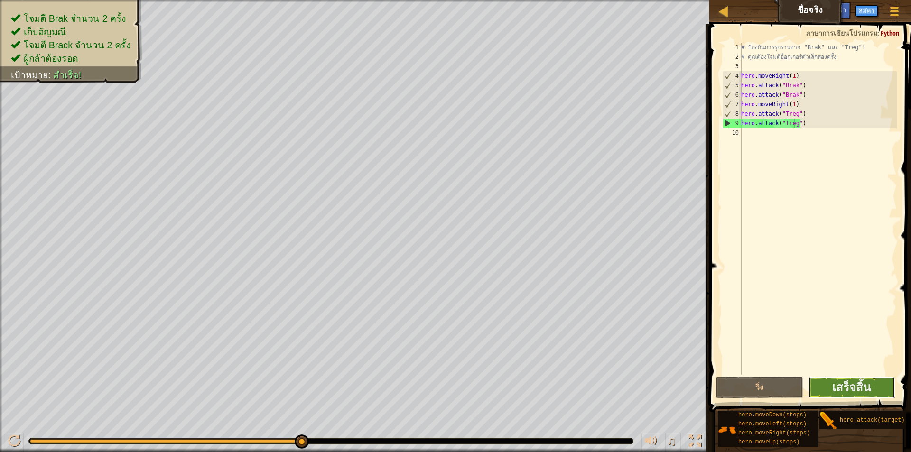
click at [815, 388] on button "เสร็จสิ้น" at bounding box center [851, 388] width 87 height 22
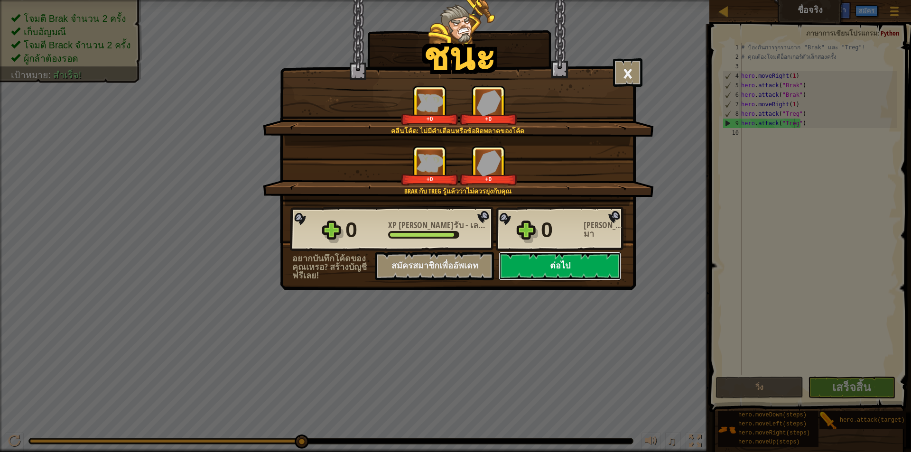
click at [530, 272] on button "ต่อไป" at bounding box center [560, 266] width 122 height 28
select select "th"
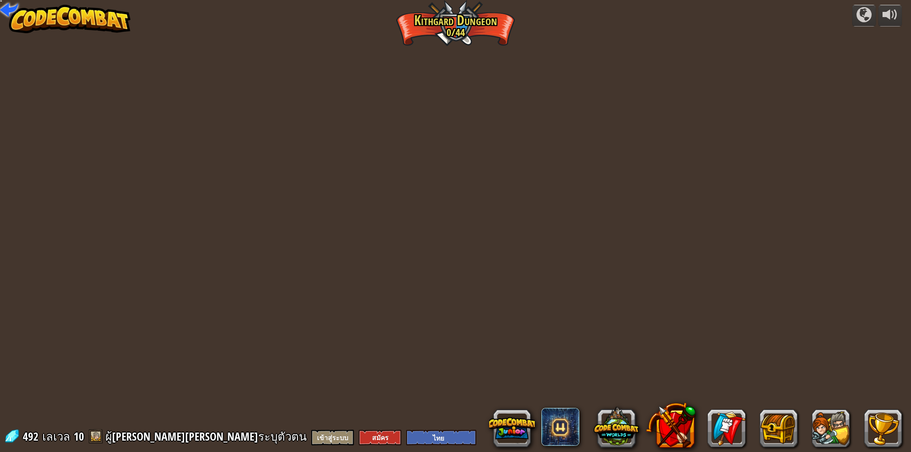
select select "th"
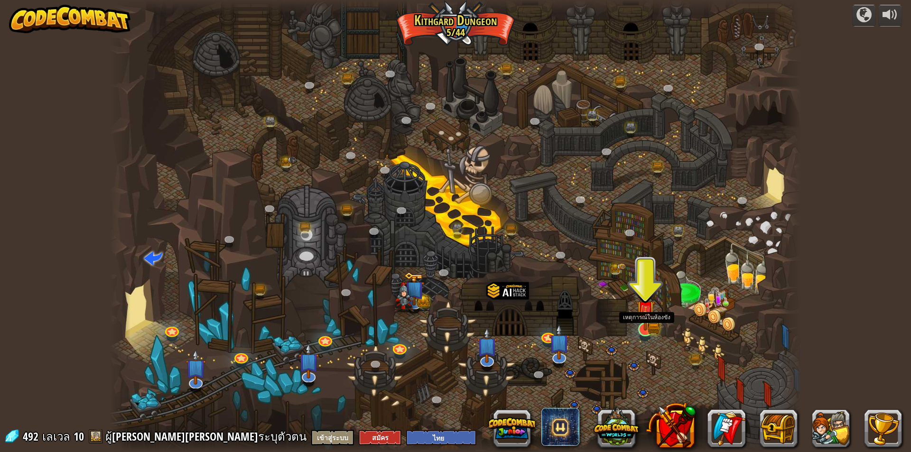
click at [643, 316] on img at bounding box center [645, 310] width 11 height 11
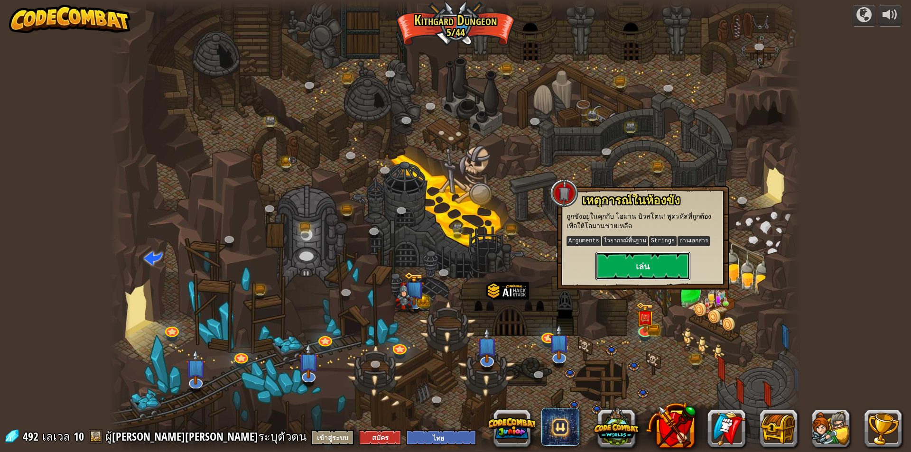
click at [650, 262] on button "เล่น" at bounding box center [642, 266] width 95 height 28
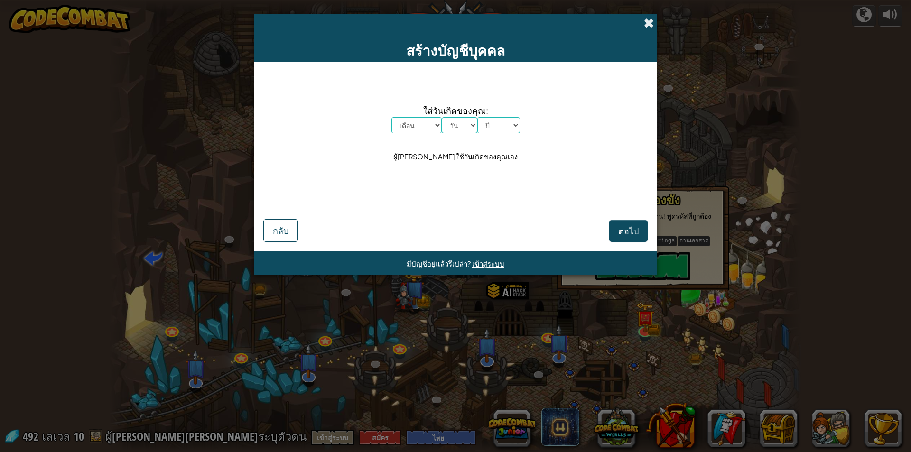
click at [652, 18] on span at bounding box center [649, 23] width 10 height 10
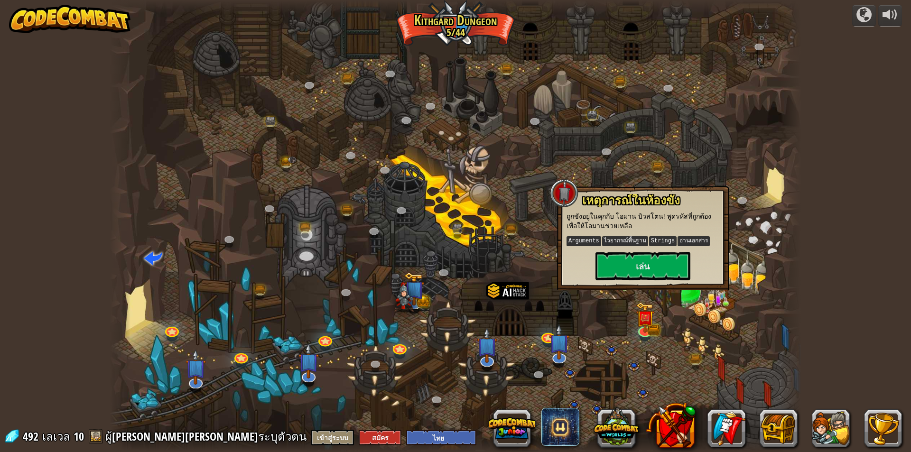
drag, startPoint x: 550, startPoint y: 194, endPoint x: 555, endPoint y: 193, distance: 5.0
click at [550, 193] on div at bounding box center [564, 193] width 28 height 28
click at [556, 193] on div at bounding box center [564, 193] width 28 height 28
click at [607, 162] on div at bounding box center [456, 226] width 692 height 452
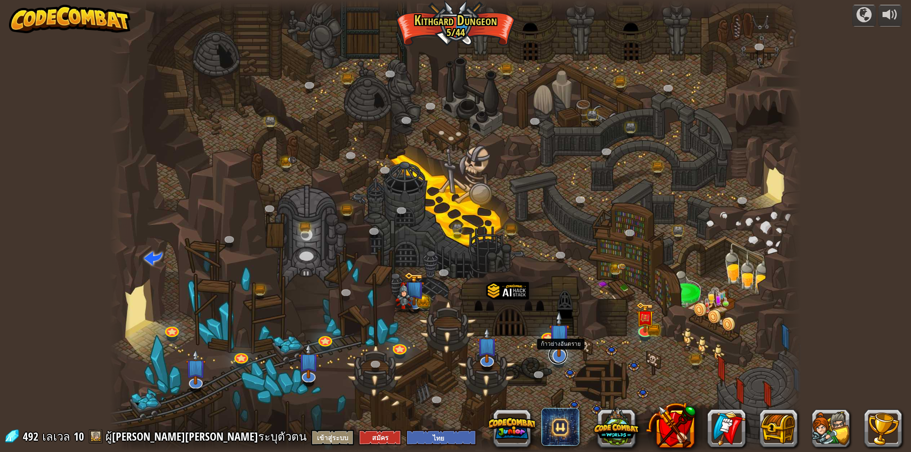
click at [563, 358] on link at bounding box center [557, 354] width 19 height 19
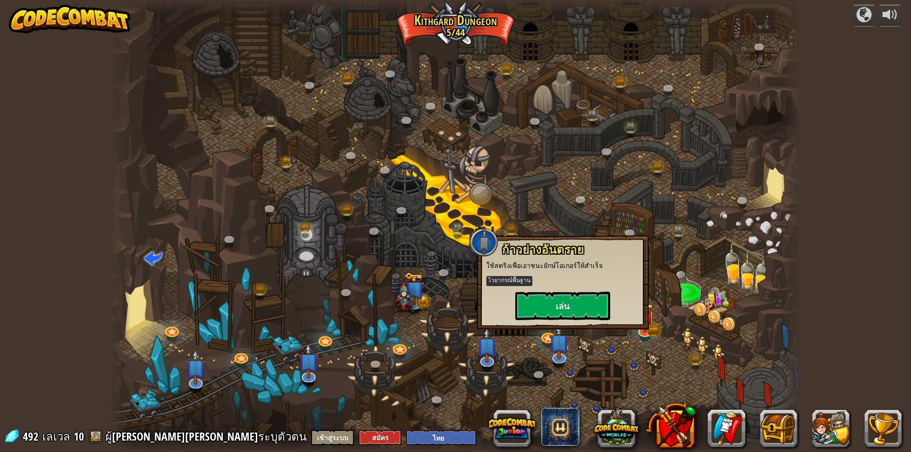
click at [545, 369] on div at bounding box center [456, 226] width 692 height 452
